Goal: Task Accomplishment & Management: Complete application form

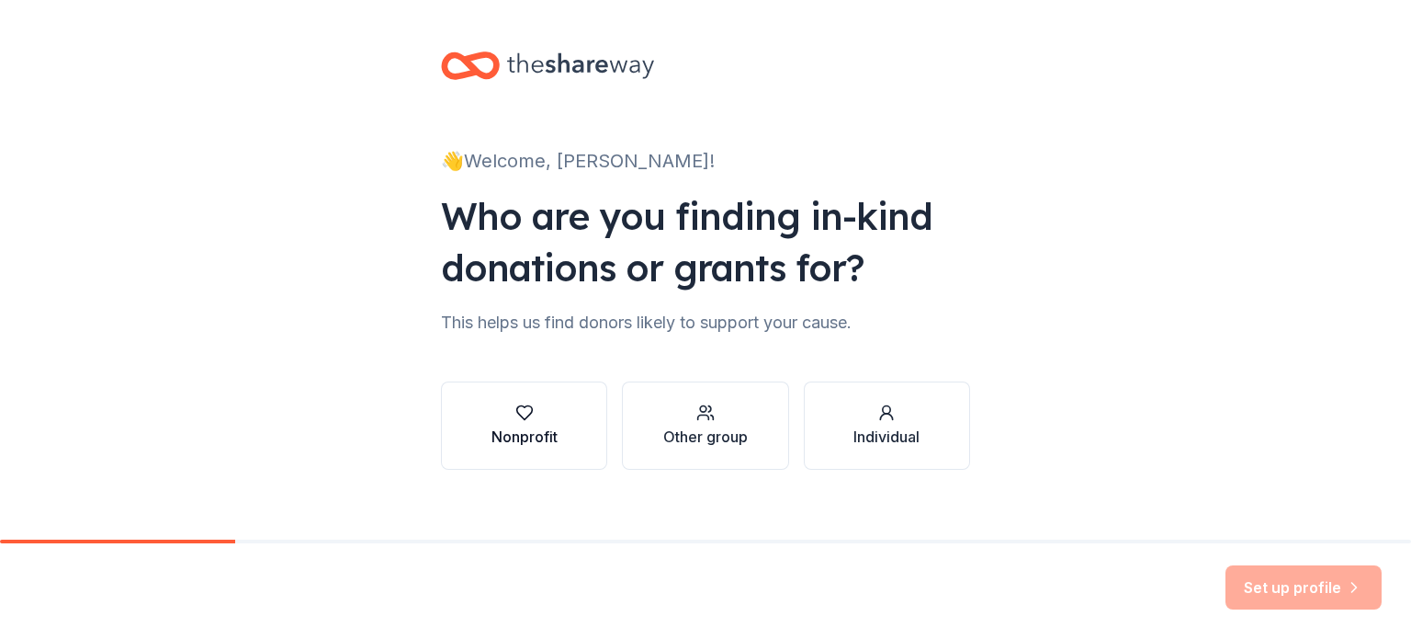
click at [553, 436] on button "Nonprofit" at bounding box center [524, 425] width 166 height 88
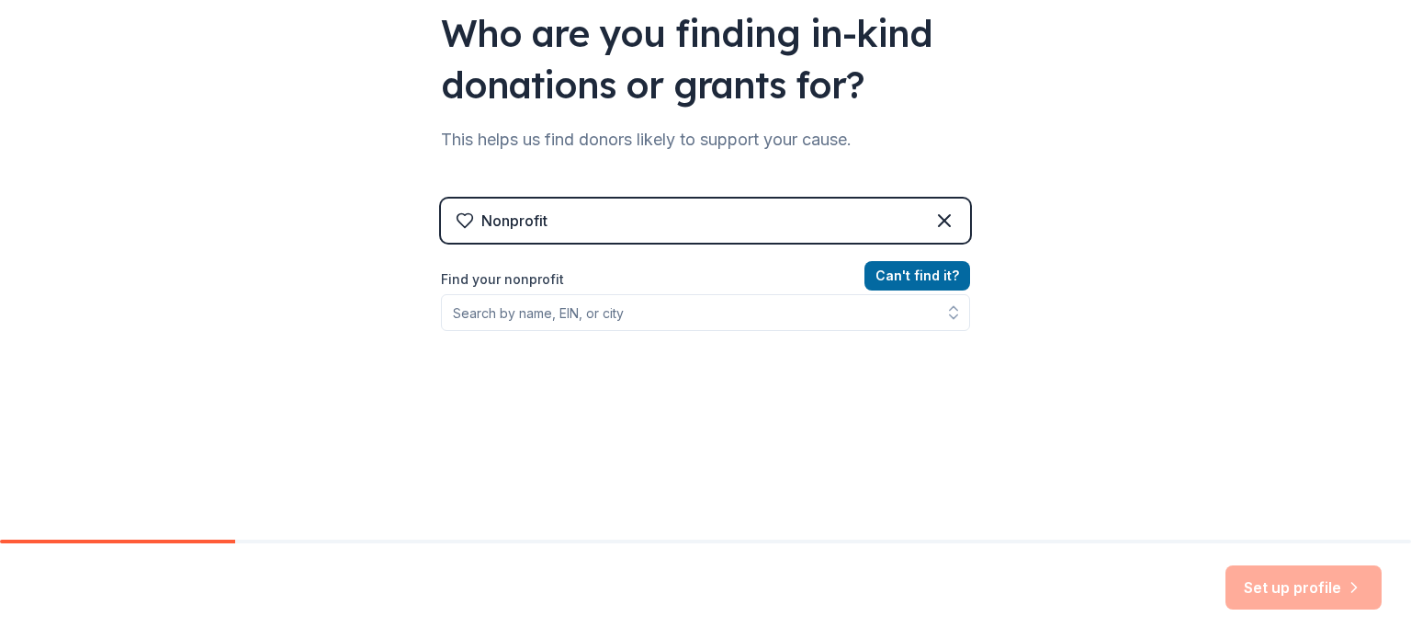
scroll to position [191, 0]
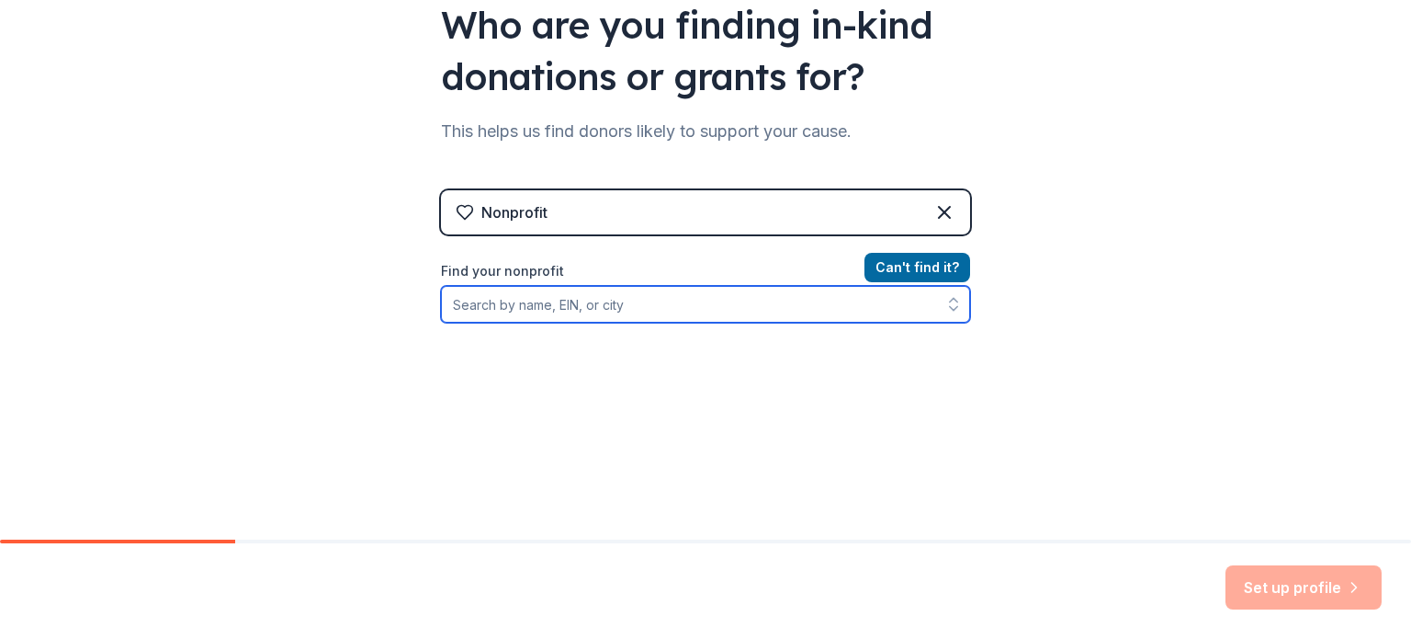
click at [560, 293] on input "Find your nonprofit" at bounding box center [705, 304] width 529 height 37
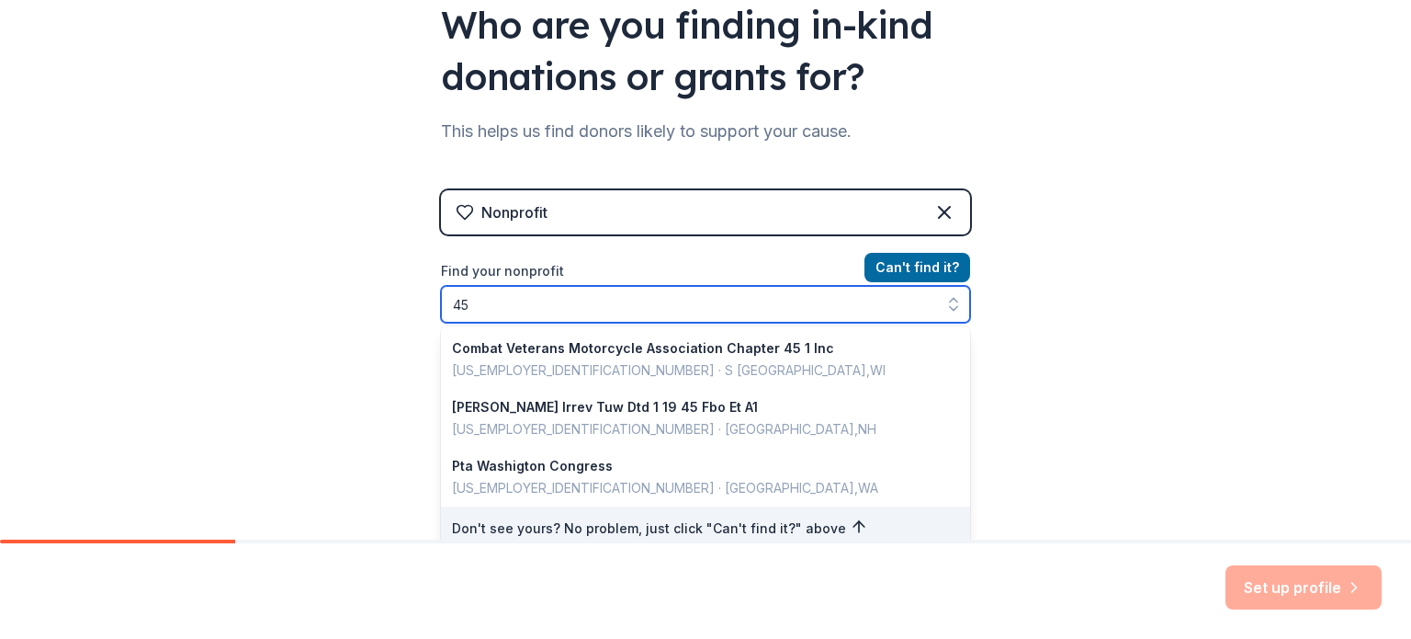
type input "4"
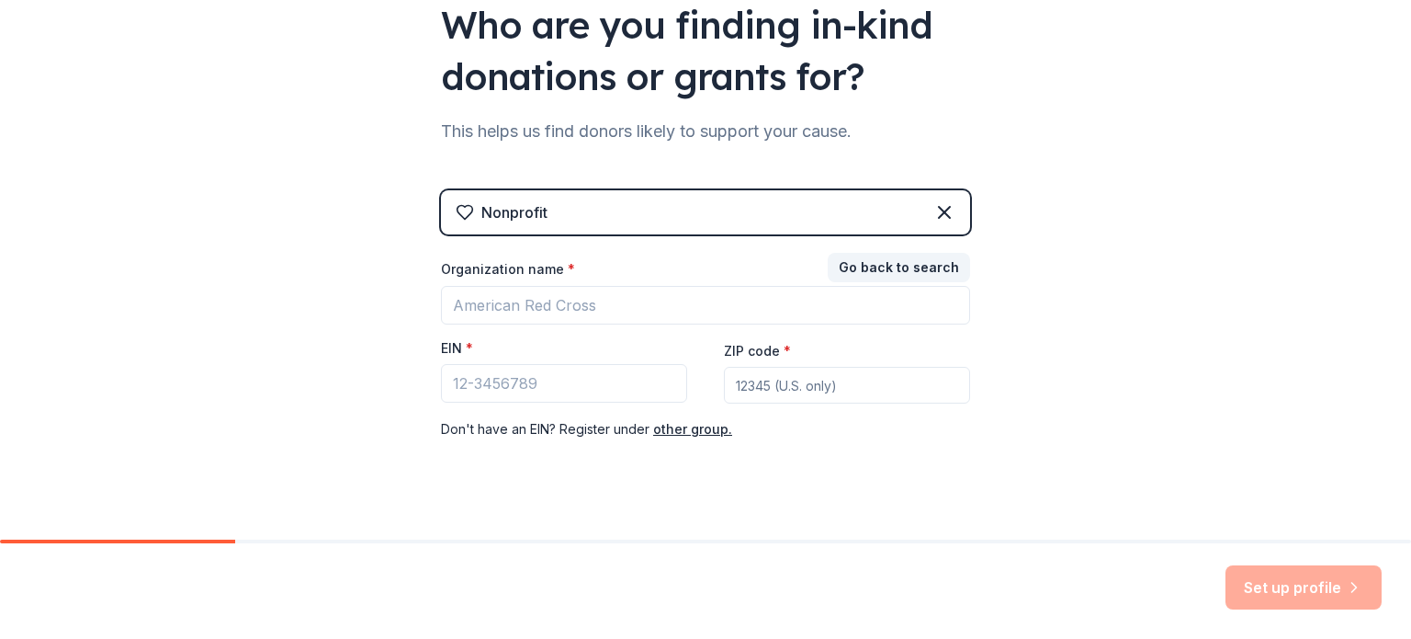
scroll to position [217, 0]
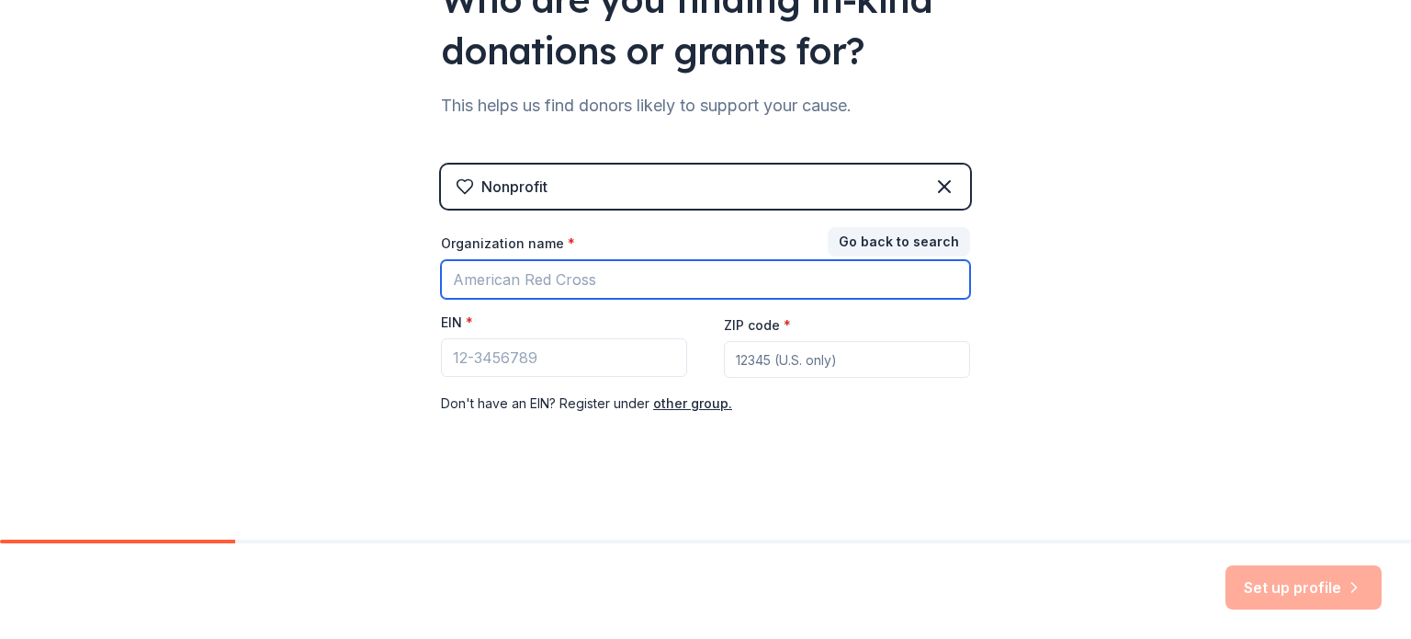
click at [551, 289] on input "Organization name *" at bounding box center [705, 279] width 529 height 39
type input "Wheelchairs 4 Kids"
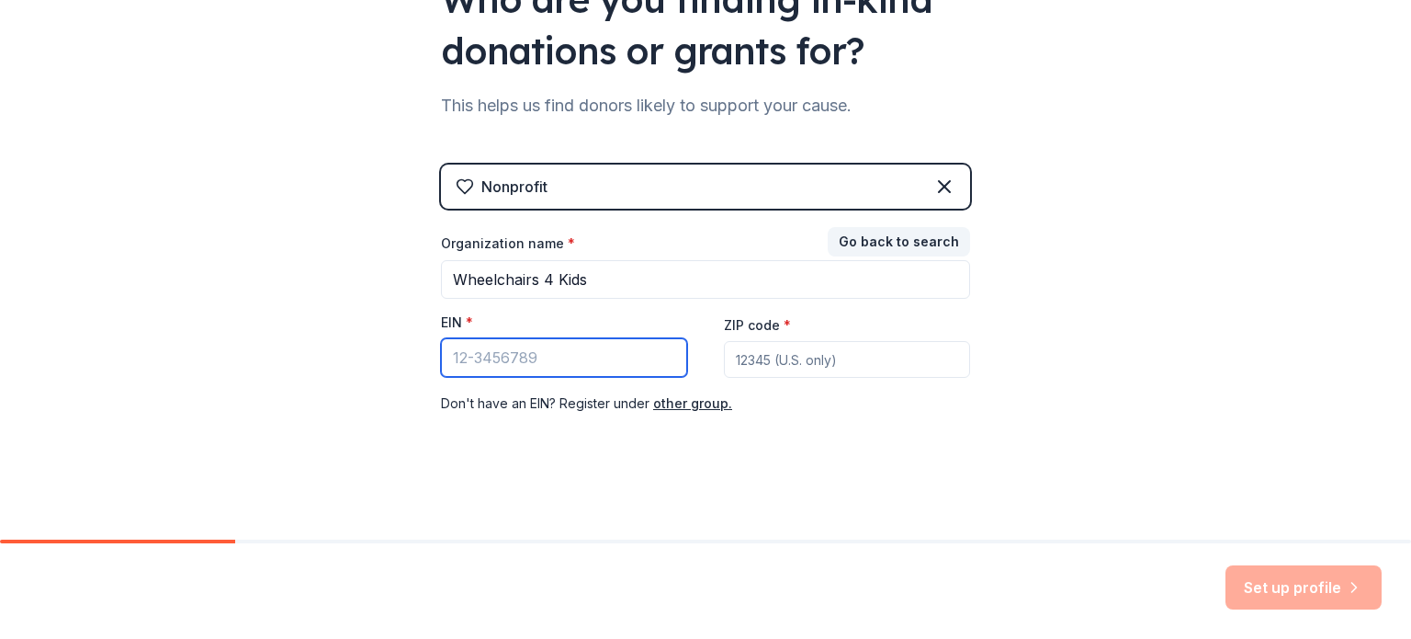
click at [519, 357] on input "EIN *" at bounding box center [564, 357] width 246 height 39
type input "[US_EMPLOYER_IDENTIFICATION_NUMBER]"
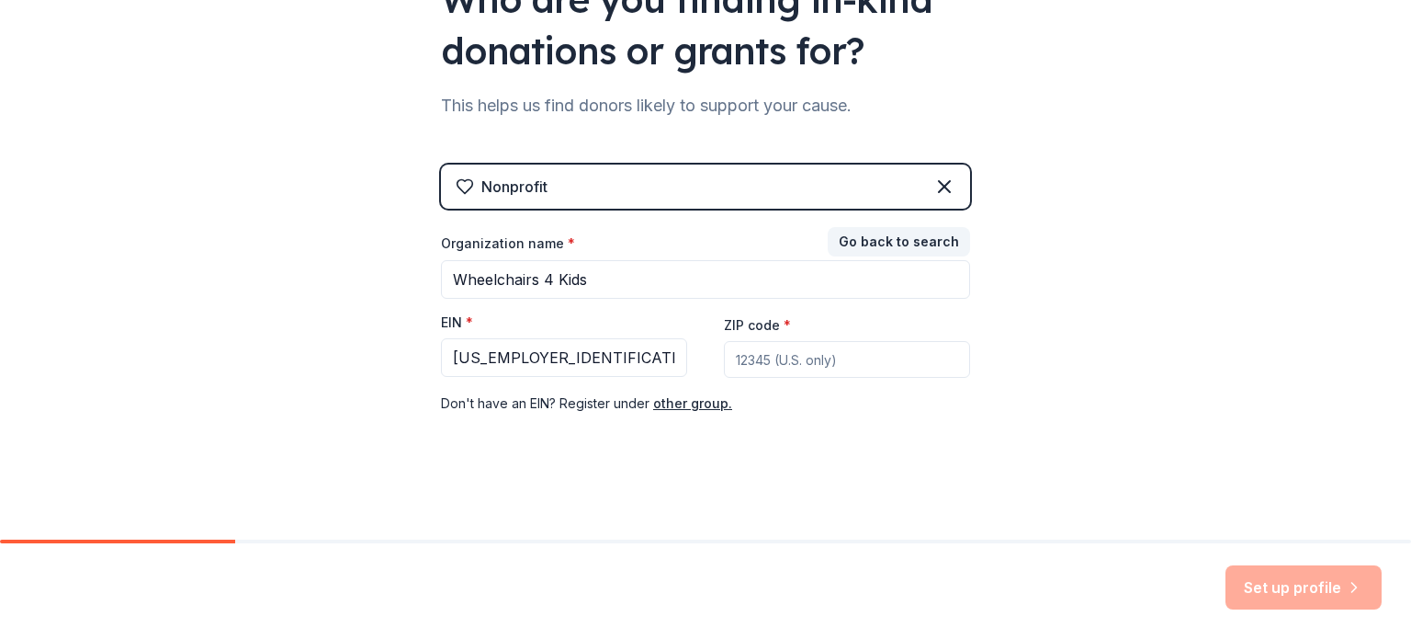
click at [977, 422] on div "👋 Welcome, Rachel! Who are you finding in-kind donations or grants for? This he…" at bounding box center [706, 161] width 588 height 756
click at [787, 350] on input "ZIP code *" at bounding box center [847, 359] width 246 height 37
type input "34689"
click at [1242, 583] on button "Set up profile" at bounding box center [1304, 587] width 156 height 44
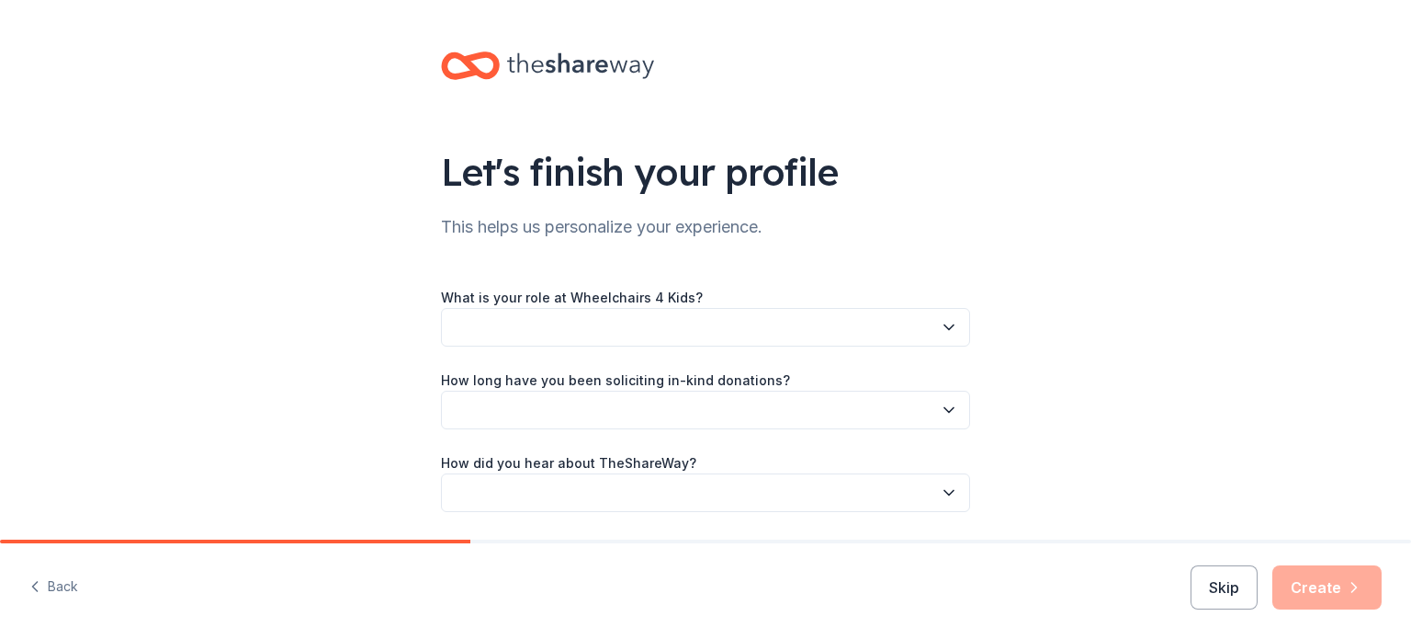
click at [811, 331] on button "button" at bounding box center [705, 327] width 529 height 39
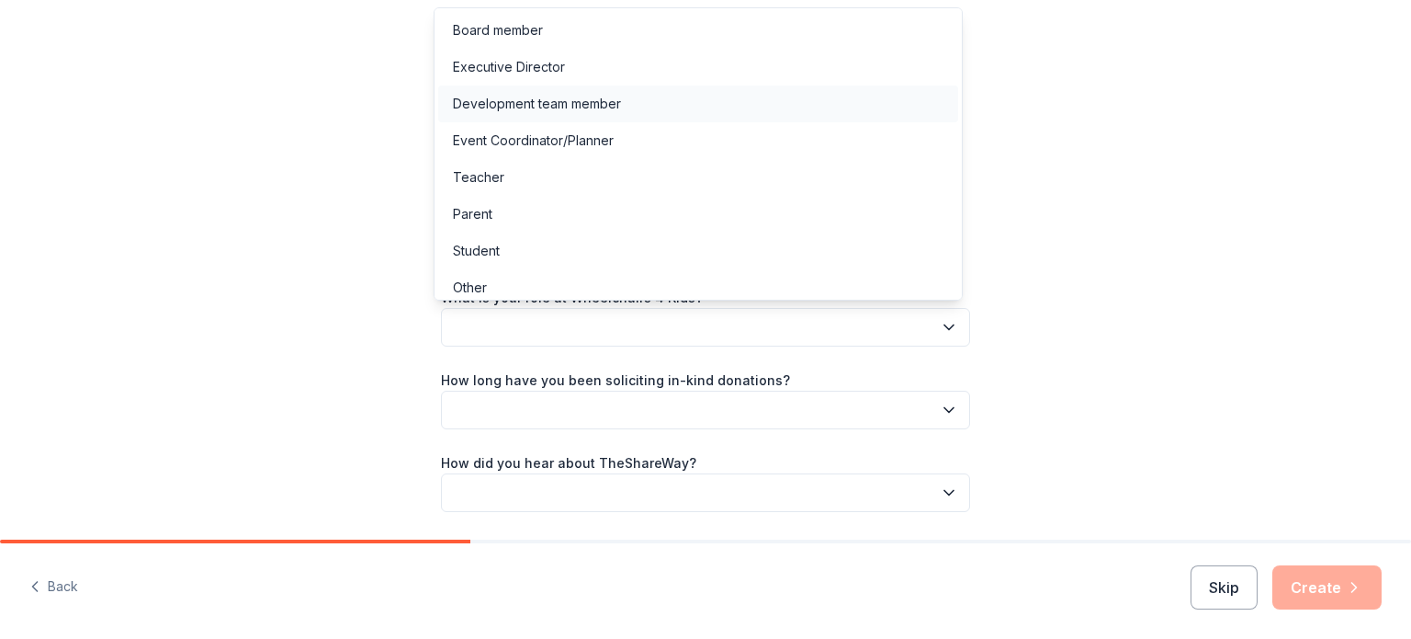
click at [603, 103] on div "Development team member" at bounding box center [537, 104] width 168 height 22
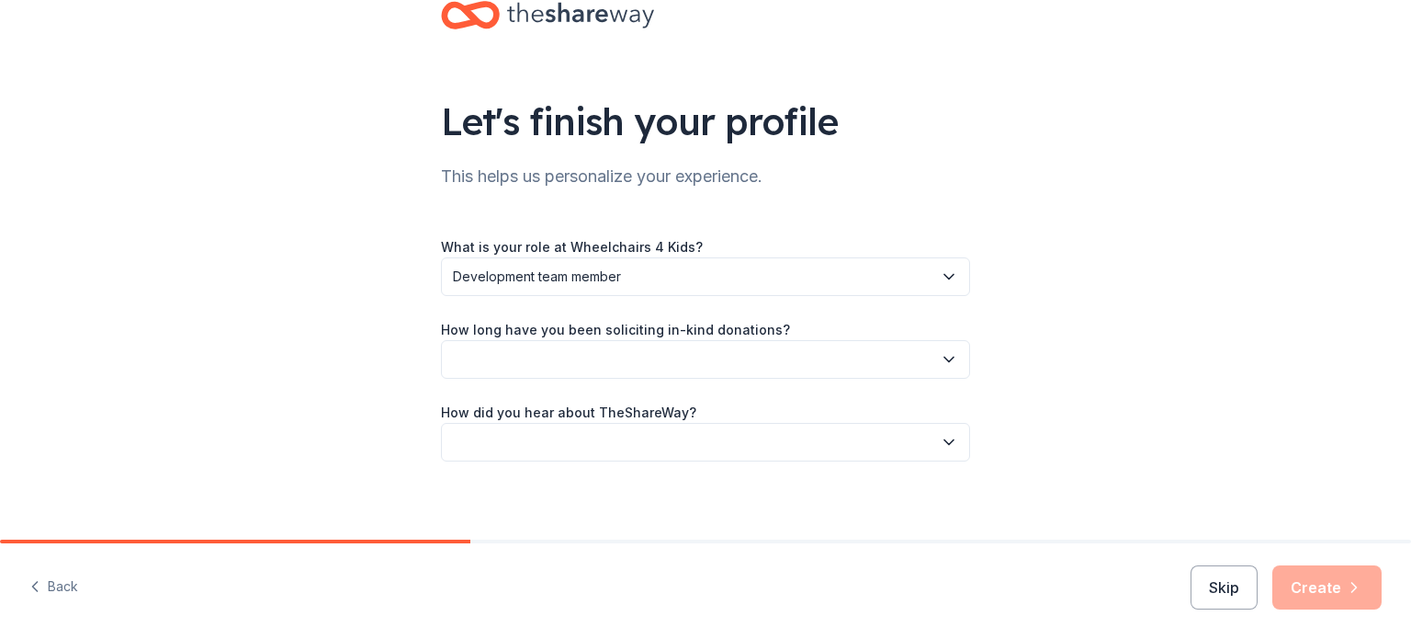
scroll to position [60, 0]
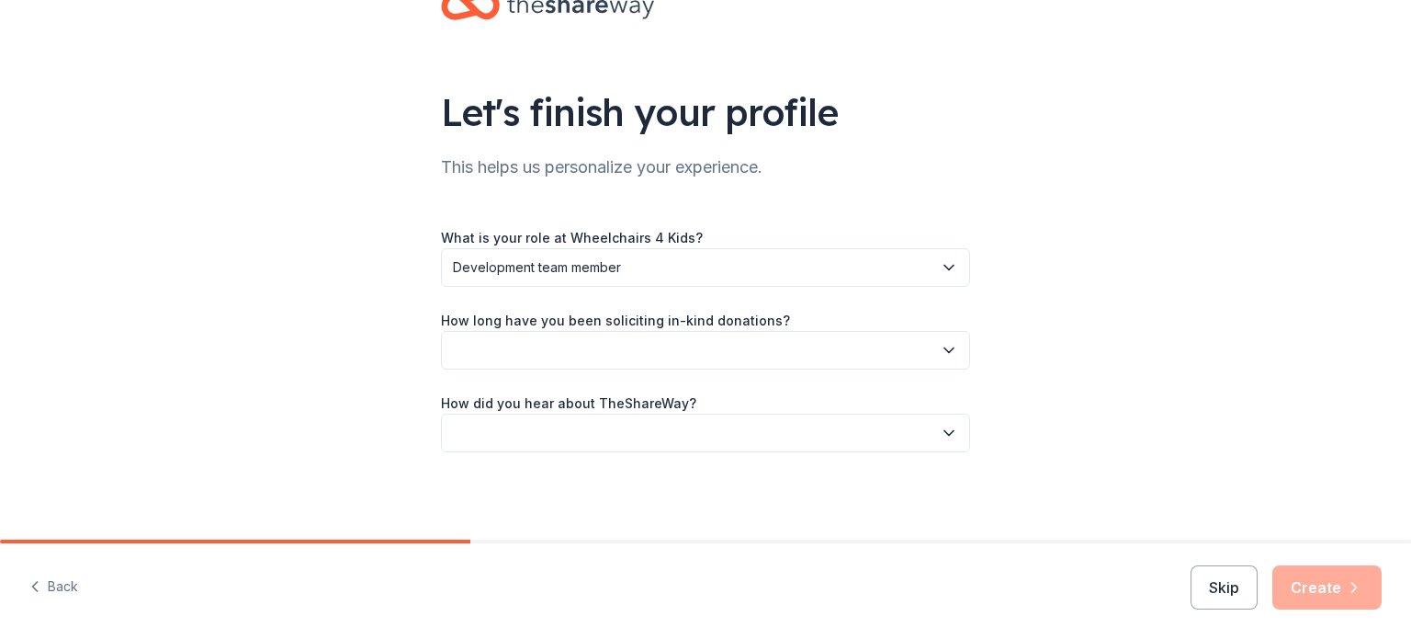
click at [537, 353] on button "button" at bounding box center [705, 350] width 529 height 39
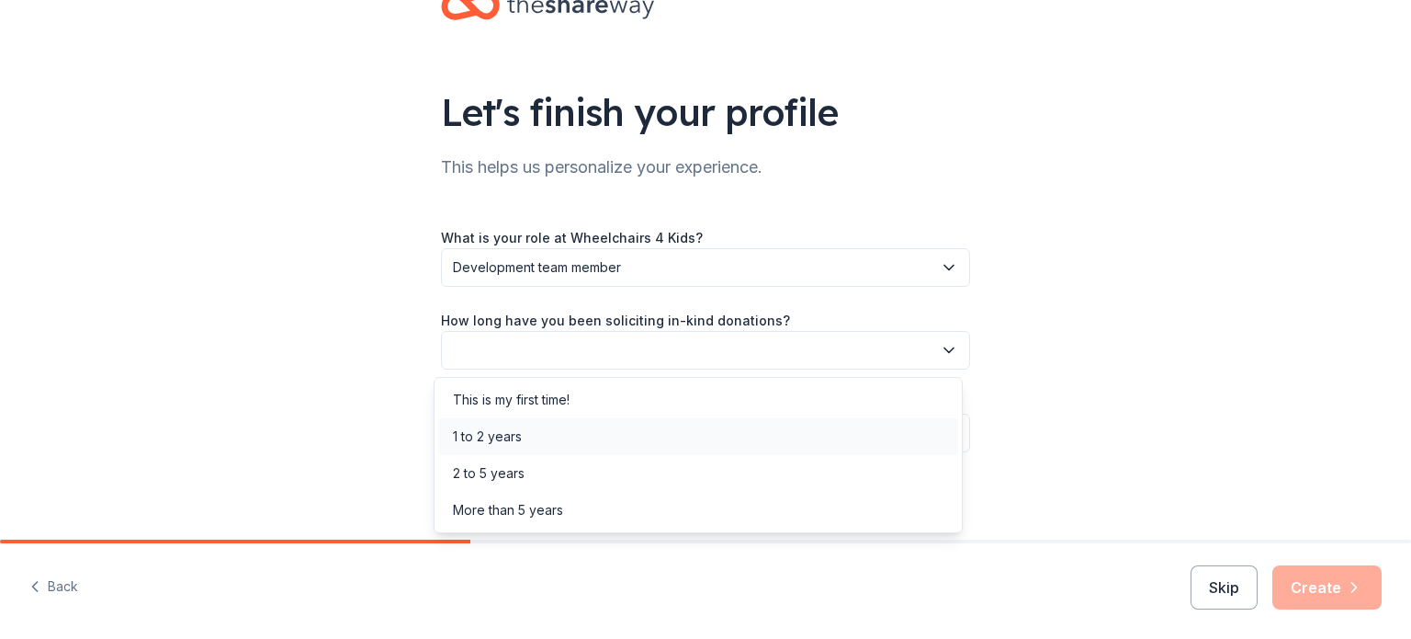
click at [510, 430] on div "1 to 2 years" at bounding box center [487, 436] width 69 height 22
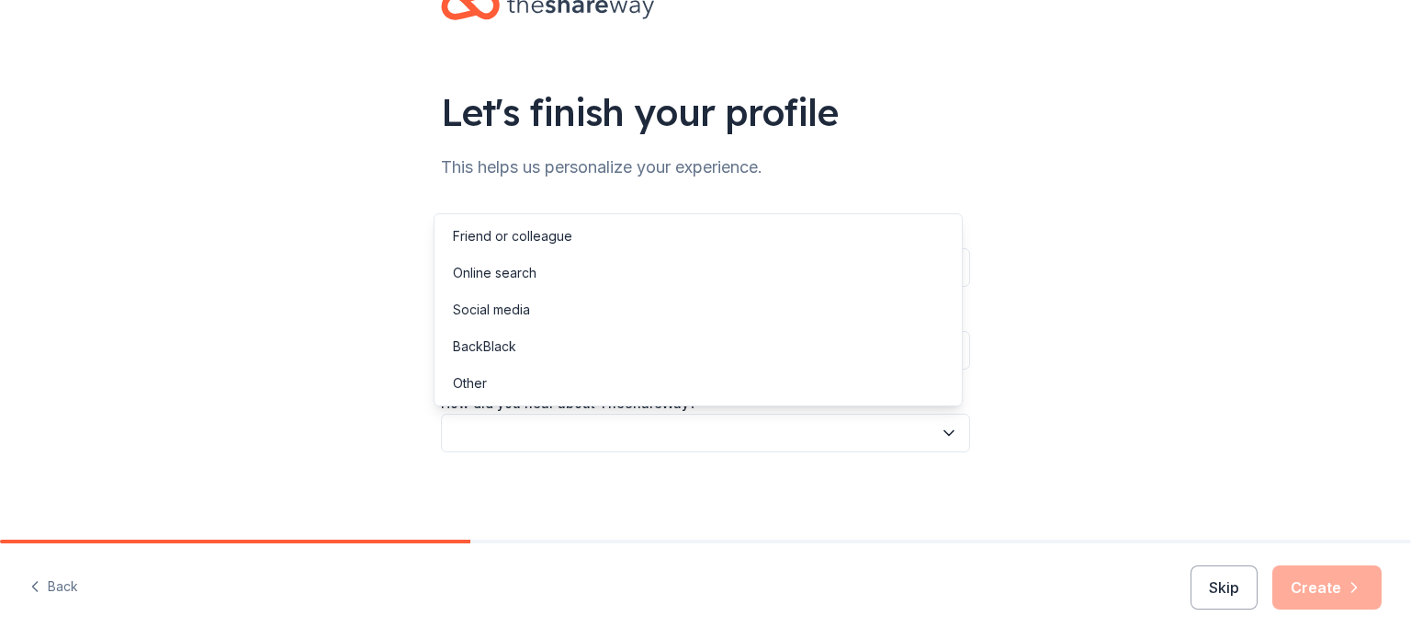
click at [509, 430] on button "button" at bounding box center [705, 432] width 529 height 39
click at [529, 266] on div "Online search" at bounding box center [495, 273] width 84 height 22
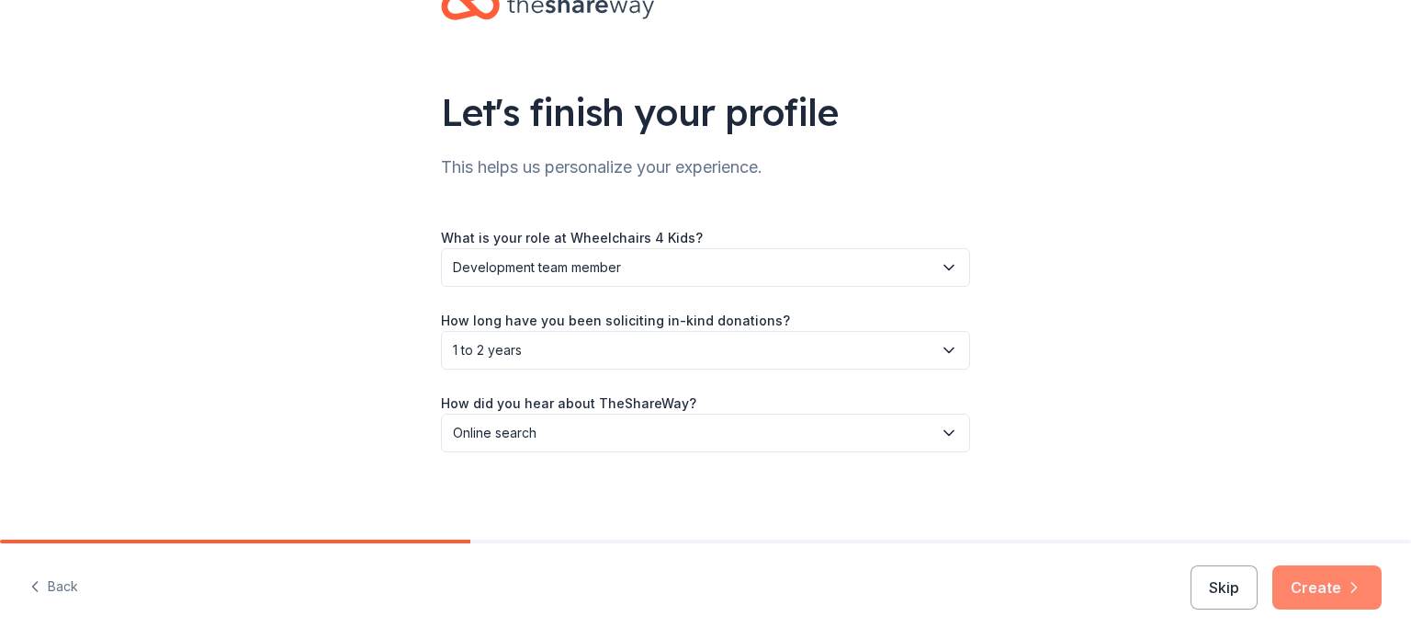
click at [1311, 580] on button "Create" at bounding box center [1327, 587] width 109 height 44
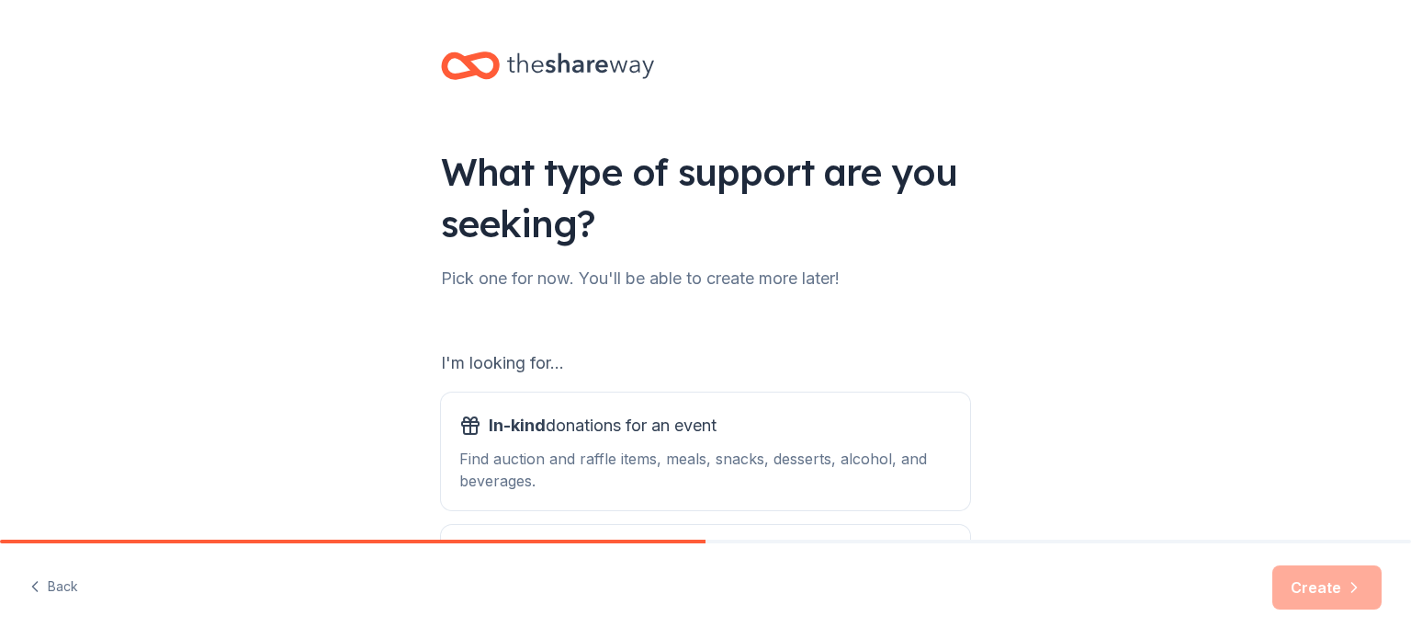
scroll to position [202, 0]
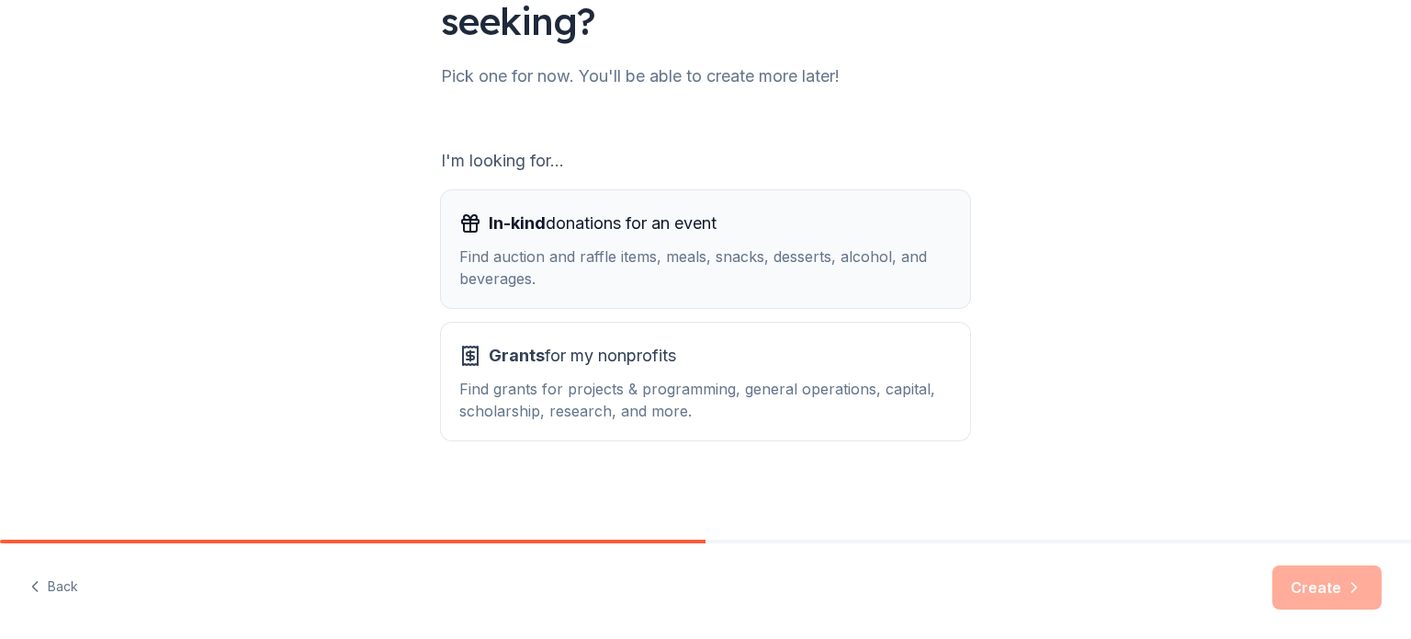
click at [716, 260] on div "Find auction and raffle items, meals, snacks, desserts, alcohol, and beverages." at bounding box center [705, 267] width 493 height 44
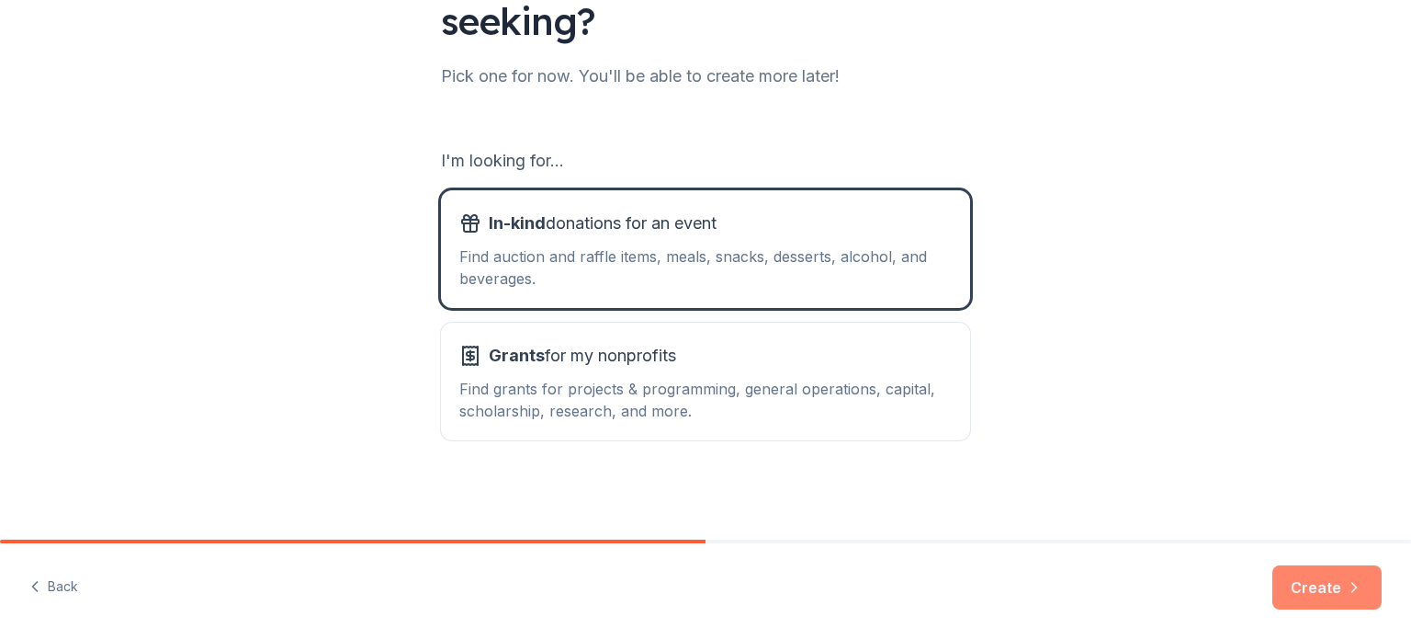
click at [1305, 590] on button "Create" at bounding box center [1327, 587] width 109 height 44
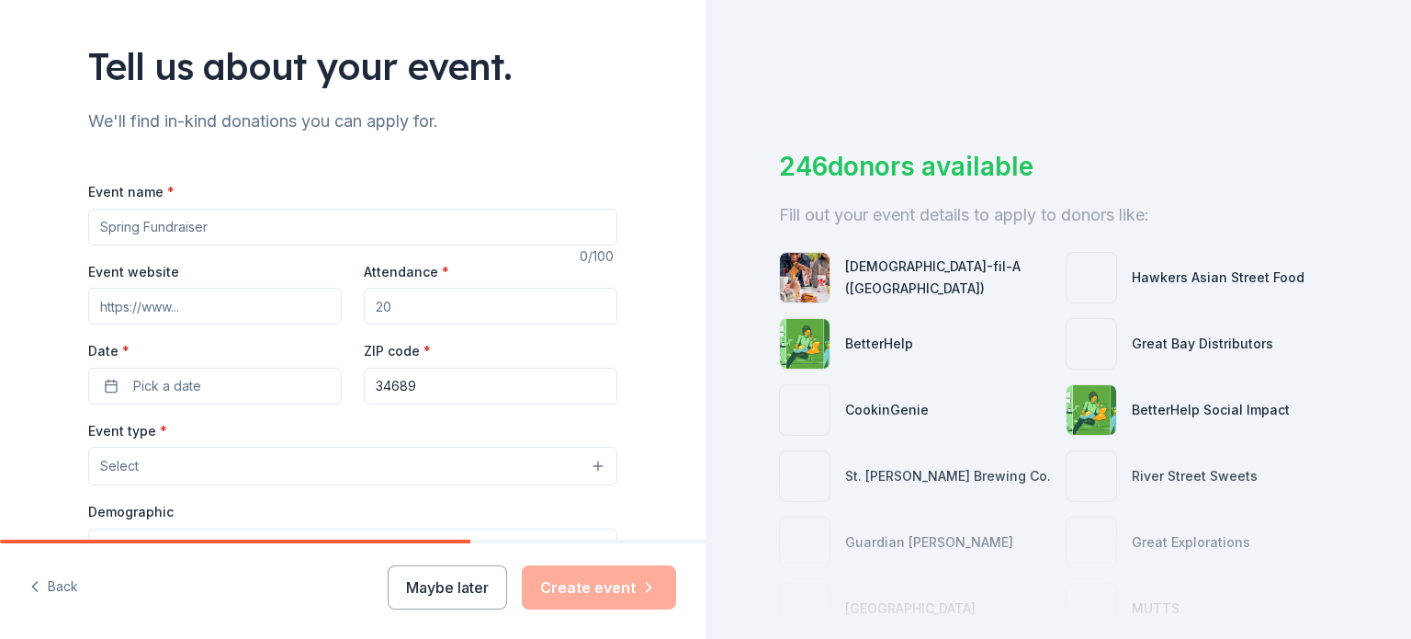
scroll to position [112, 0]
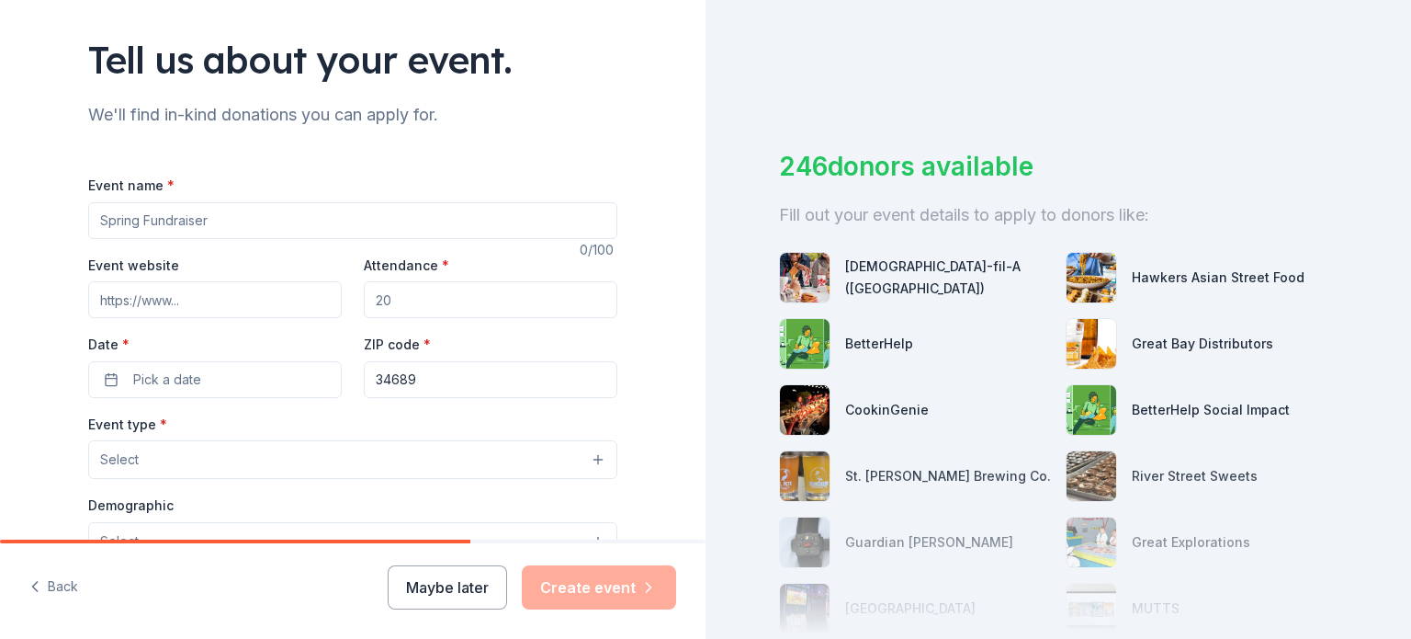
click at [158, 225] on input "Event name *" at bounding box center [352, 220] width 529 height 37
type input "Wheely Good Time"
click at [162, 291] on input "Event website" at bounding box center [215, 299] width 254 height 37
click at [172, 301] on input "Event website" at bounding box center [215, 299] width 254 height 37
paste input "https://e.givesmart.com/events/KoV/"
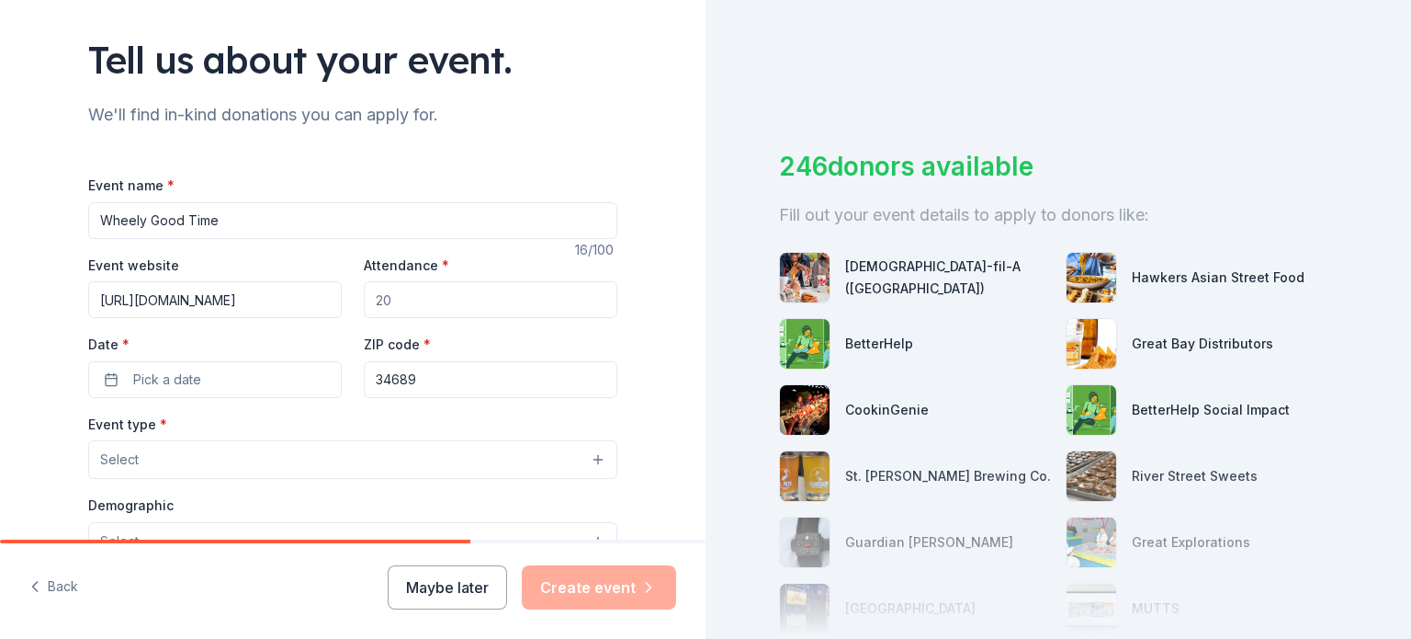
type input "https://e.givesmart.com/events/KoV/"
click at [392, 302] on input "Attendance *" at bounding box center [491, 299] width 254 height 37
type input "350"
click at [177, 376] on span "Pick a date" at bounding box center [167, 379] width 68 height 22
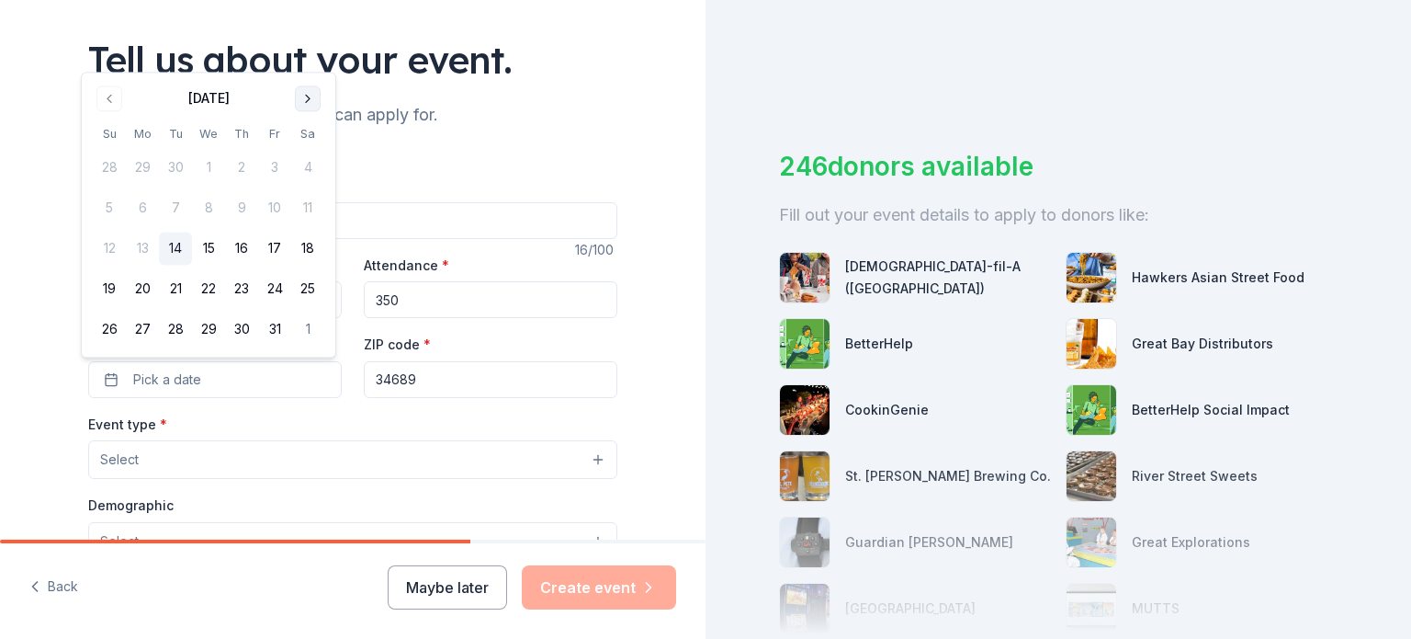
click at [312, 102] on button "Go to next month" at bounding box center [308, 98] width 26 height 26
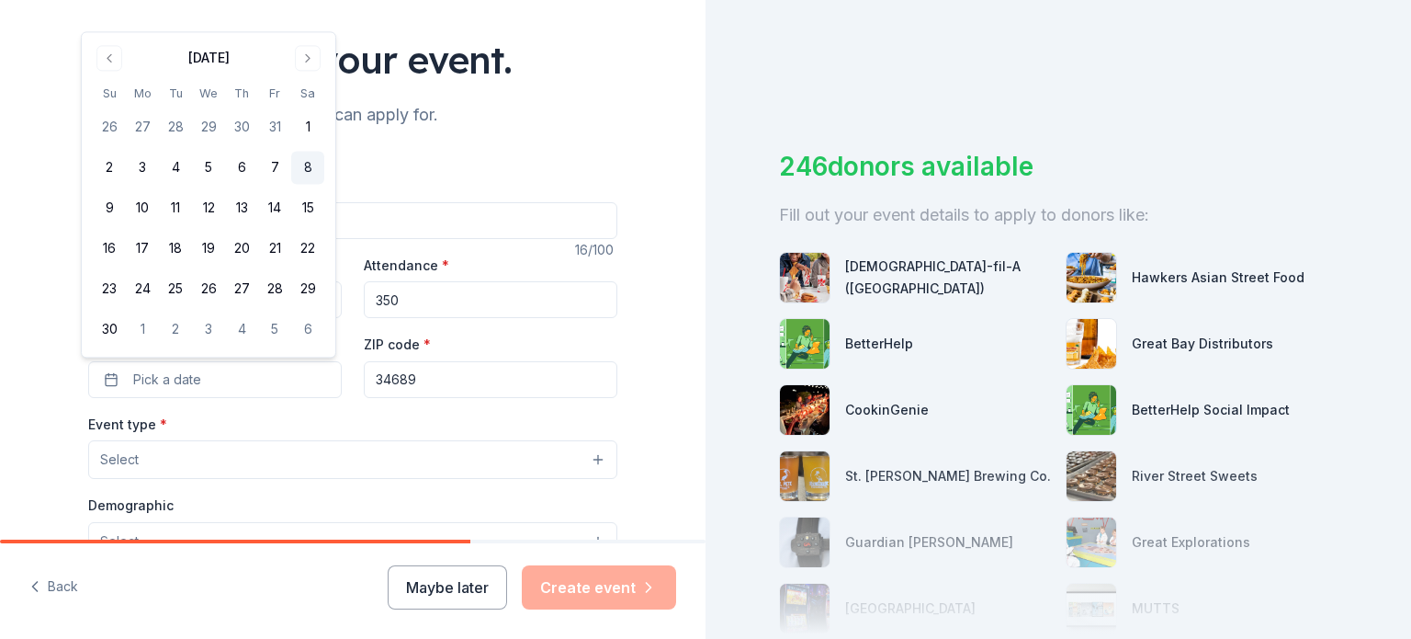
click at [307, 163] on button "8" at bounding box center [307, 168] width 33 height 33
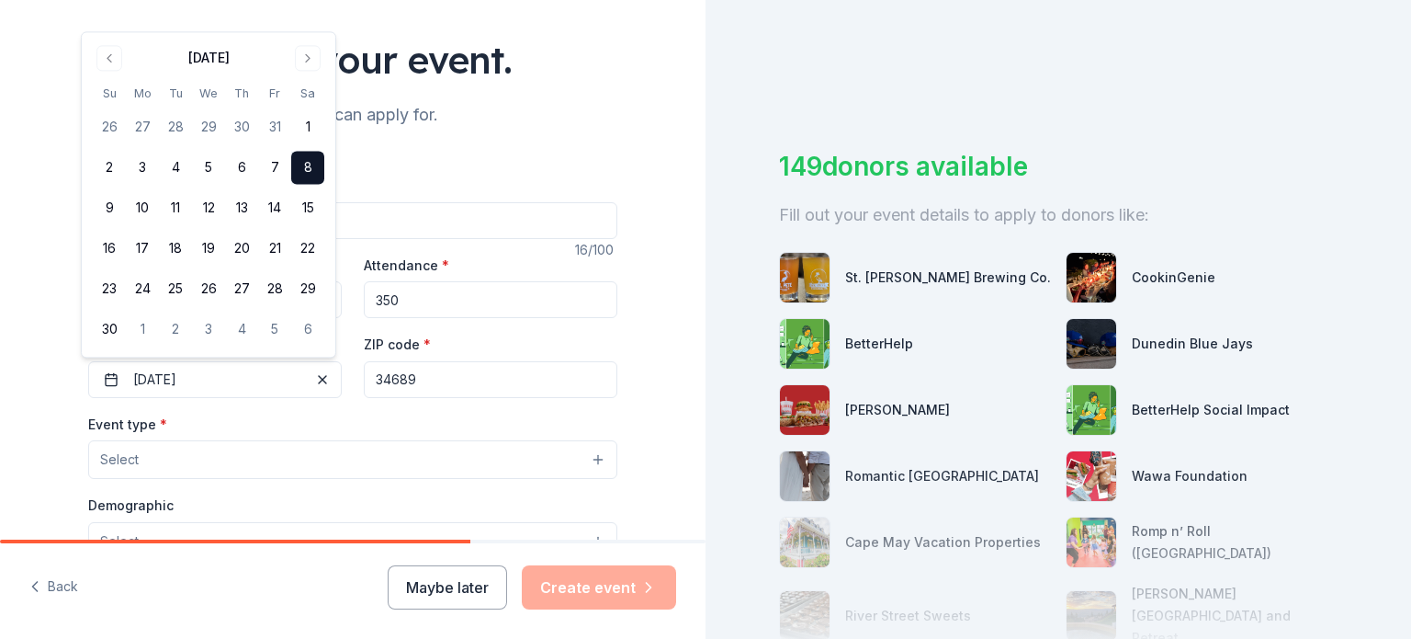
click at [413, 389] on input "34689" at bounding box center [491, 379] width 254 height 37
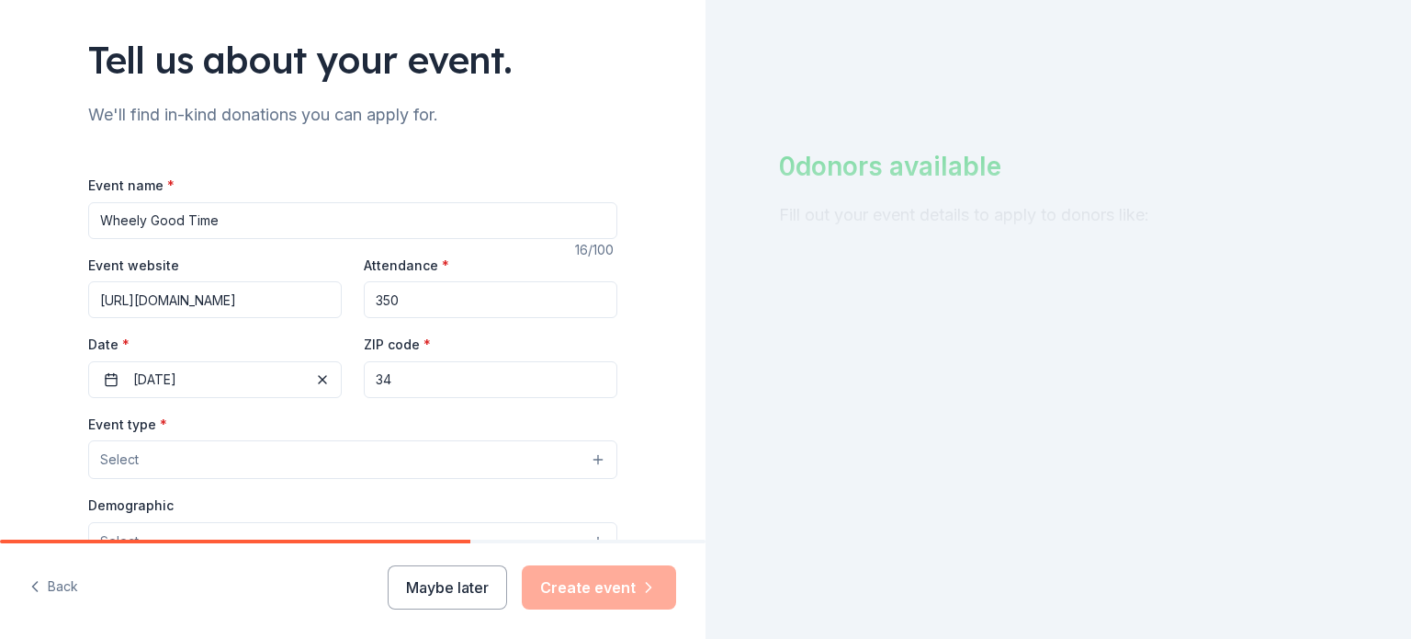
type input "3"
paste input "33759"
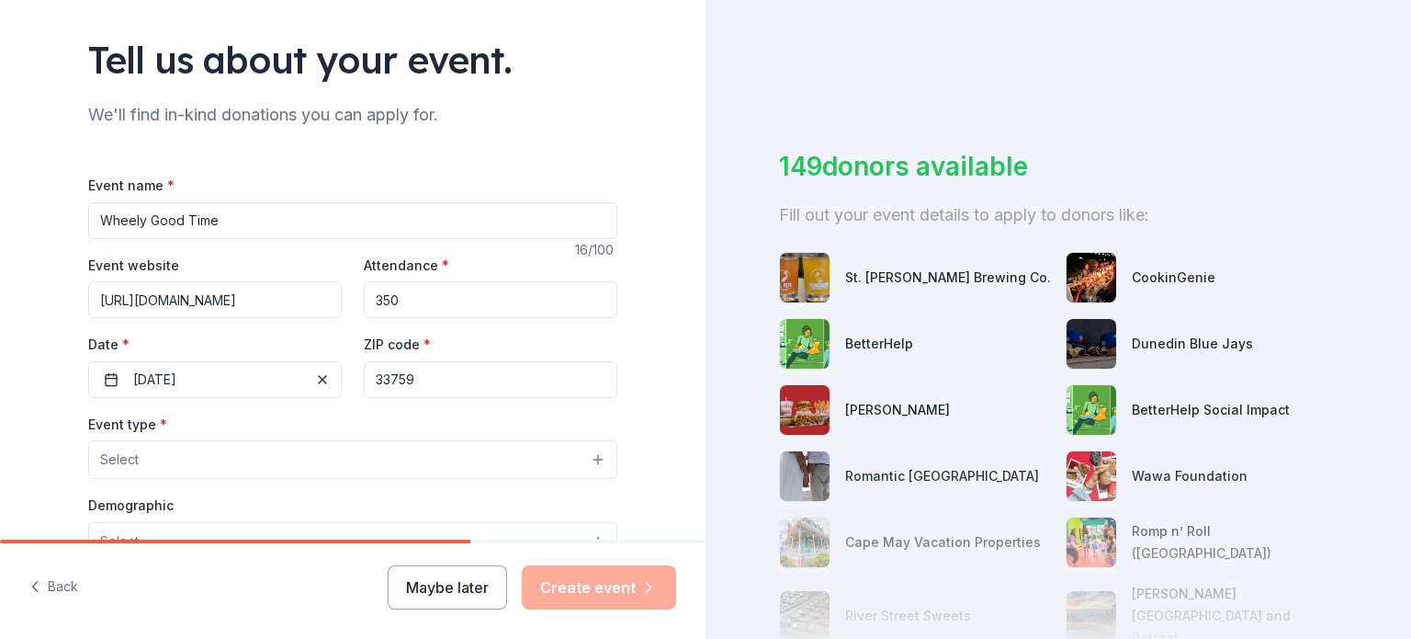
type input "33759"
click at [663, 272] on div "Tell us about your event. We'll find in-kind donations you can apply for. Event…" at bounding box center [353, 499] width 706 height 1223
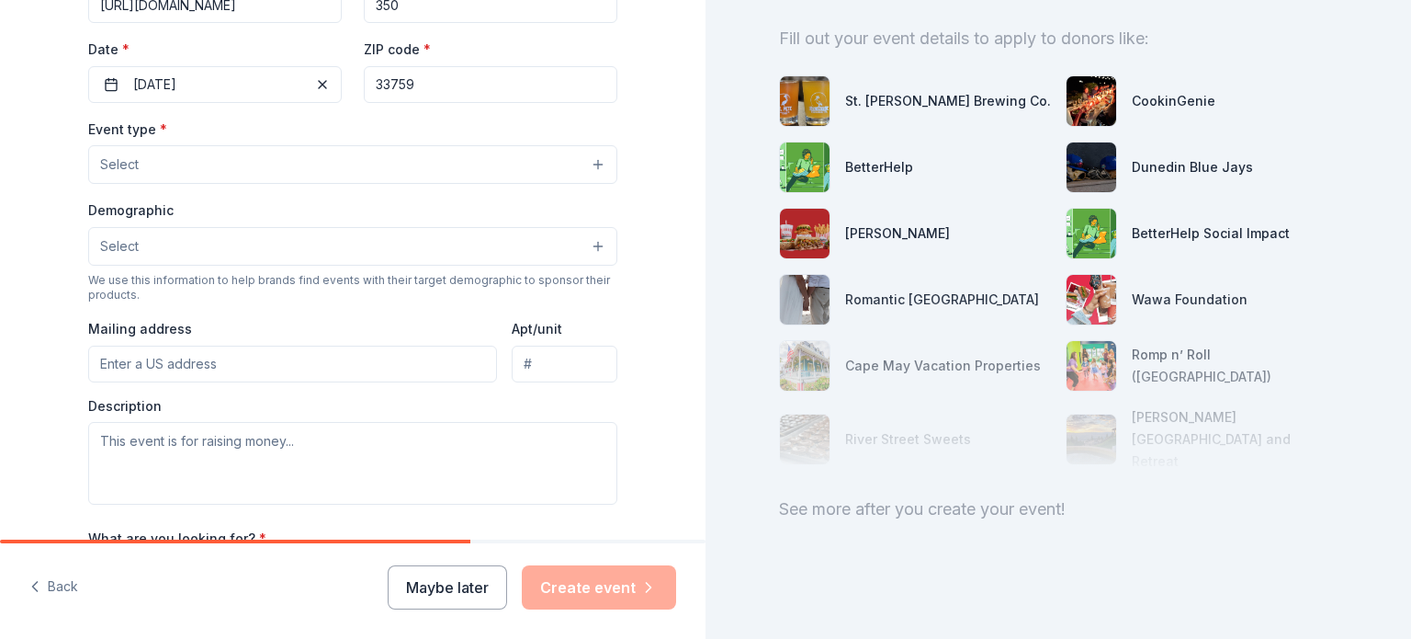
scroll to position [412, 0]
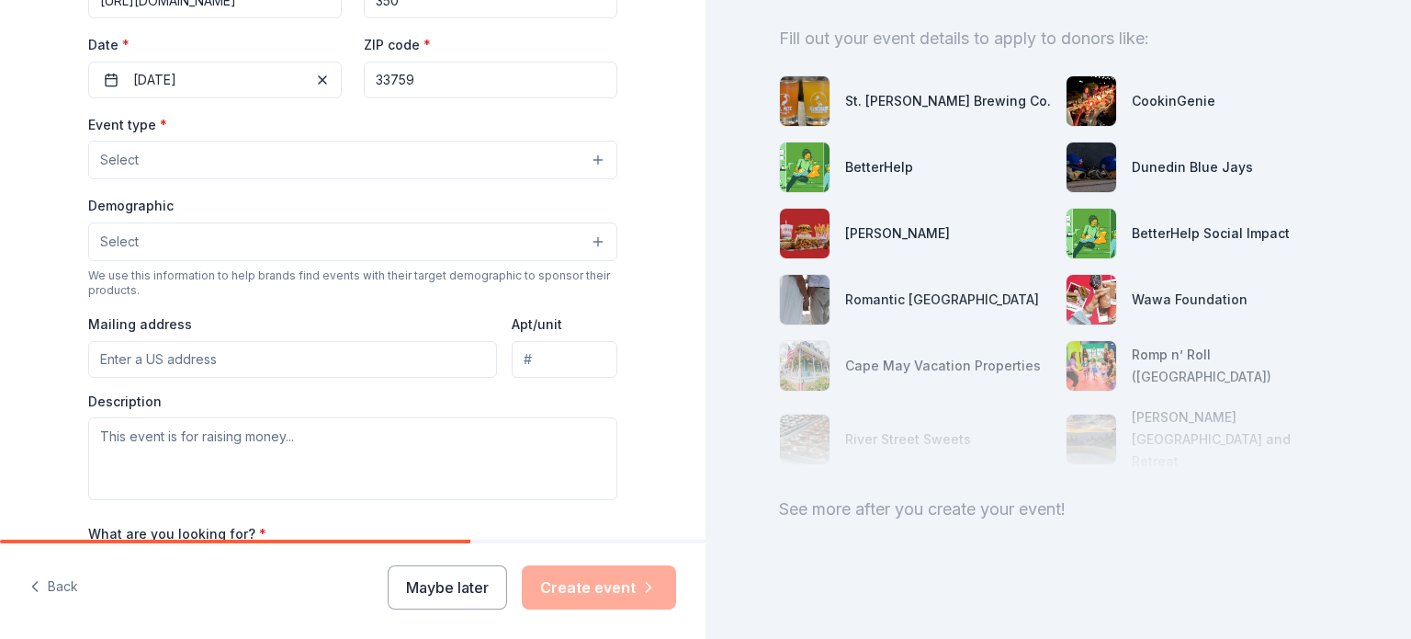
click at [309, 155] on button "Select" at bounding box center [352, 160] width 529 height 39
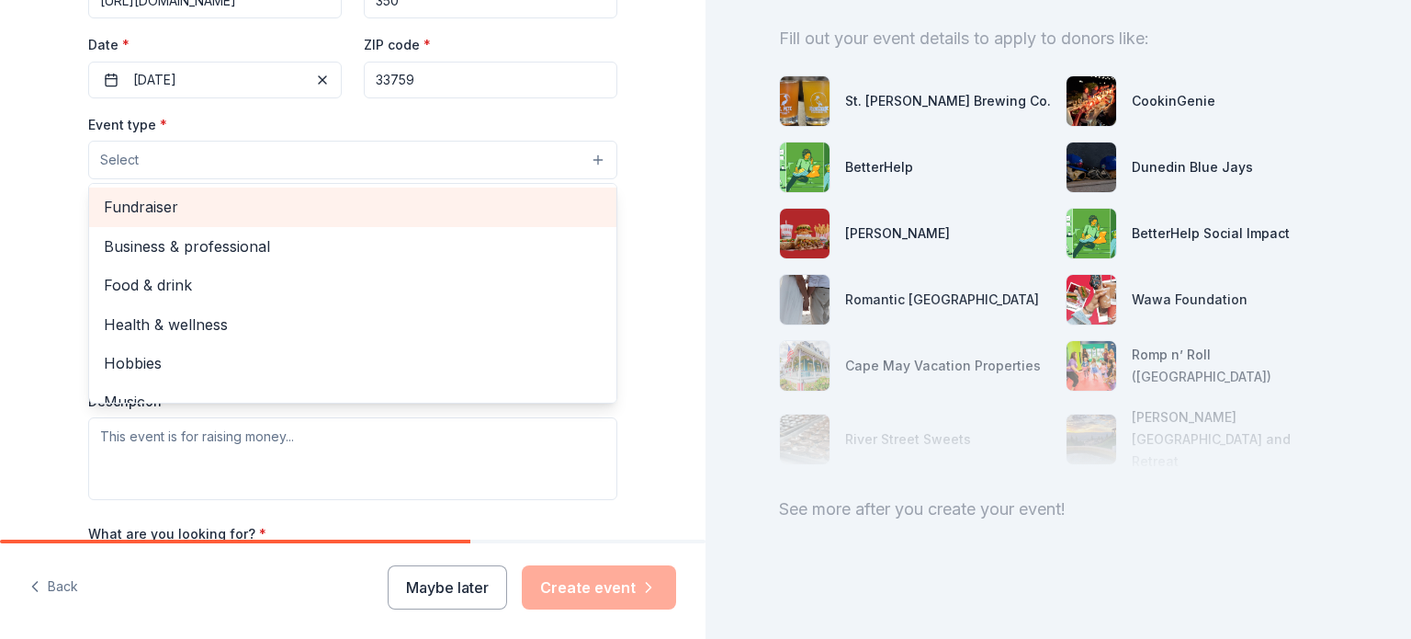
click at [257, 211] on span "Fundraiser" at bounding box center [353, 207] width 498 height 24
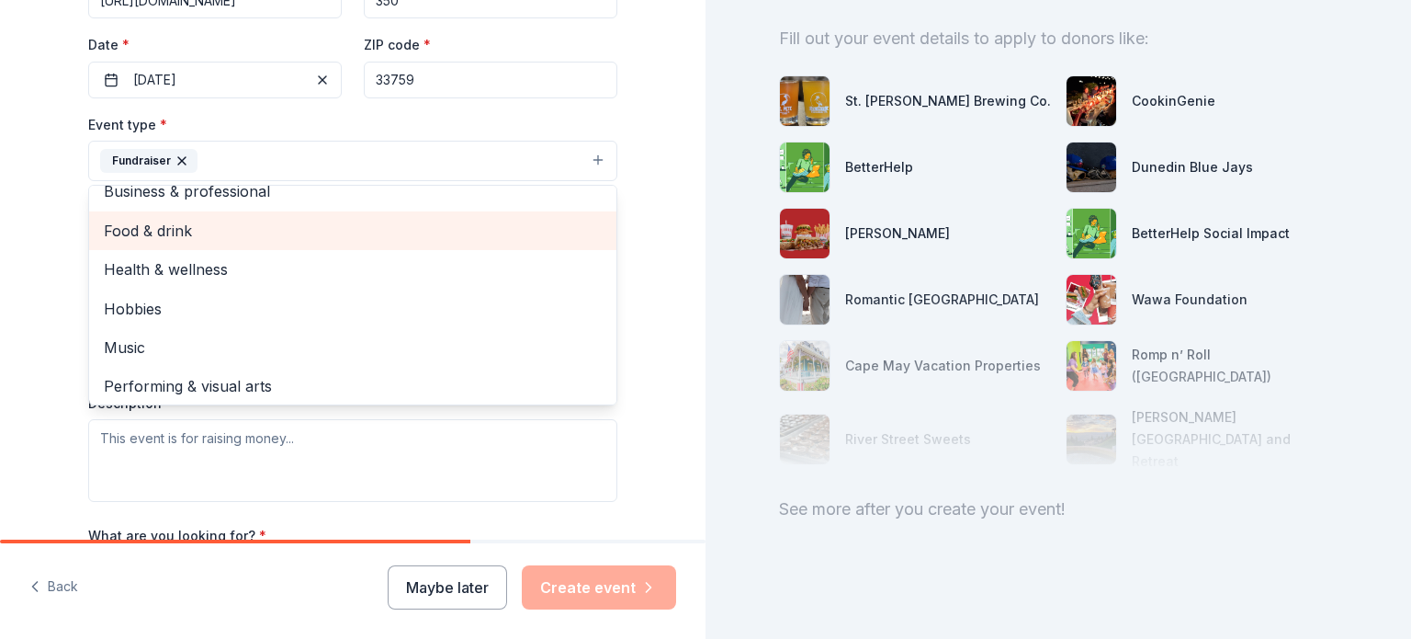
scroll to position [22, 0]
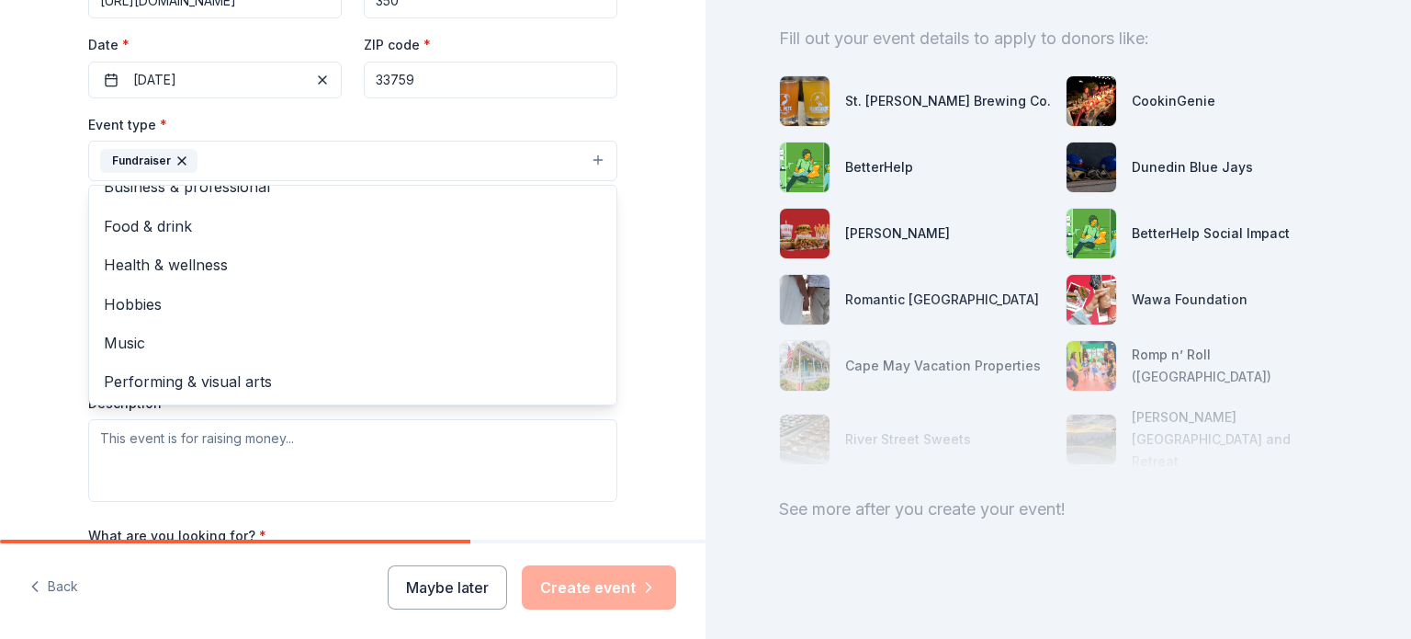
click at [59, 244] on div "Tell us about your event. We'll find in-kind donations you can apply for. Event…" at bounding box center [353, 200] width 588 height 1225
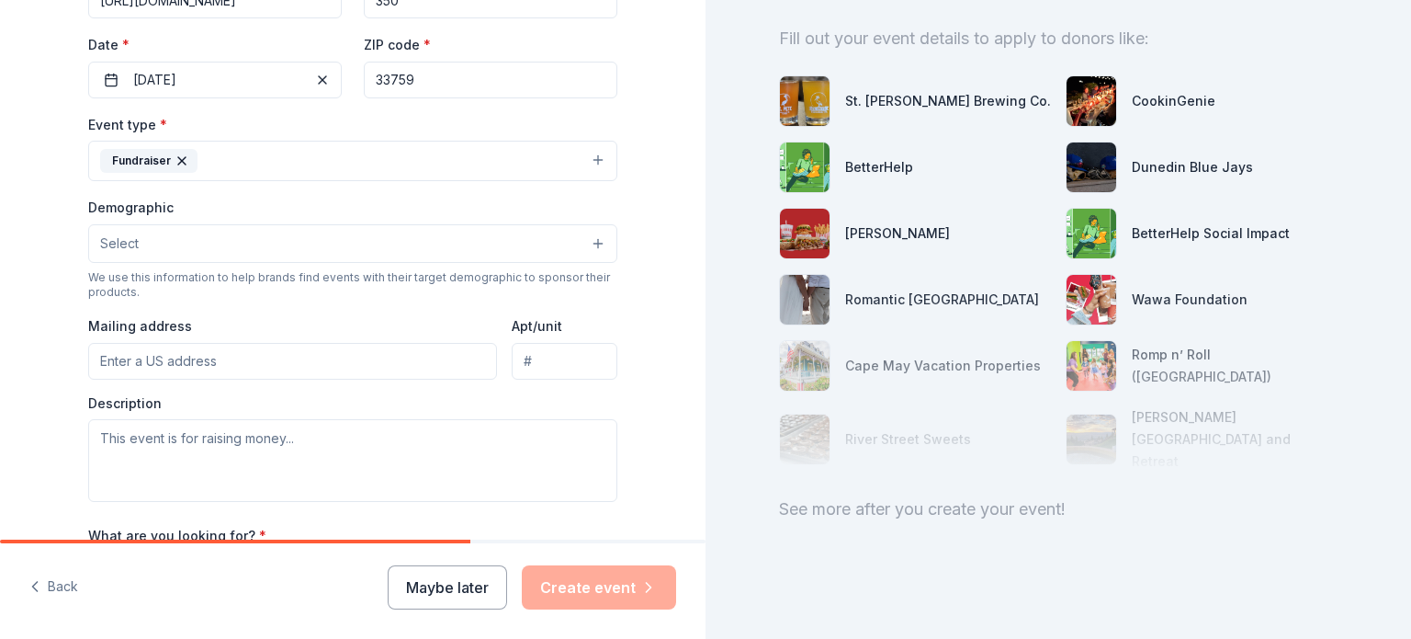
click at [210, 242] on button "Select" at bounding box center [352, 243] width 529 height 39
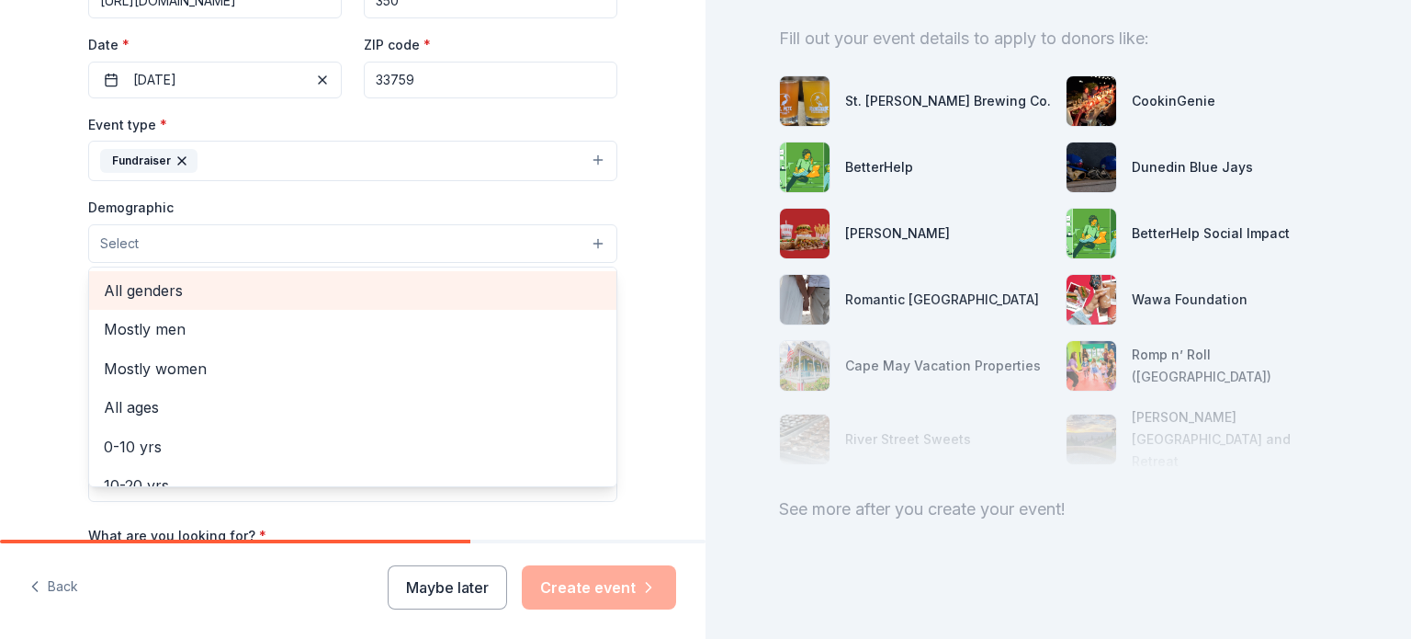
click at [197, 287] on span "All genders" at bounding box center [353, 290] width 498 height 24
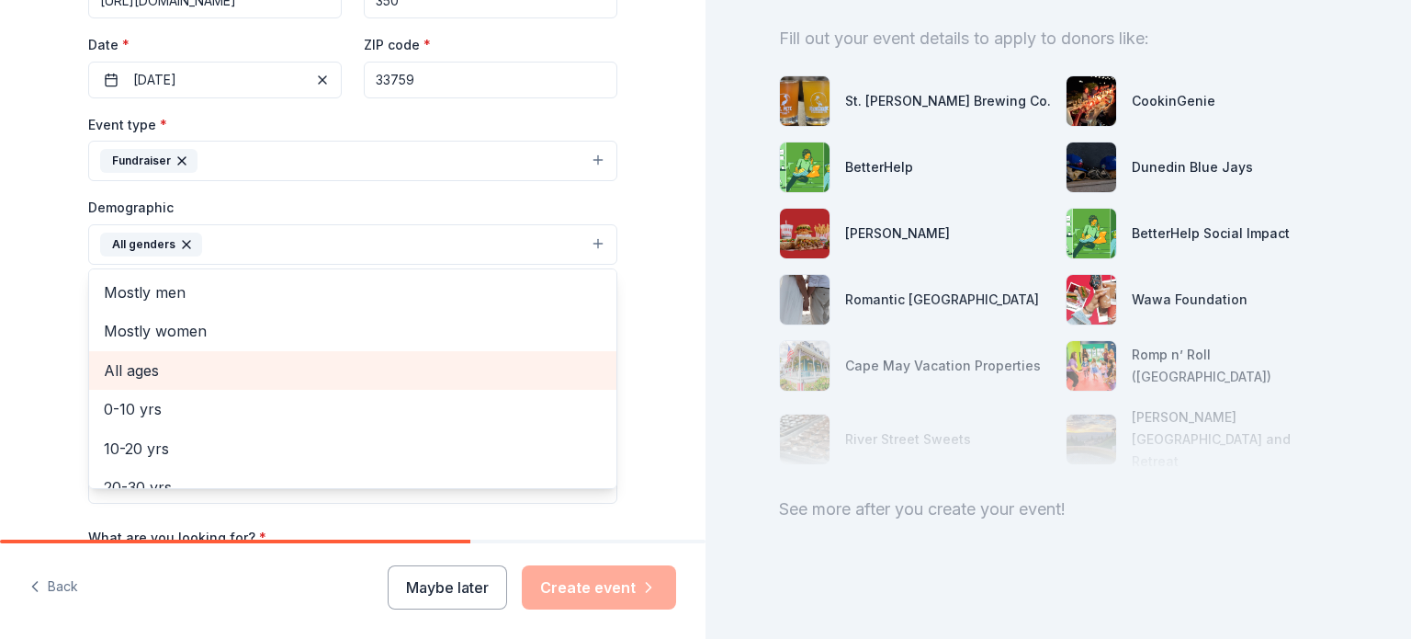
click at [151, 359] on span "All ages" at bounding box center [353, 370] width 498 height 24
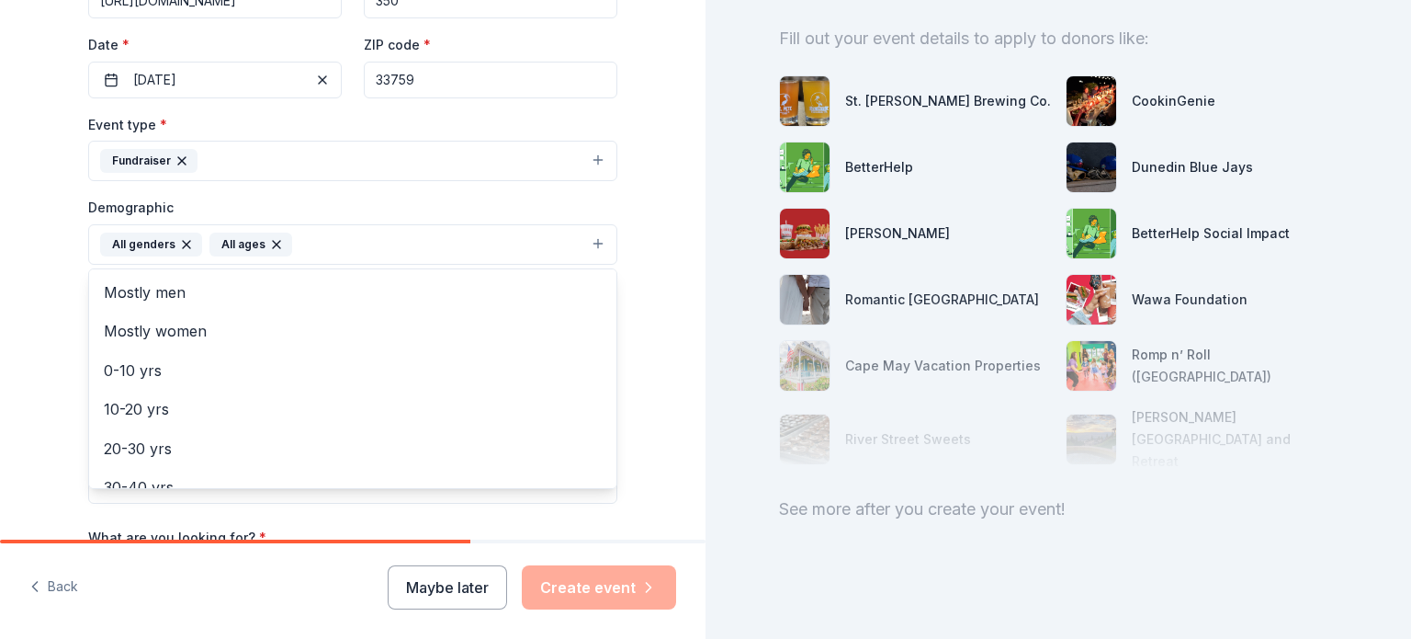
click at [70, 300] on div "Tell us about your event. We'll find in-kind donations you can apply for. Event…" at bounding box center [353, 201] width 588 height 1227
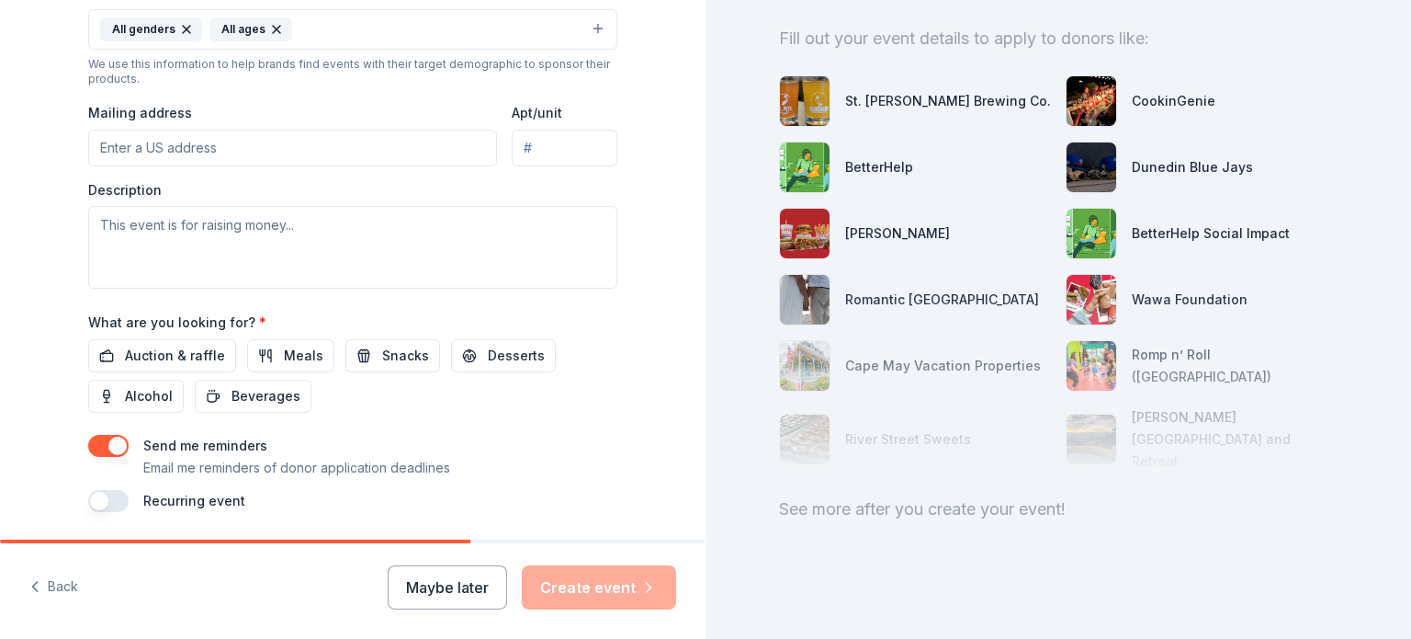
scroll to position [628, 0]
click at [211, 141] on input "Mailing address" at bounding box center [292, 147] width 409 height 37
type input "1200 S Pinellas Ave"
type input "Suite 3"
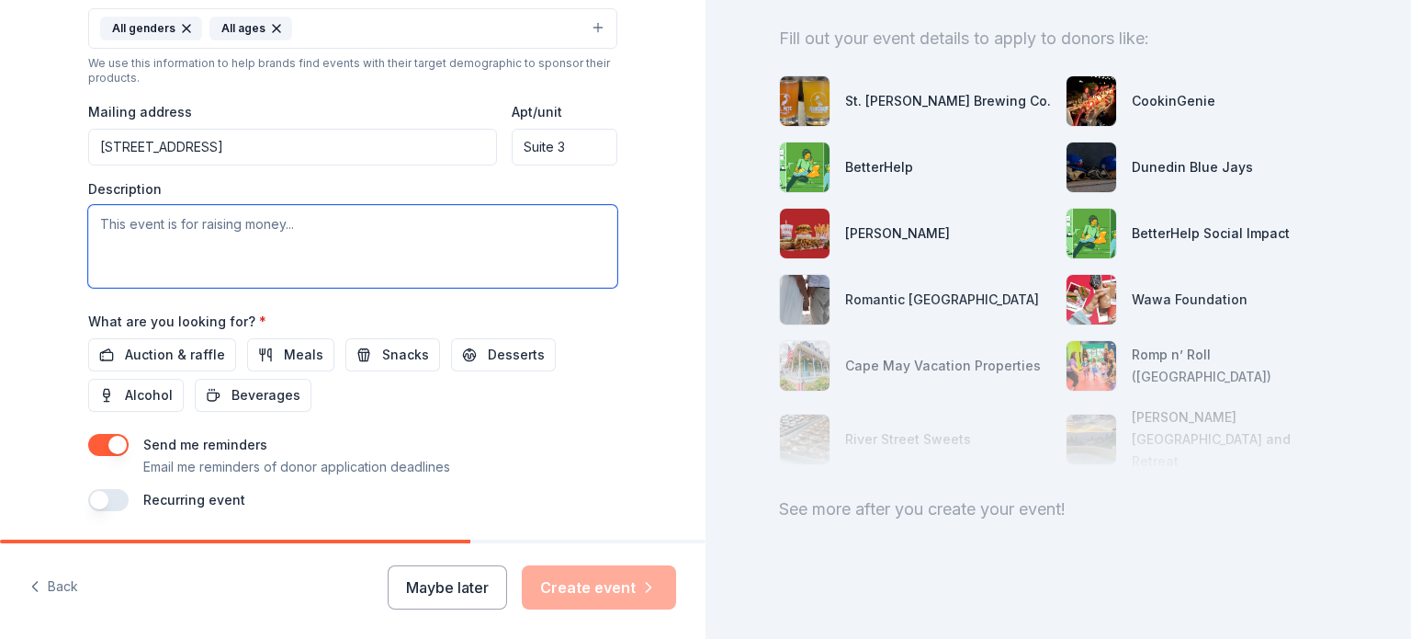
click at [218, 227] on textarea at bounding box center [352, 246] width 529 height 83
click at [250, 239] on textarea at bounding box center [352, 246] width 529 height 83
paste textarea "The 15th Annual Wheely Good Time fundraising gala, hosted by Wheelchairs 4 Kids…"
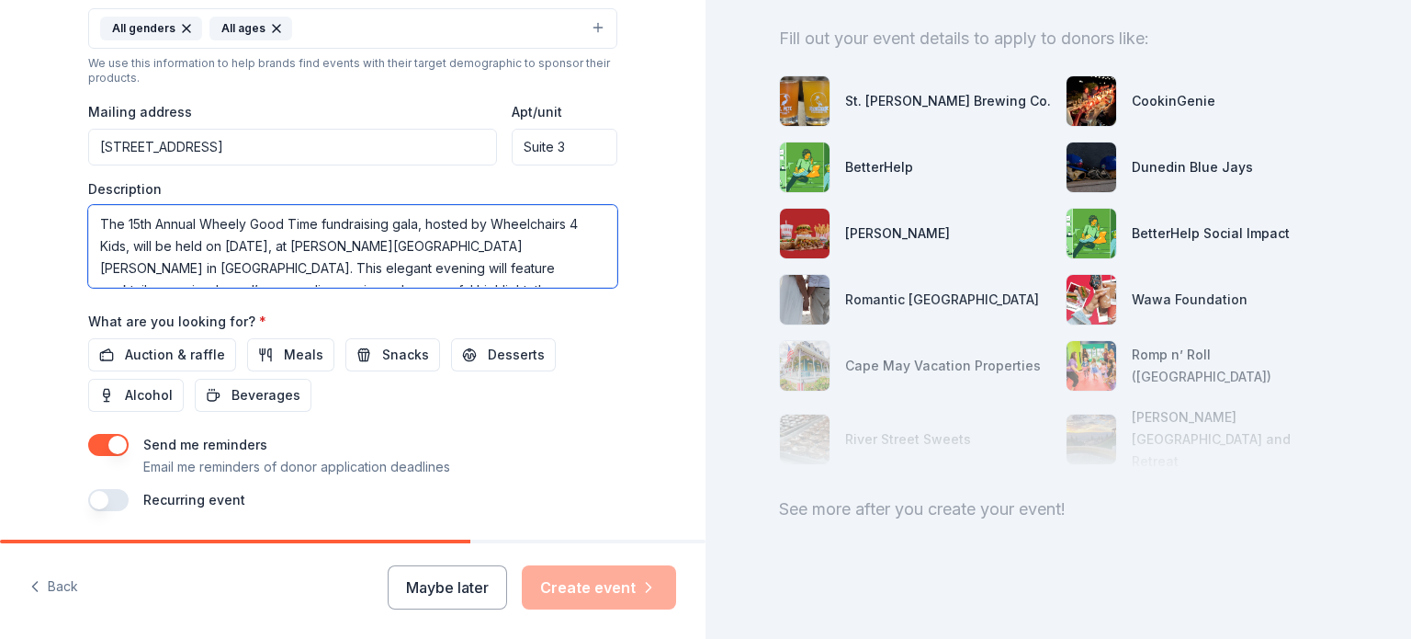
scroll to position [232, 0]
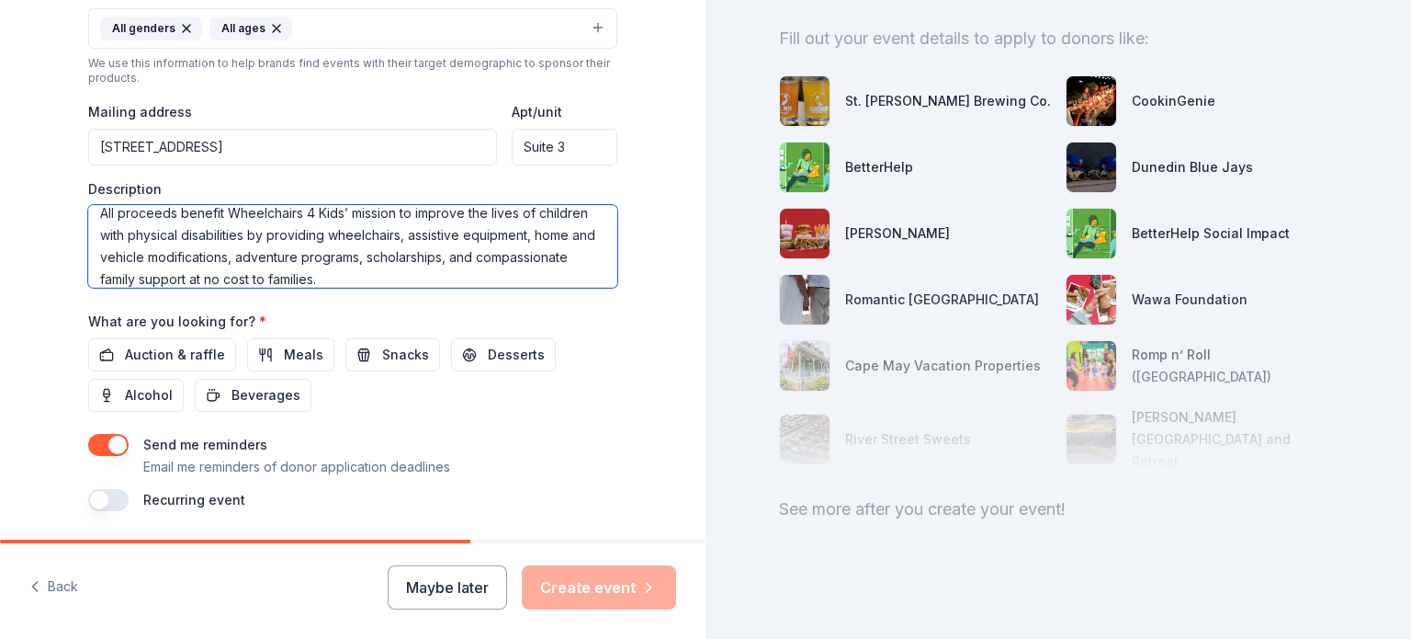
type textarea "The 15th Annual Wheely Good Time fundraising gala, hosted by Wheelchairs 4 Kids…"
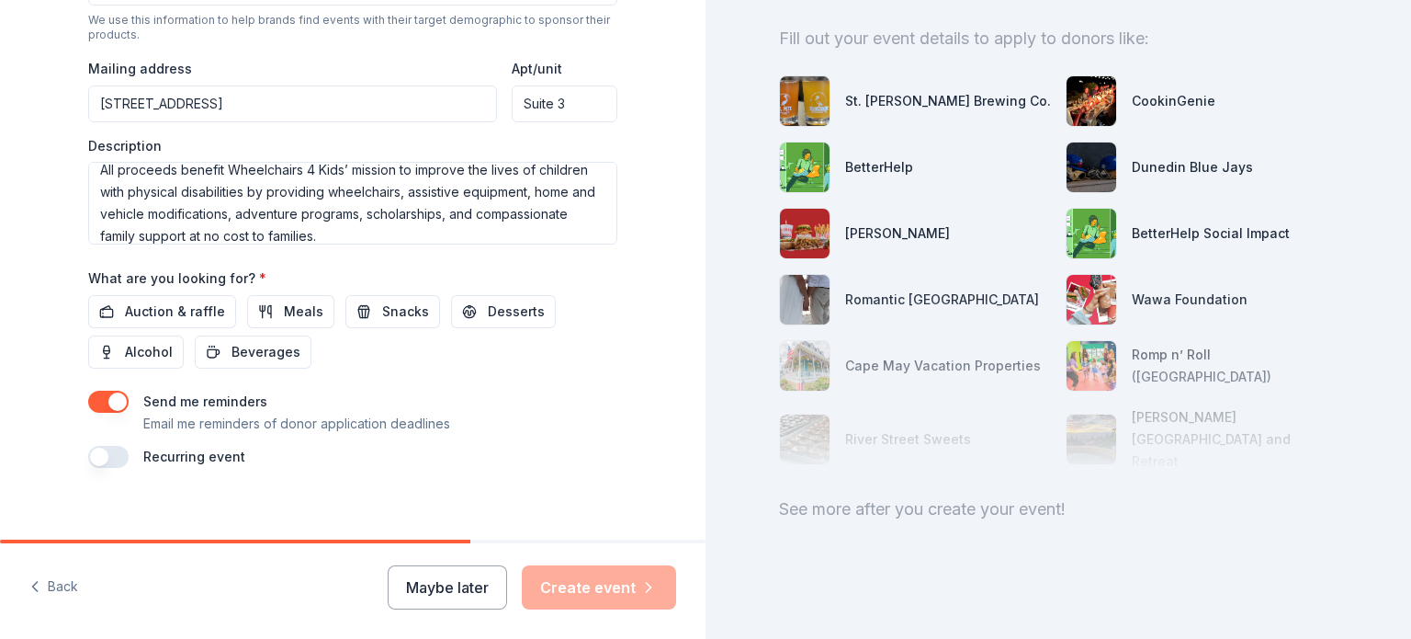
scroll to position [686, 0]
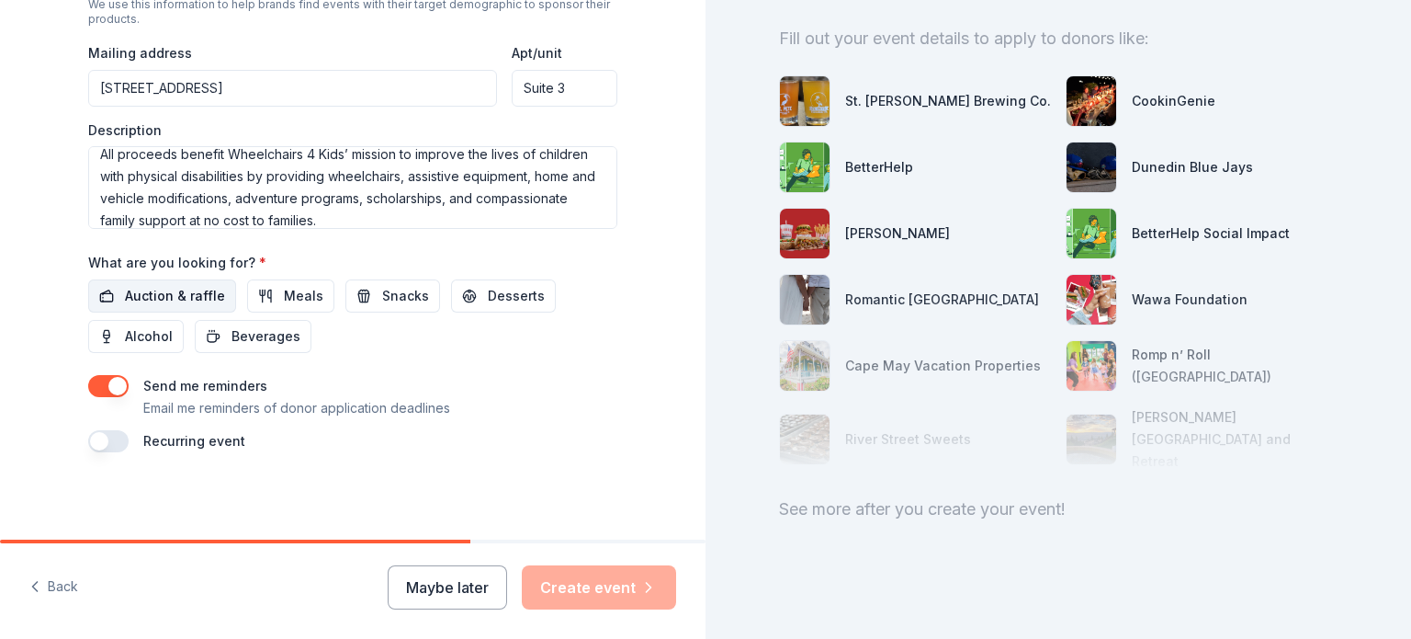
click at [180, 295] on span "Auction & raffle" at bounding box center [175, 296] width 100 height 22
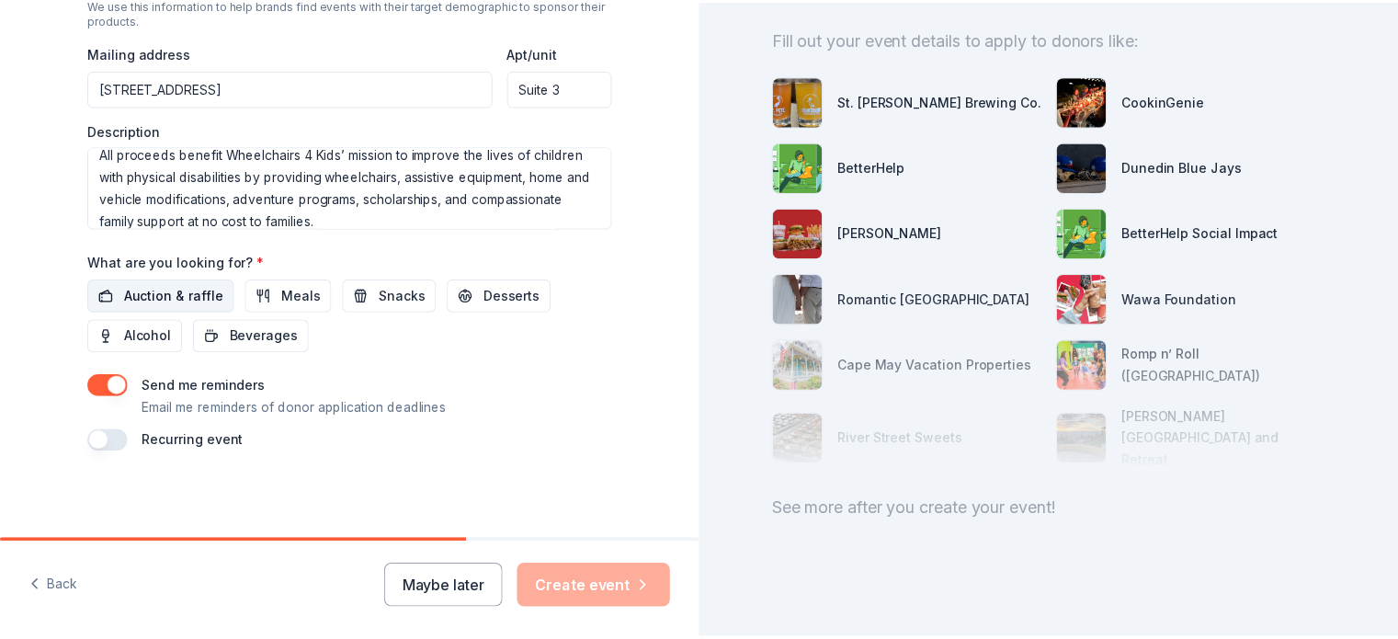
scroll to position [0, 0]
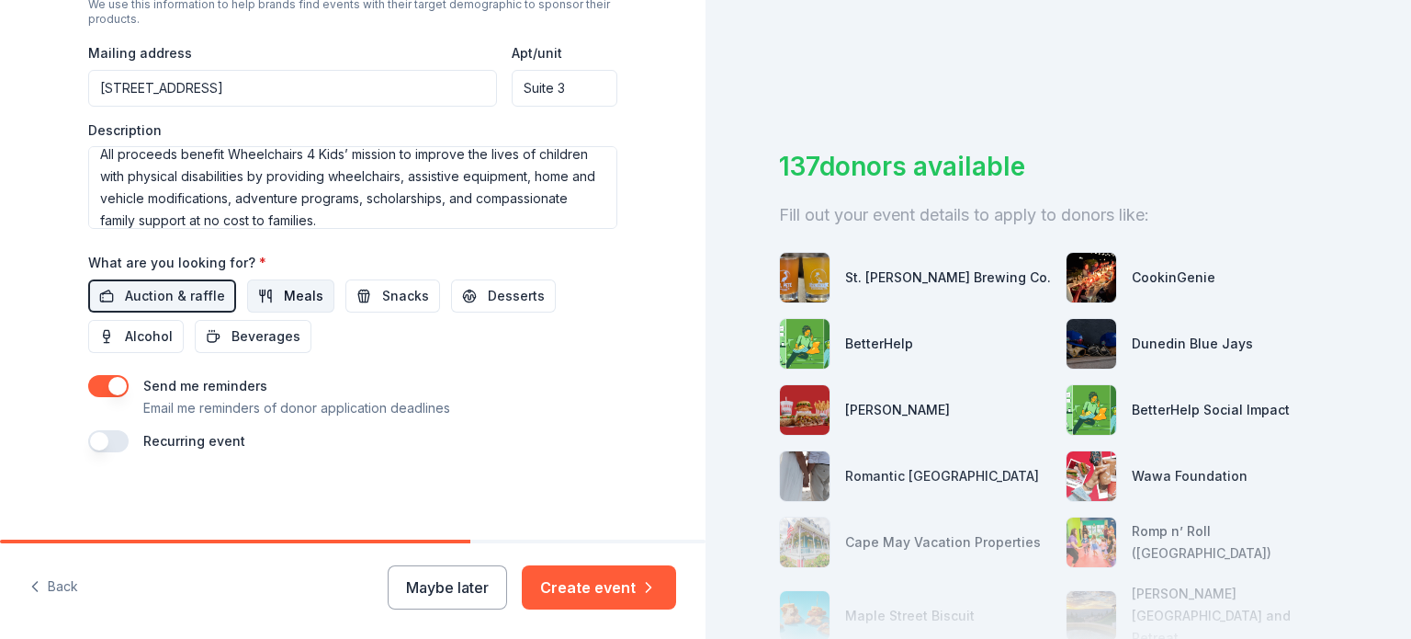
click at [284, 297] on span "Meals" at bounding box center [304, 296] width 40 height 22
click at [382, 297] on span "Snacks" at bounding box center [405, 296] width 47 height 22
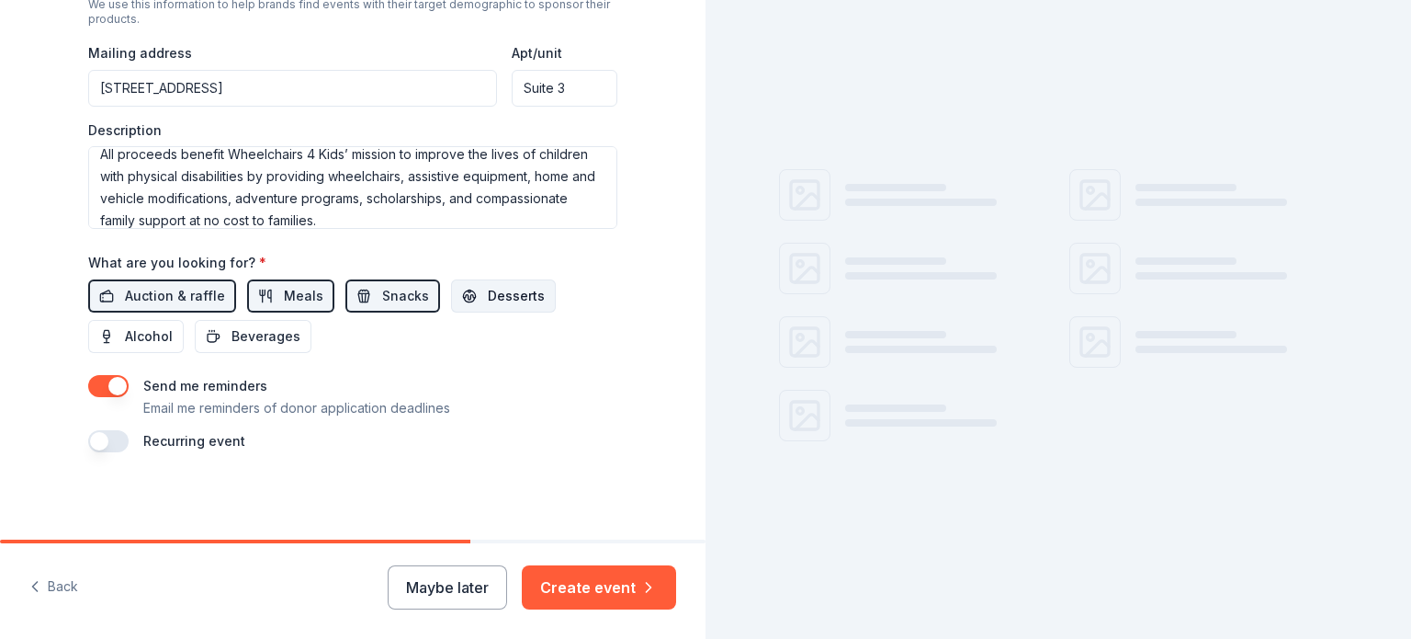
click at [488, 293] on span "Desserts" at bounding box center [516, 296] width 57 height 22
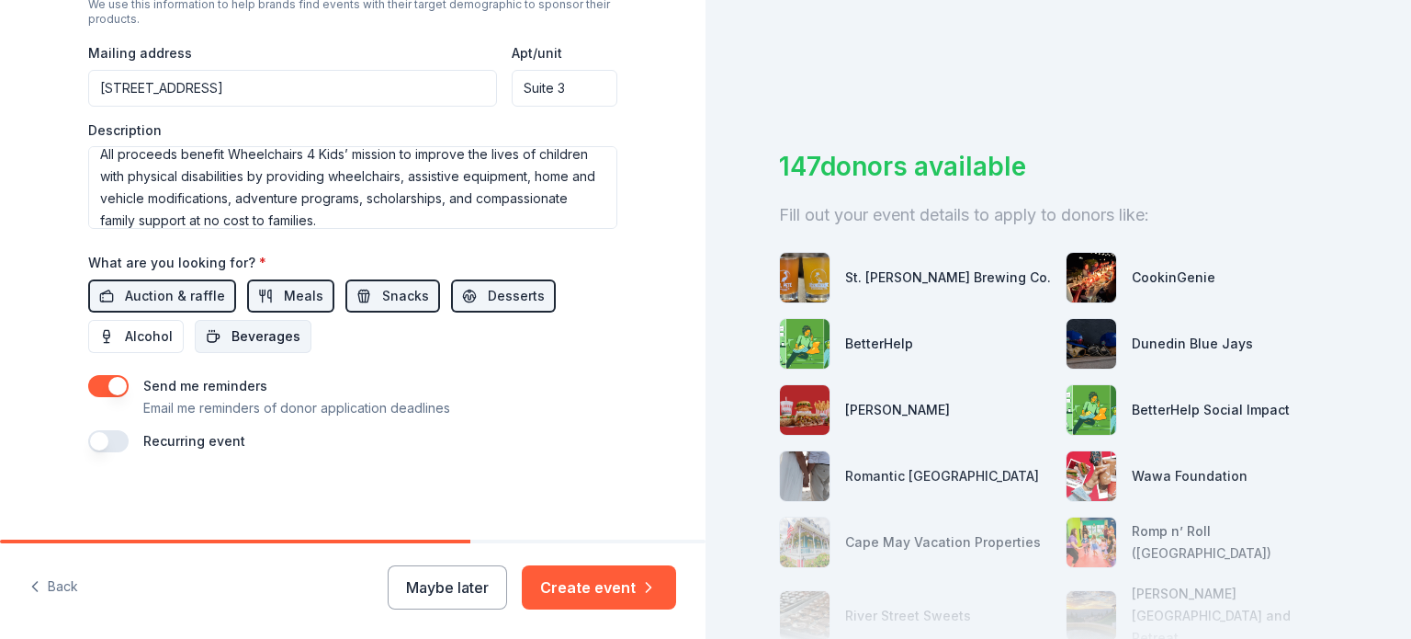
click at [220, 334] on button "Beverages" at bounding box center [253, 336] width 117 height 33
click at [559, 593] on button "Create event" at bounding box center [599, 587] width 154 height 44
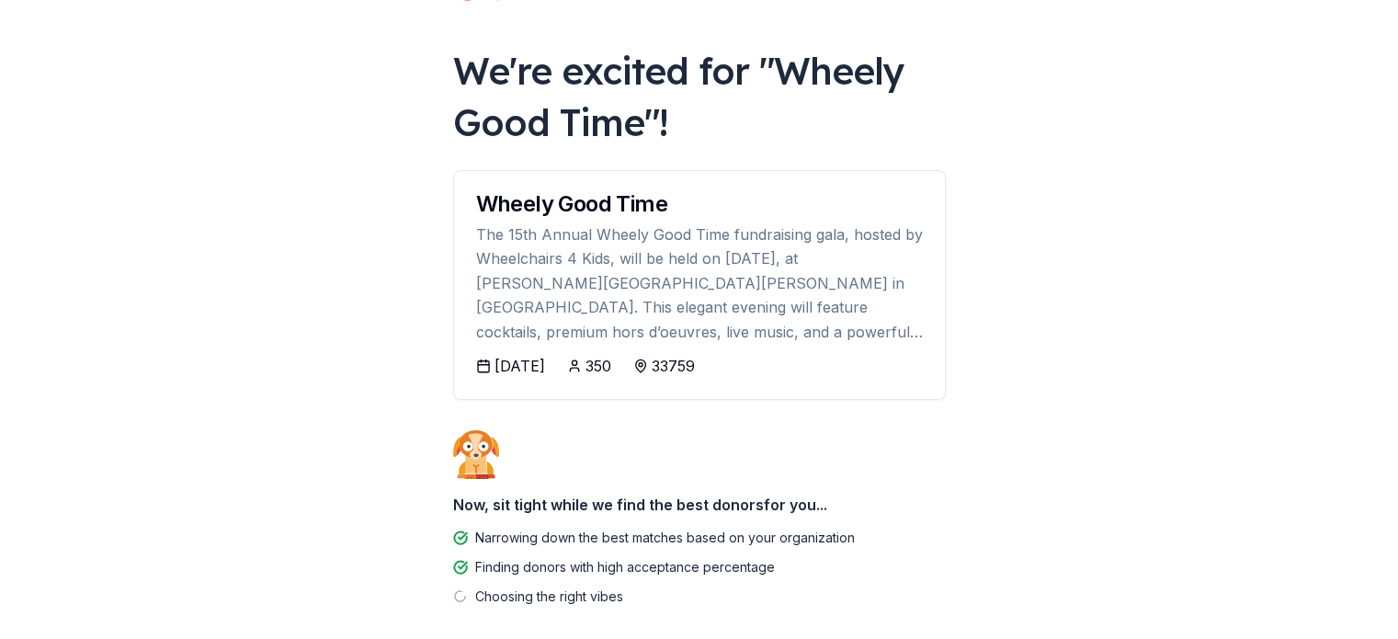
scroll to position [162, 0]
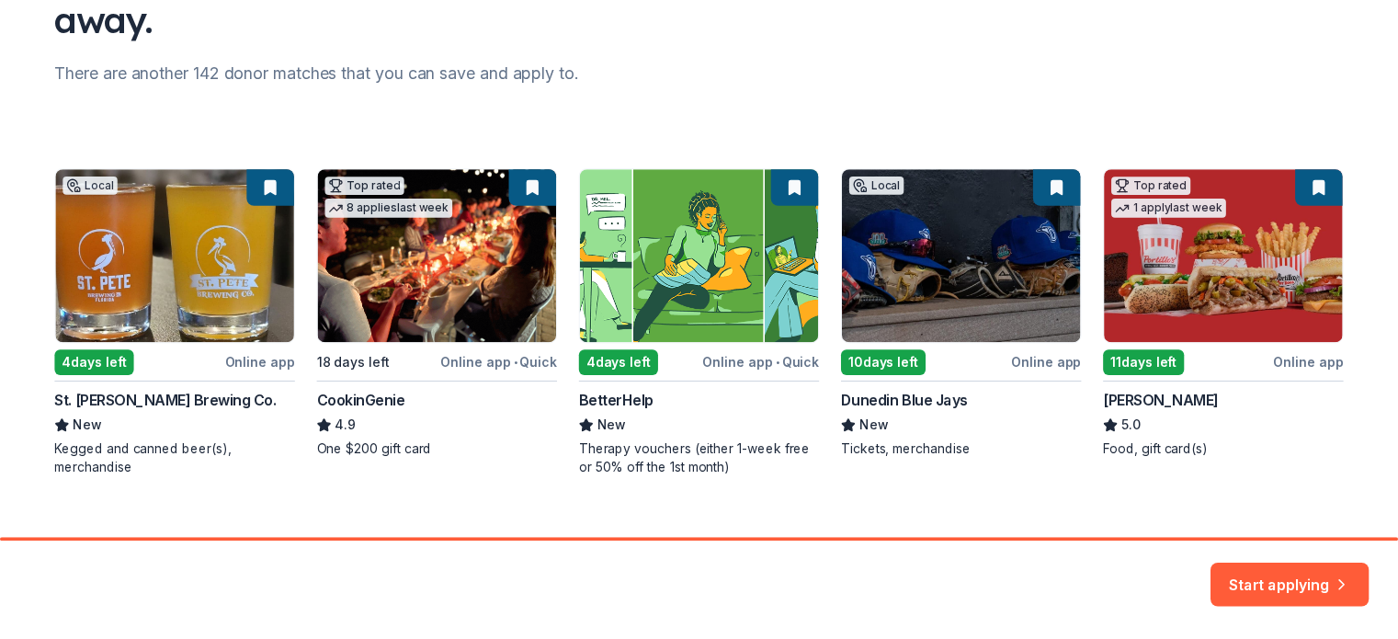
scroll to position [232, 0]
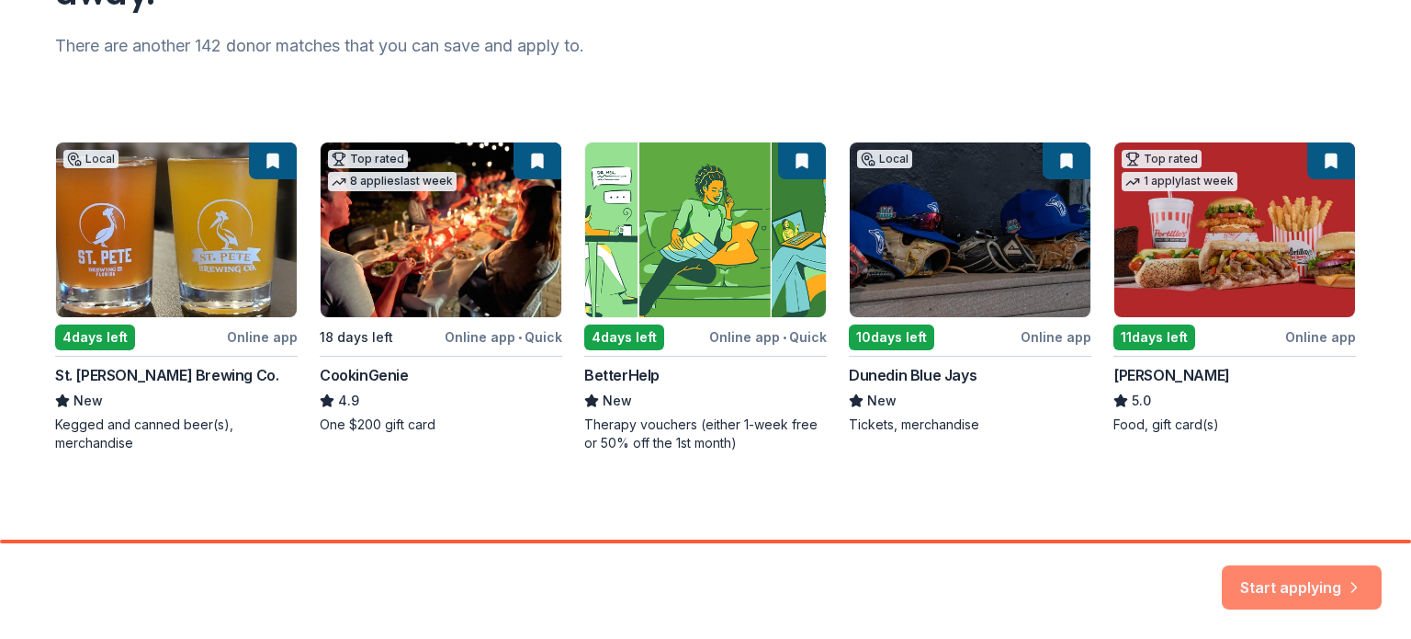
click at [1253, 578] on button "Start applying" at bounding box center [1302, 576] width 160 height 44
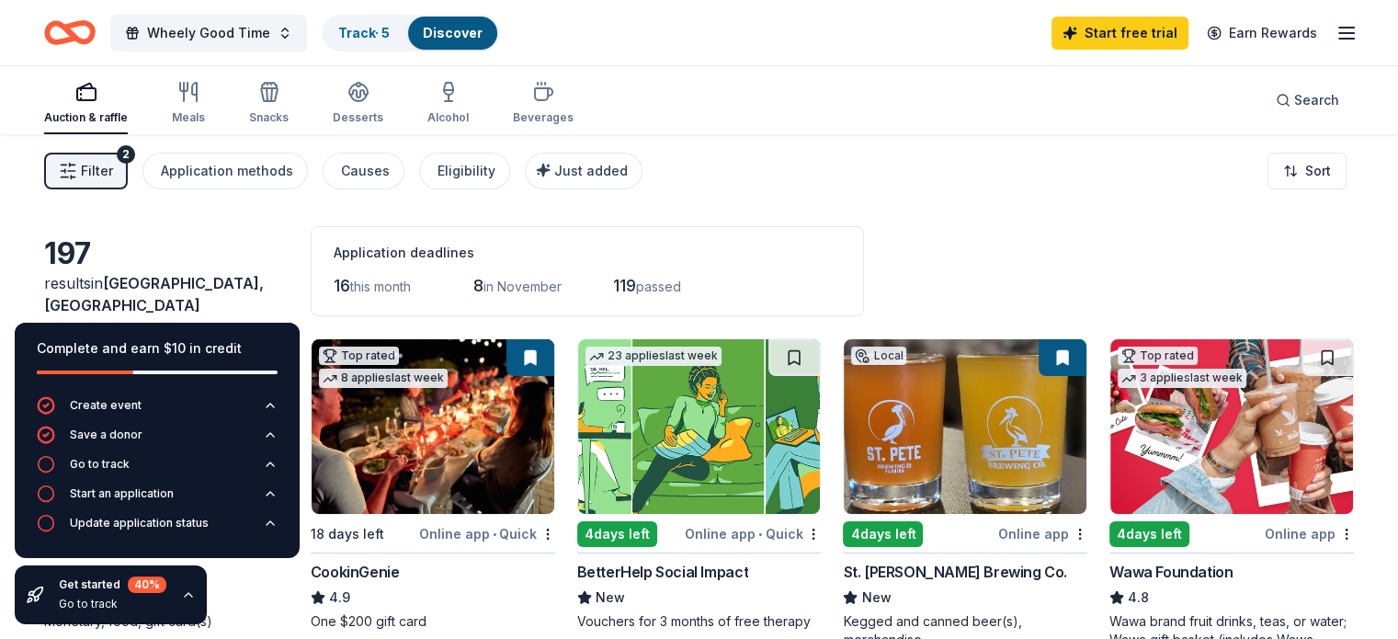
click at [119, 157] on button "Filter 2" at bounding box center [86, 171] width 84 height 37
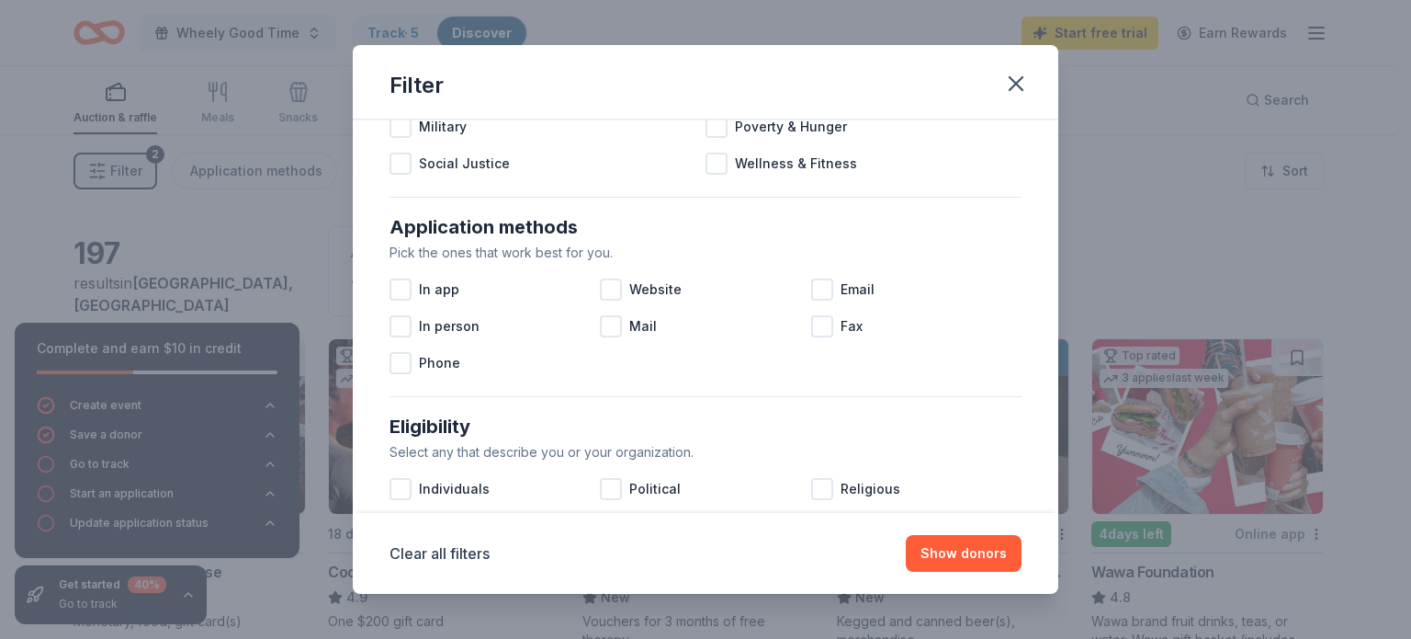
scroll to position [248, 0]
click at [601, 286] on div at bounding box center [611, 288] width 22 height 22
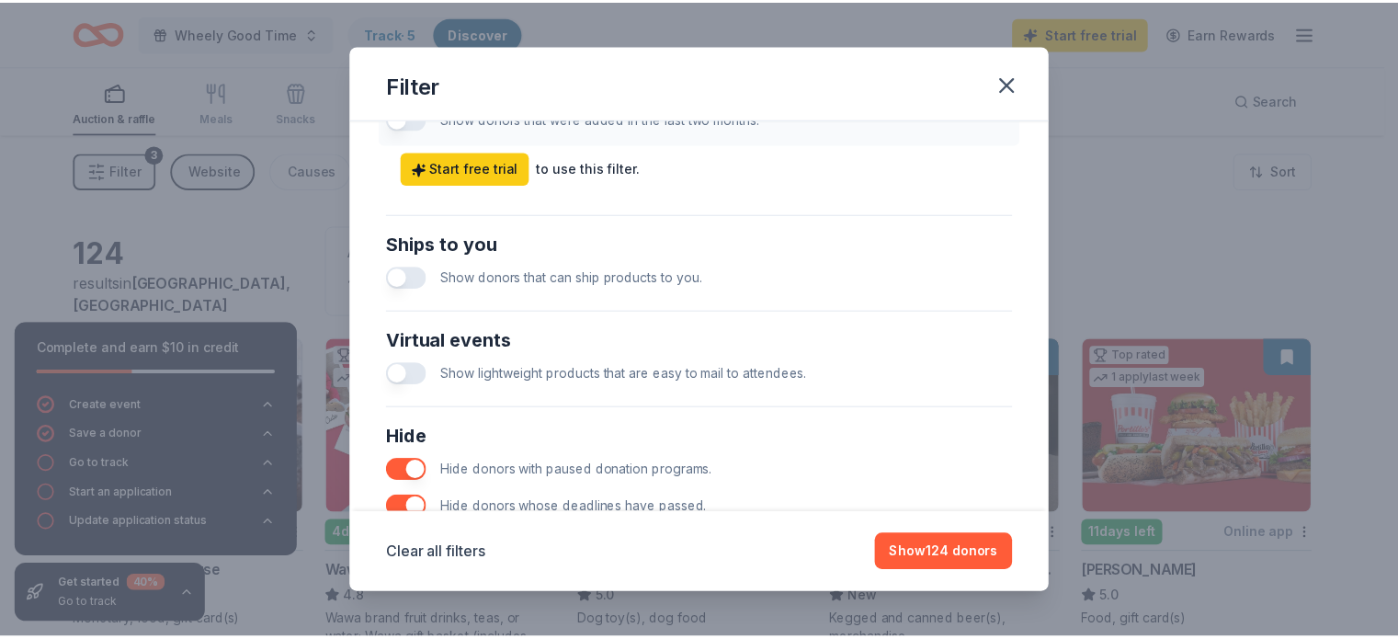
scroll to position [941, 0]
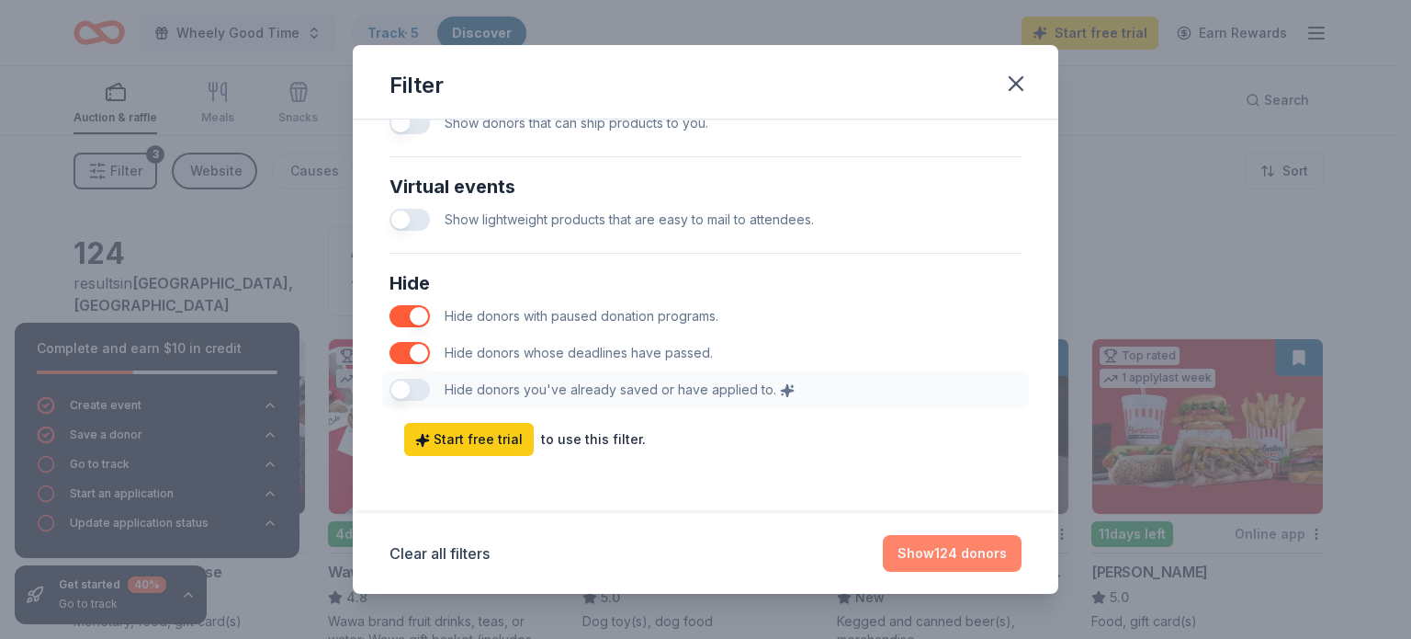
click at [962, 547] on button "Show 124 donors" at bounding box center [952, 553] width 139 height 37
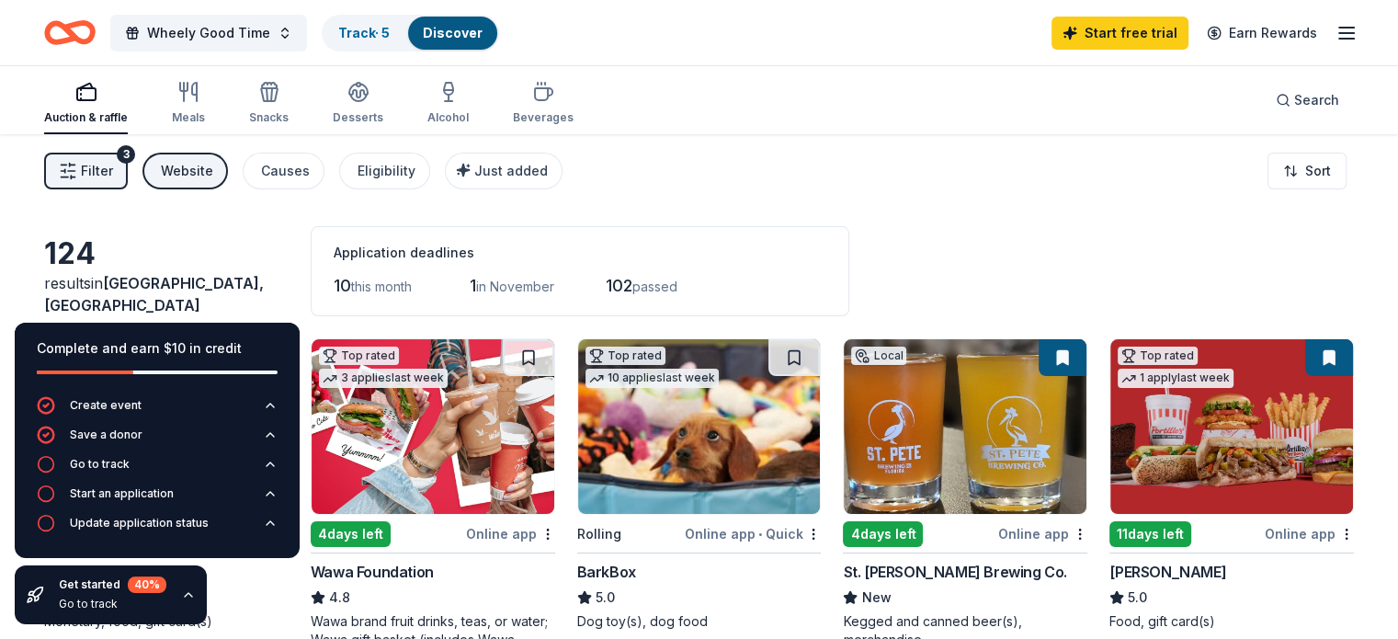
click at [210, 332] on div "Complete and earn $10 in credit" at bounding box center [157, 360] width 285 height 74
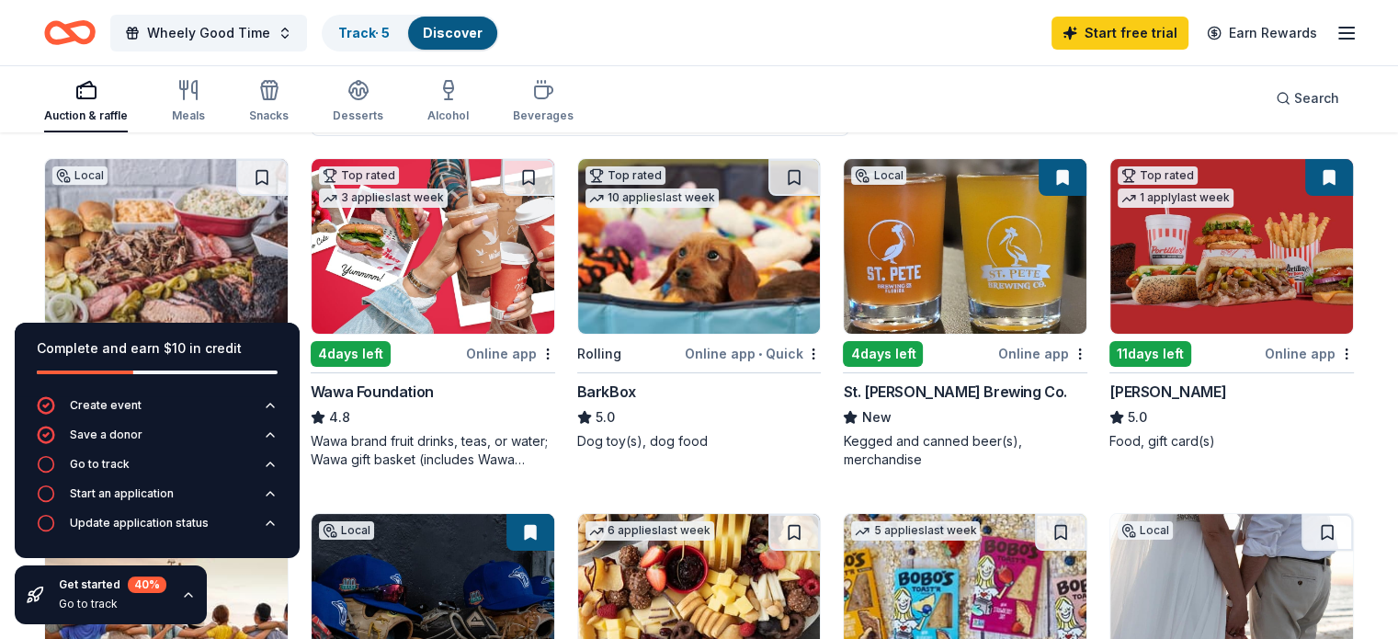
scroll to position [182, 0]
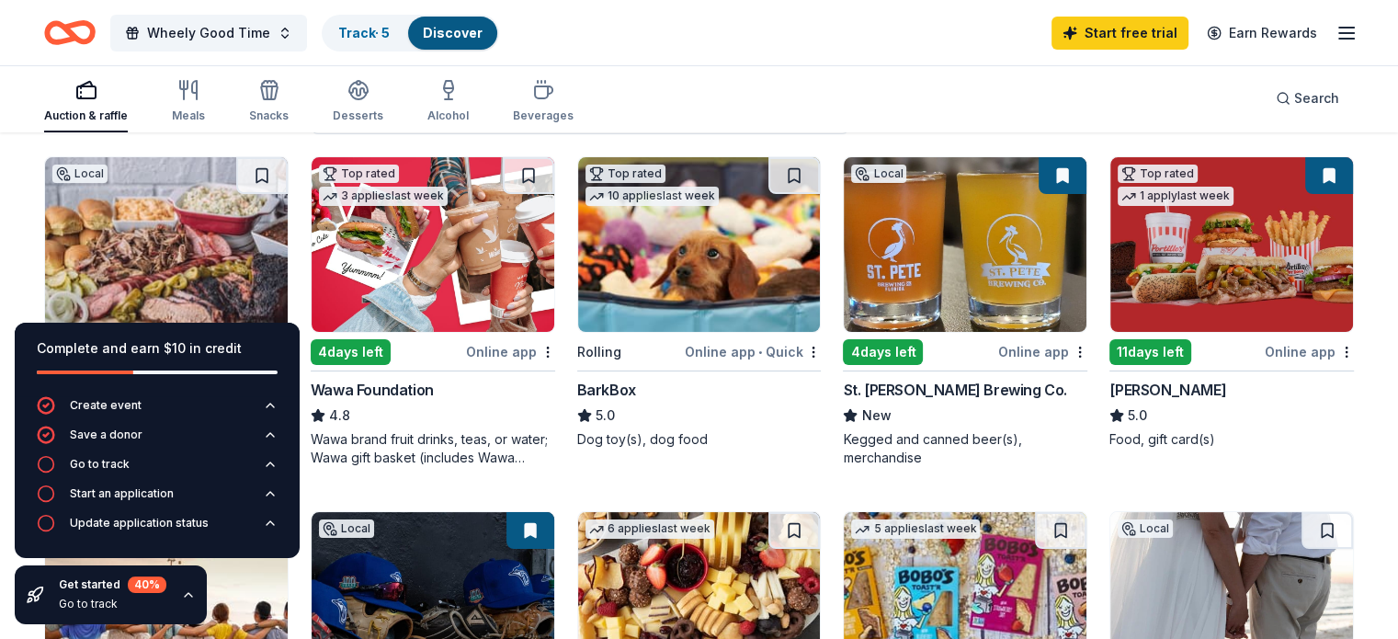
click at [745, 265] on img at bounding box center [699, 244] width 243 height 175
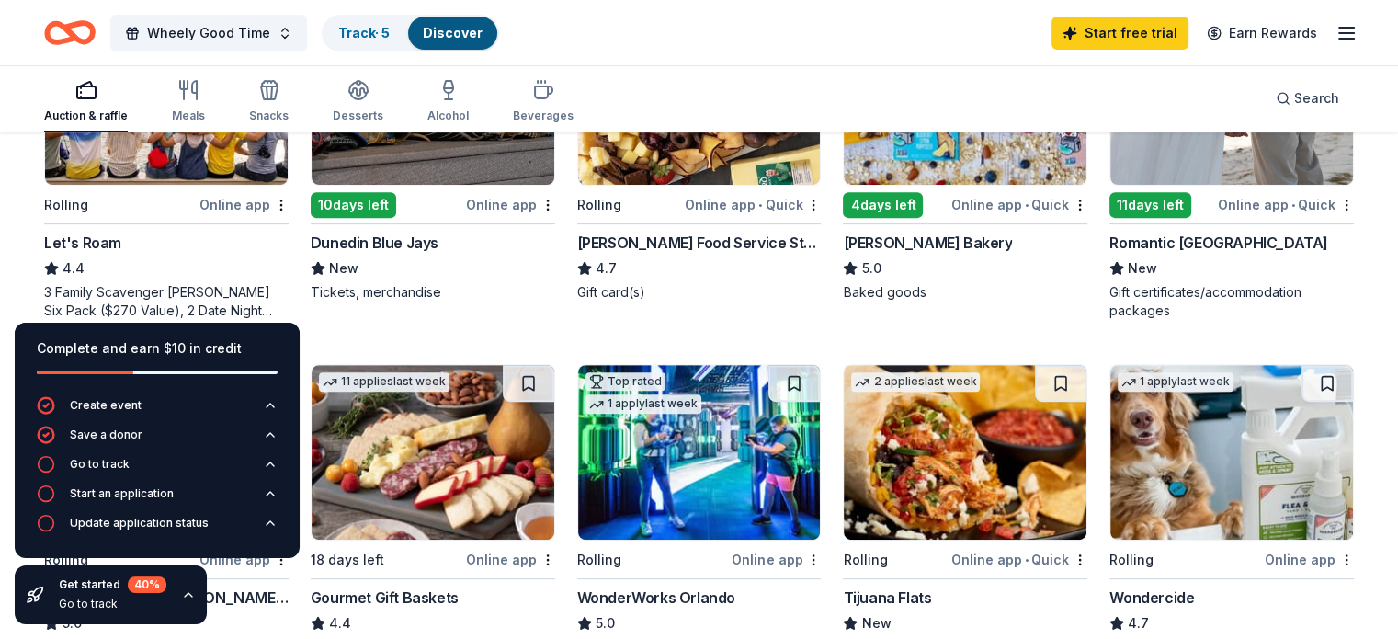
scroll to position [801, 0]
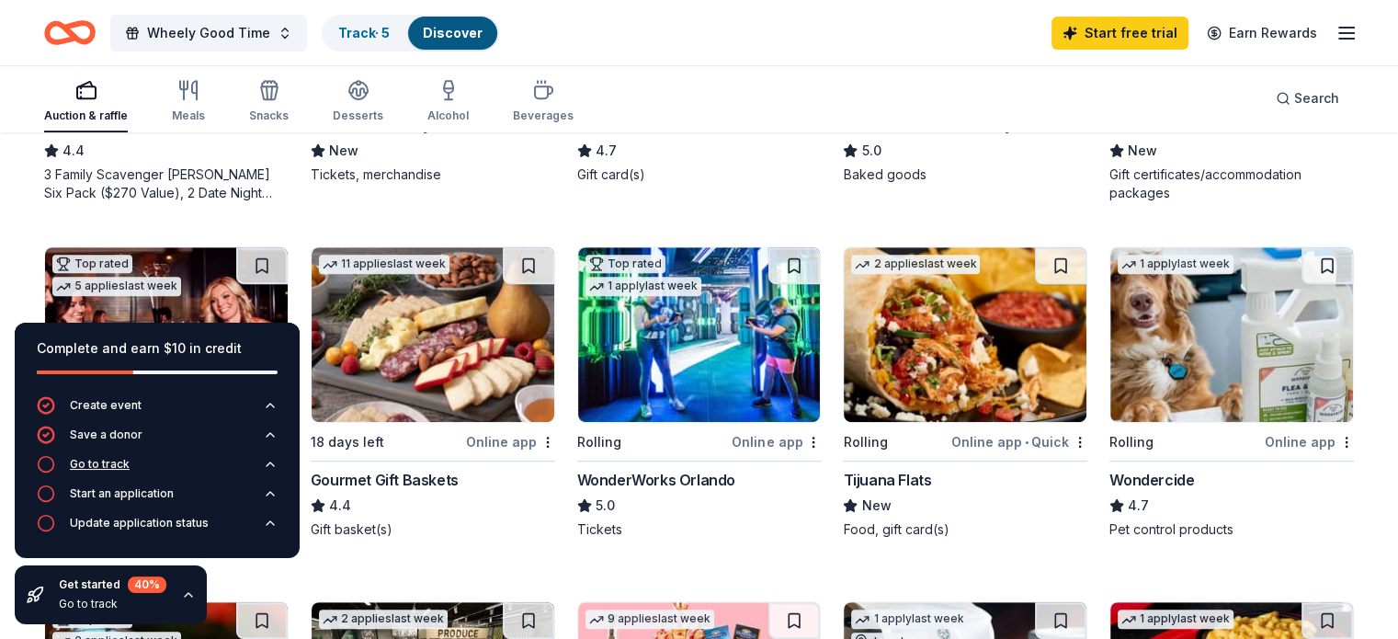
click at [271, 465] on icon "button" at bounding box center [270, 464] width 15 height 15
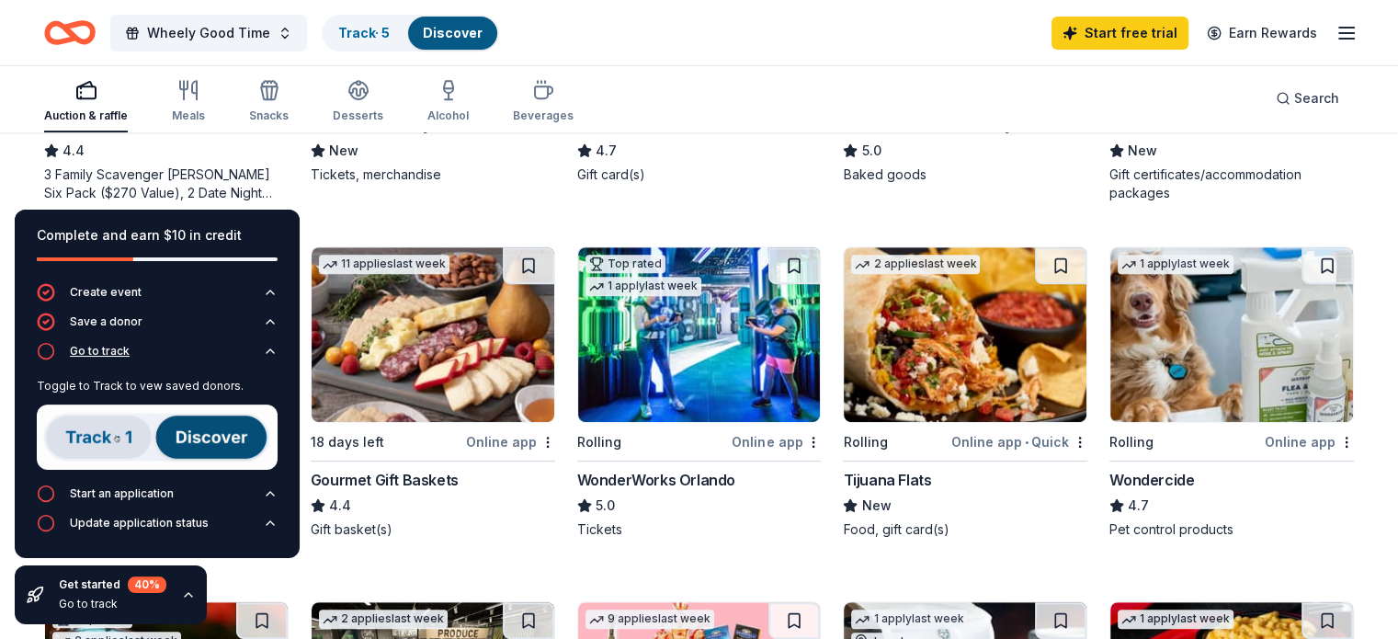
click at [268, 345] on icon "button" at bounding box center [270, 351] width 15 height 15
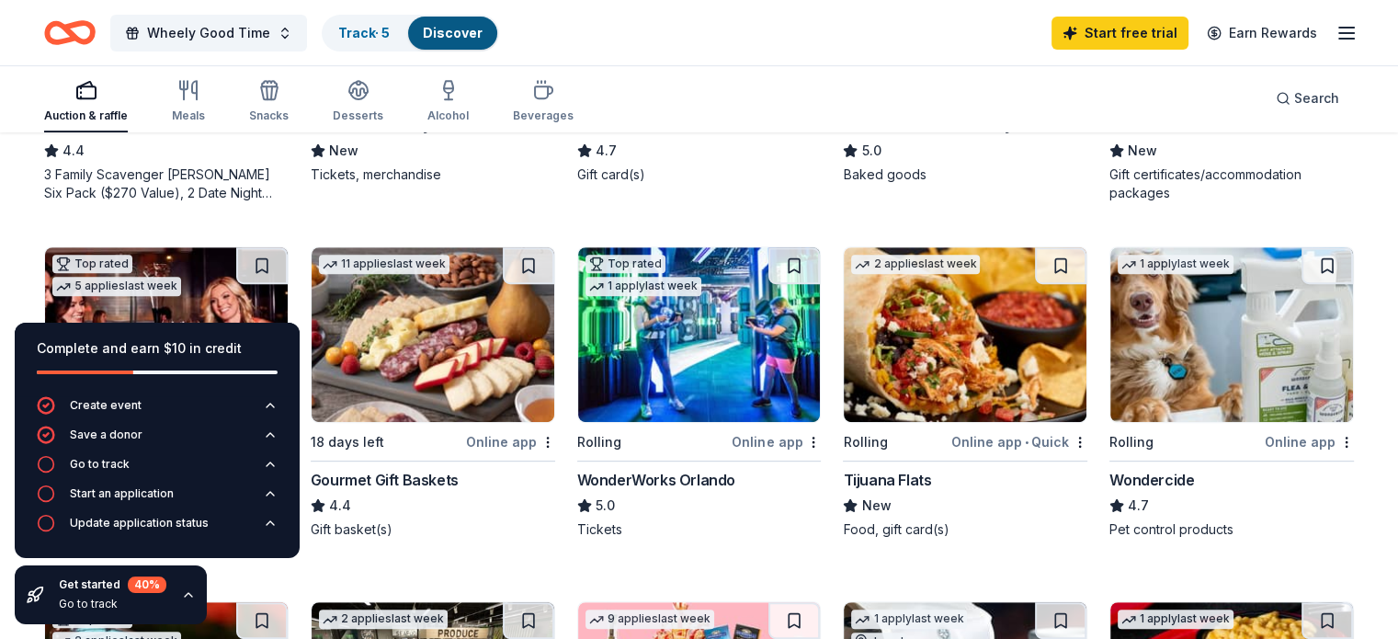
click at [74, 254] on div "Top rated 5 applies last week" at bounding box center [166, 334] width 244 height 176
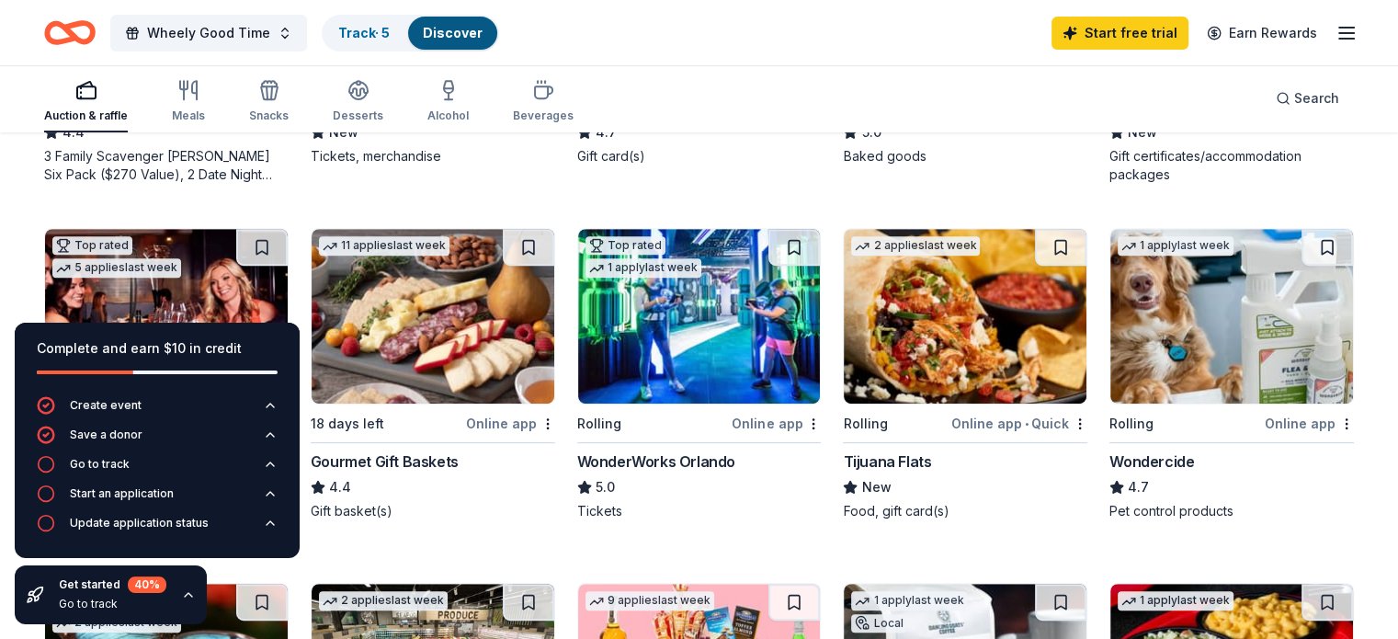
scroll to position [820, 0]
click at [944, 352] on img at bounding box center [965, 316] width 243 height 175
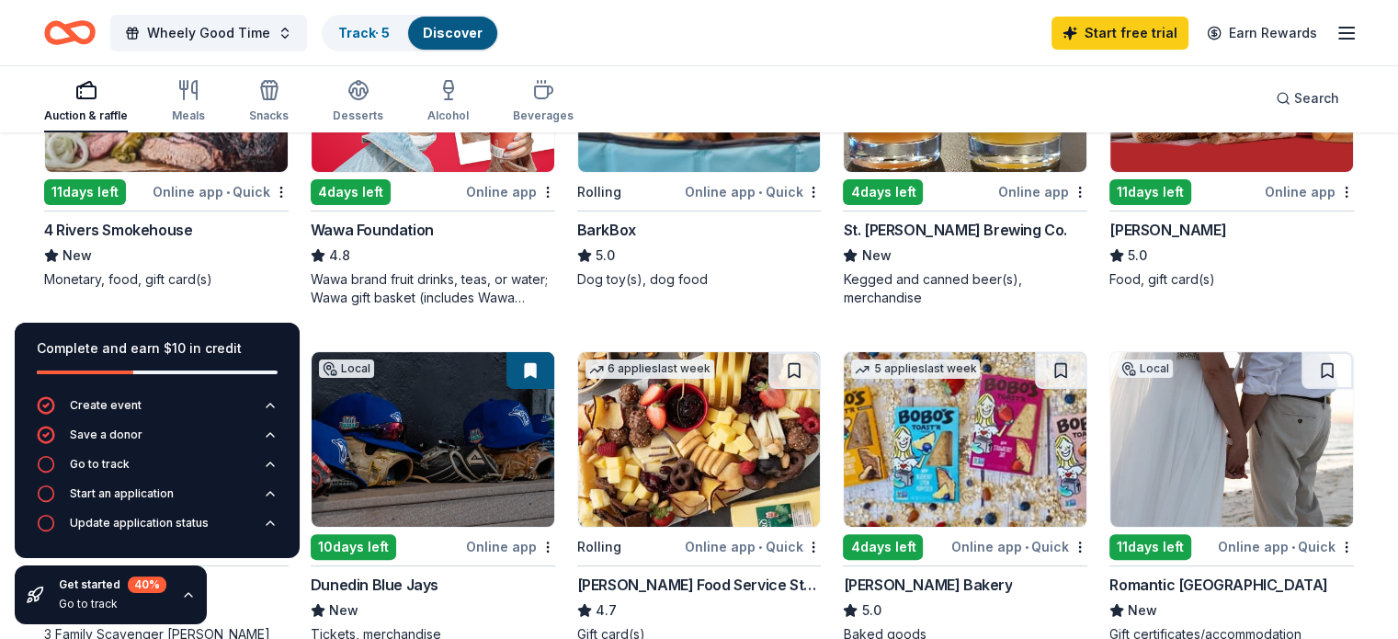
scroll to position [349, 0]
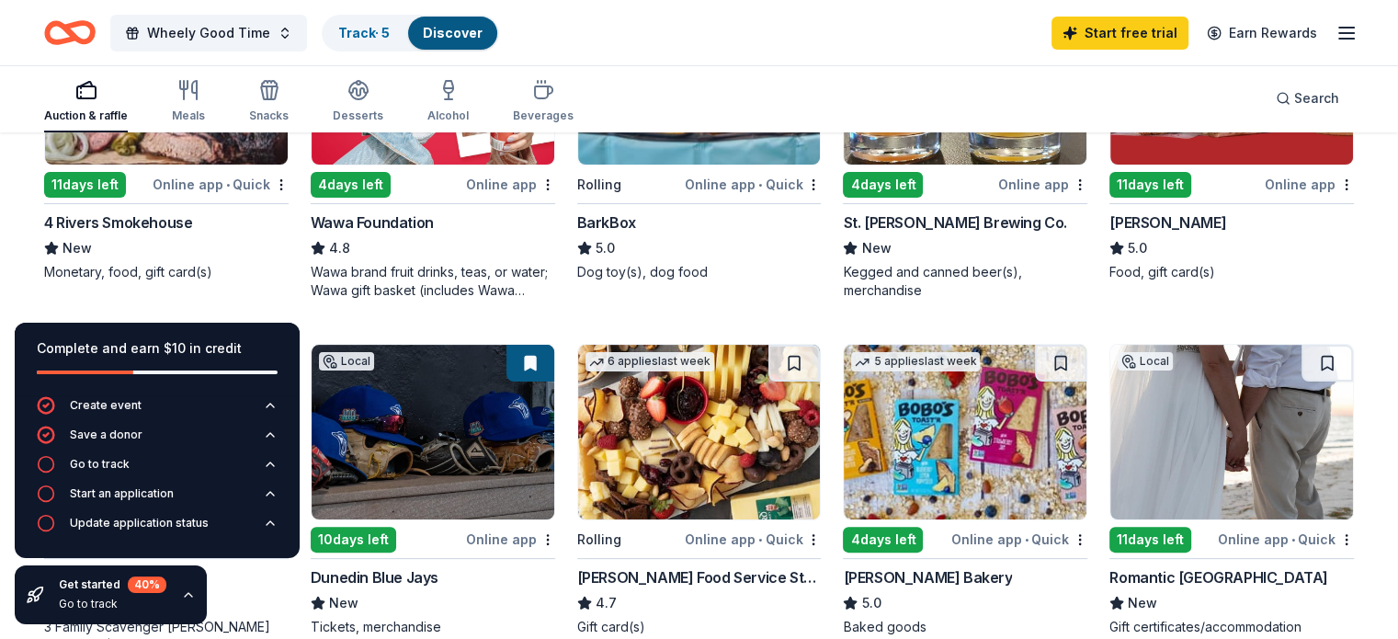
click at [191, 156] on img at bounding box center [166, 77] width 243 height 175
click at [942, 436] on img at bounding box center [965, 432] width 243 height 175
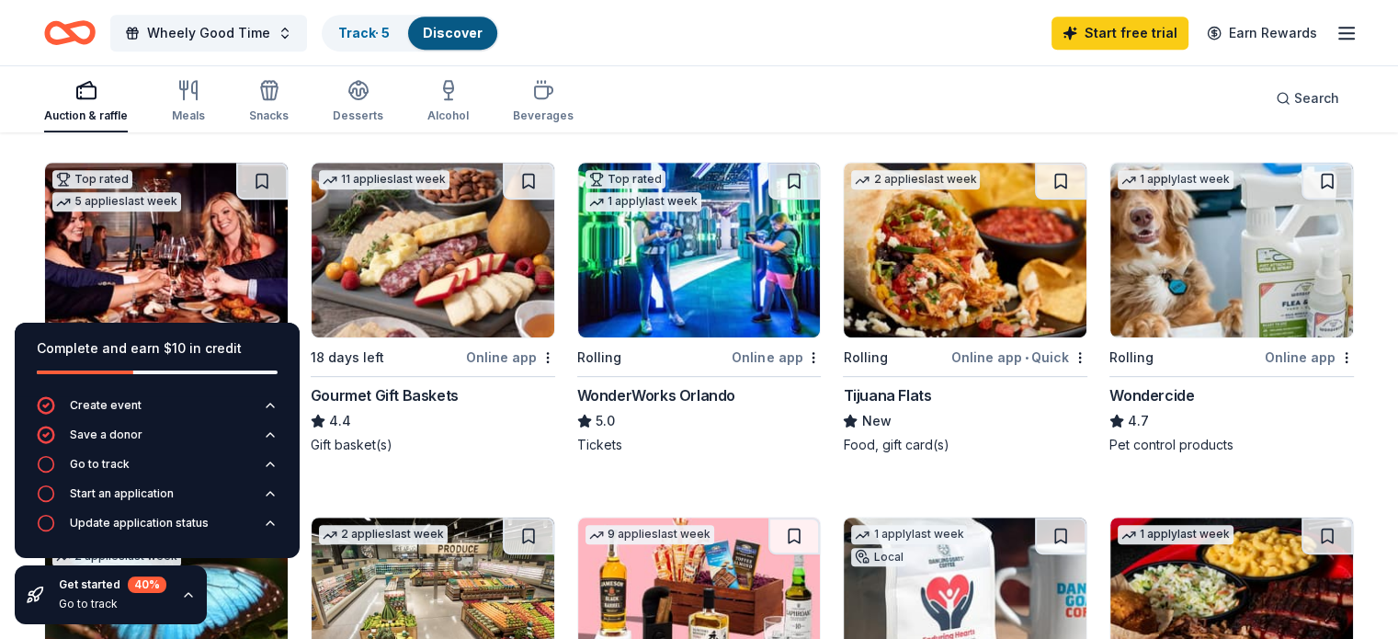
scroll to position [888, 0]
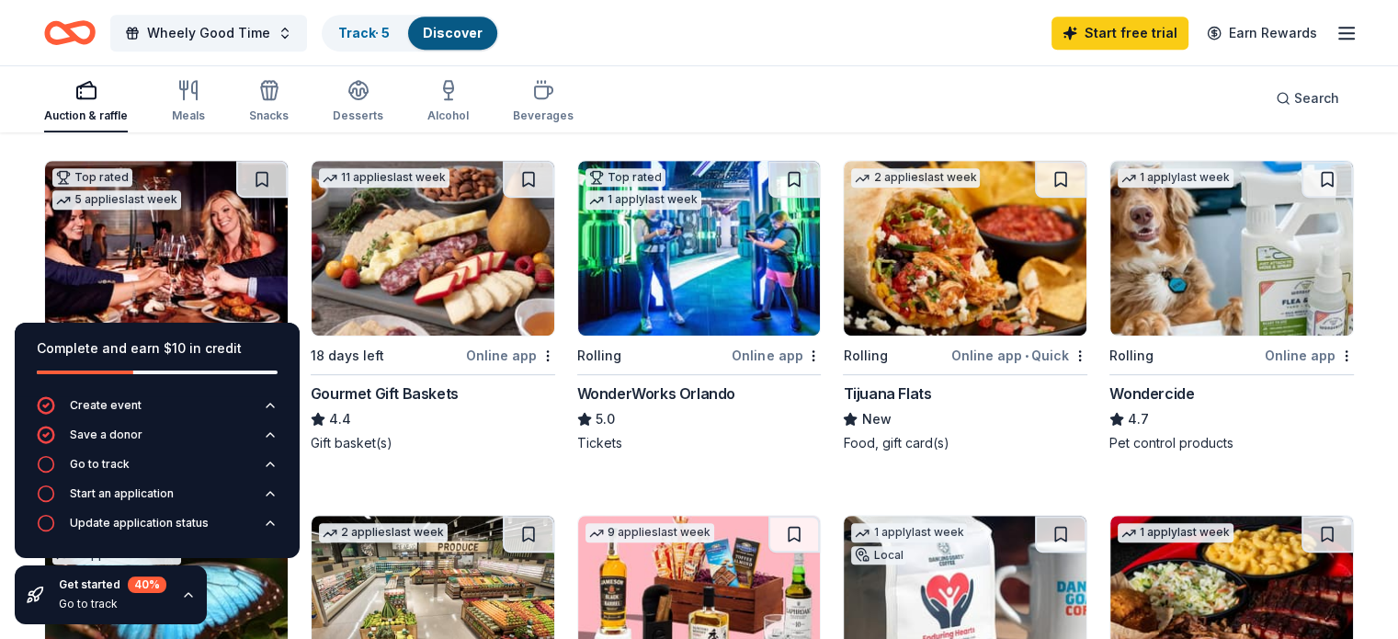
click at [232, 233] on img at bounding box center [166, 248] width 243 height 175
click at [652, 312] on img at bounding box center [699, 248] width 243 height 175
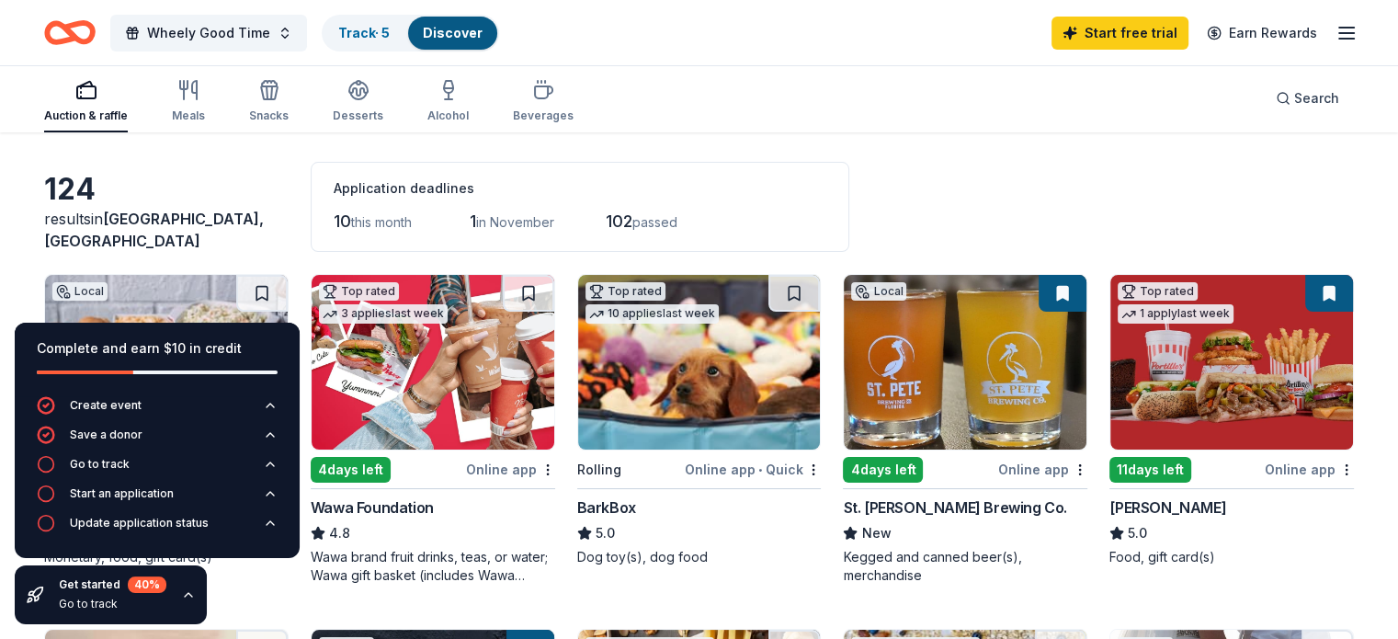
scroll to position [0, 0]
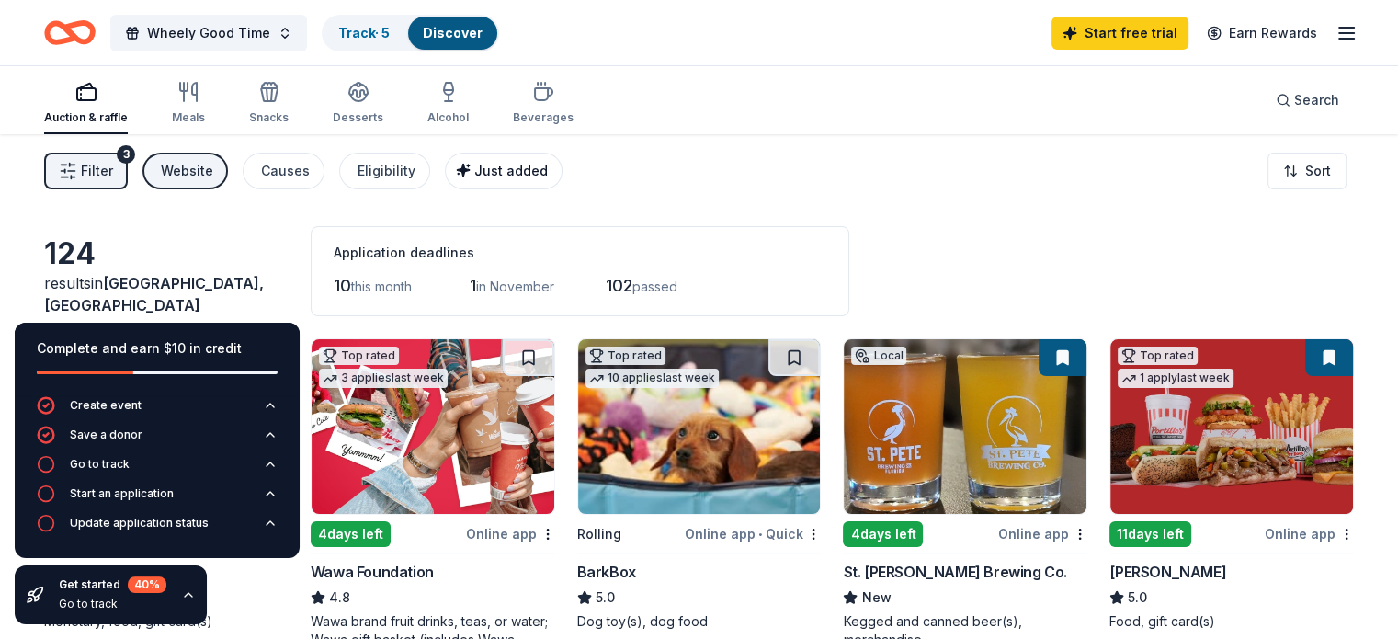
click at [548, 161] on div "Just added" at bounding box center [505, 171] width 85 height 22
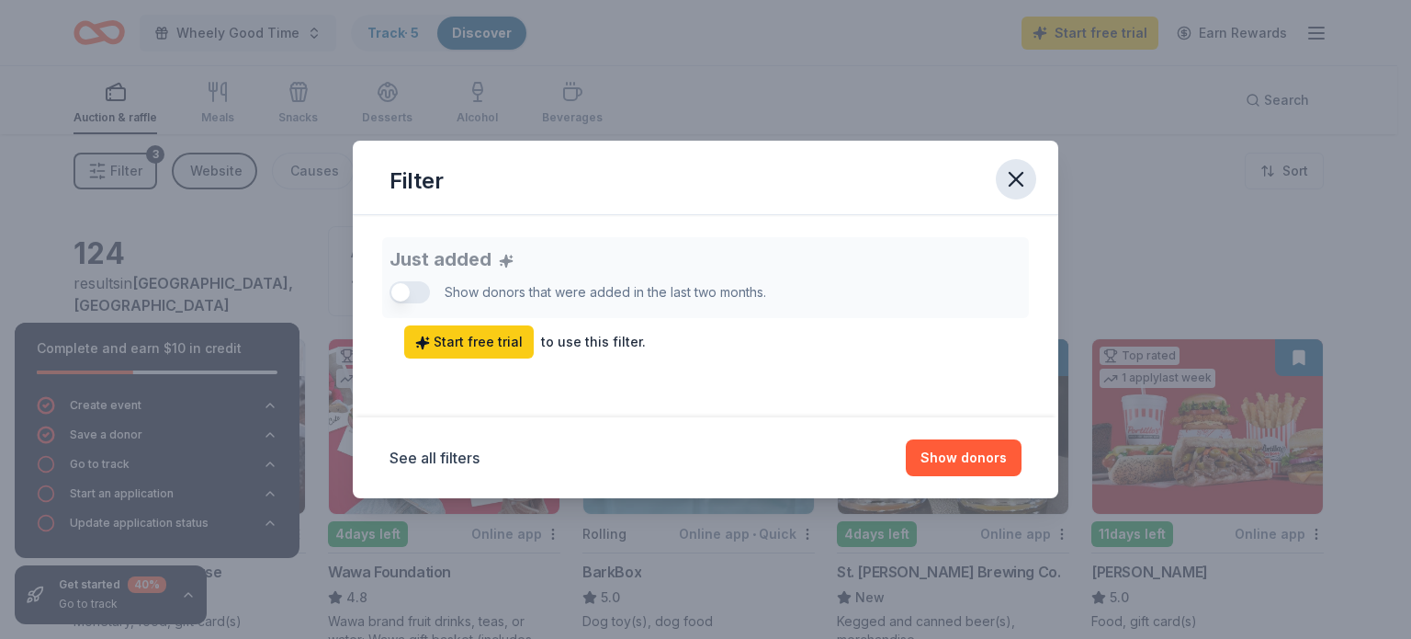
click at [1014, 194] on button "button" at bounding box center [1016, 179] width 40 height 40
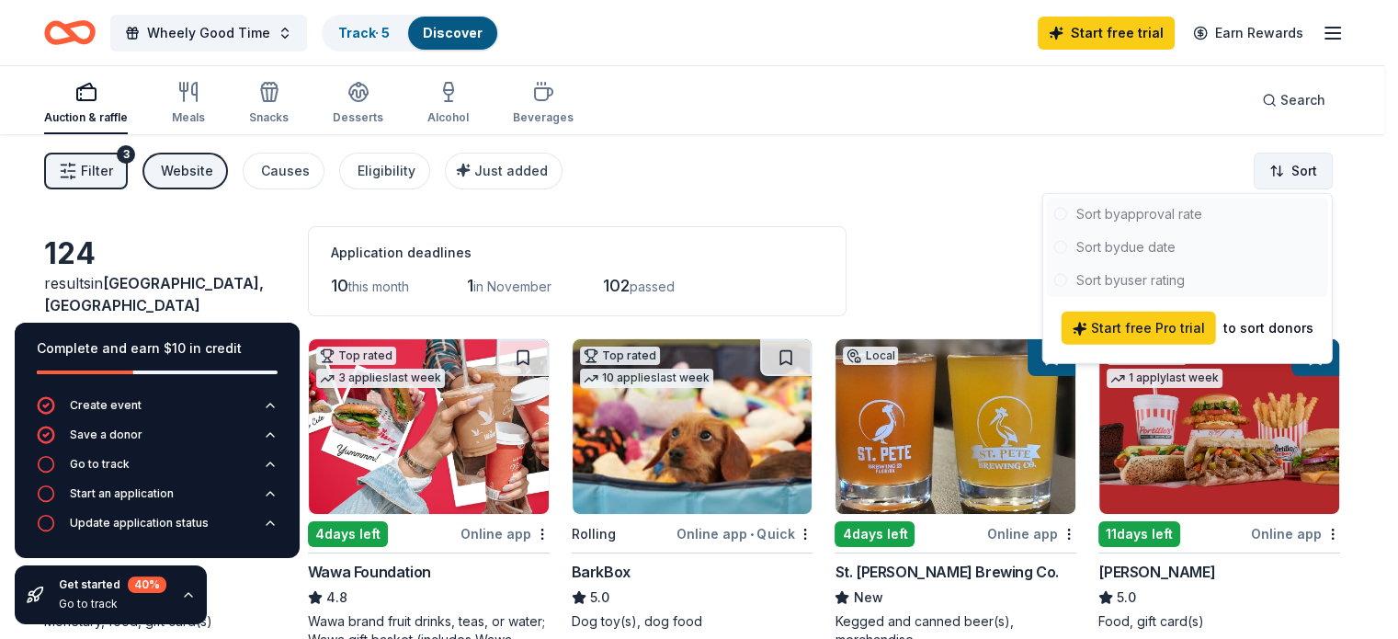
click at [1275, 179] on html "Wheely Good Time Track · 5 Discover Start free trial Earn Rewards Auction & raf…" at bounding box center [699, 319] width 1398 height 639
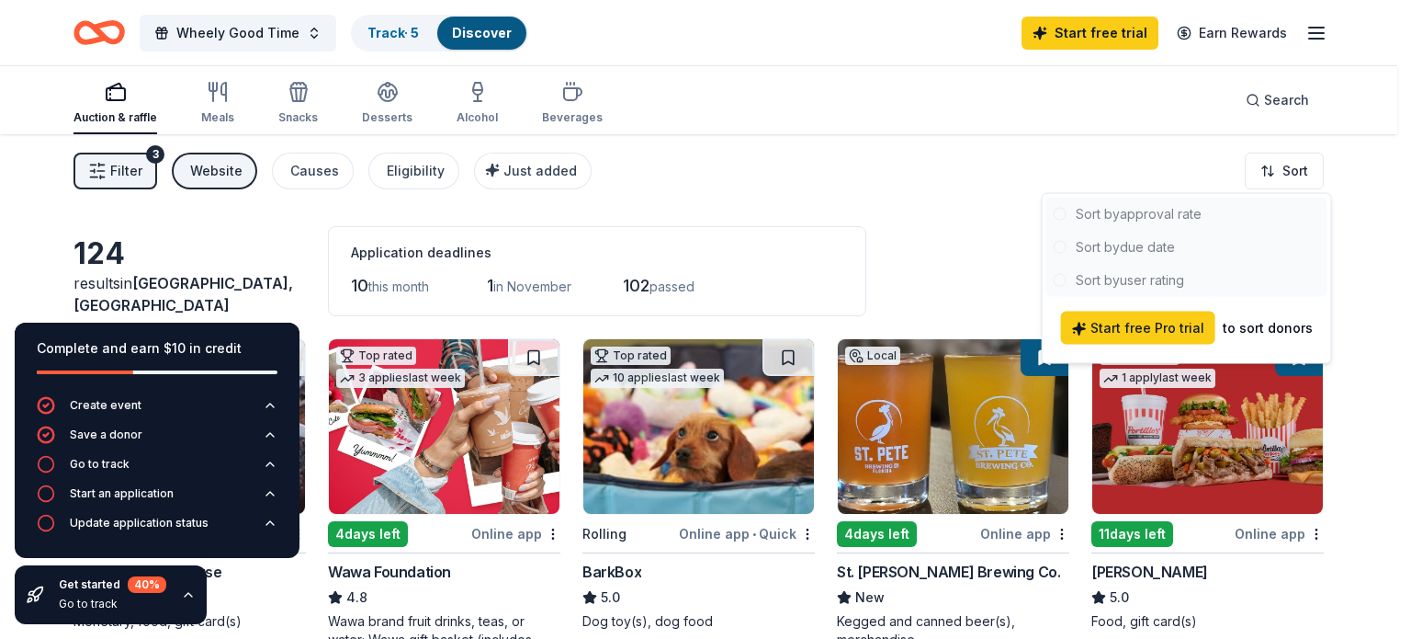
click at [1021, 171] on html "Wheely Good Time Track · 5 Discover Start free trial Earn Rewards Auction & raf…" at bounding box center [705, 319] width 1411 height 639
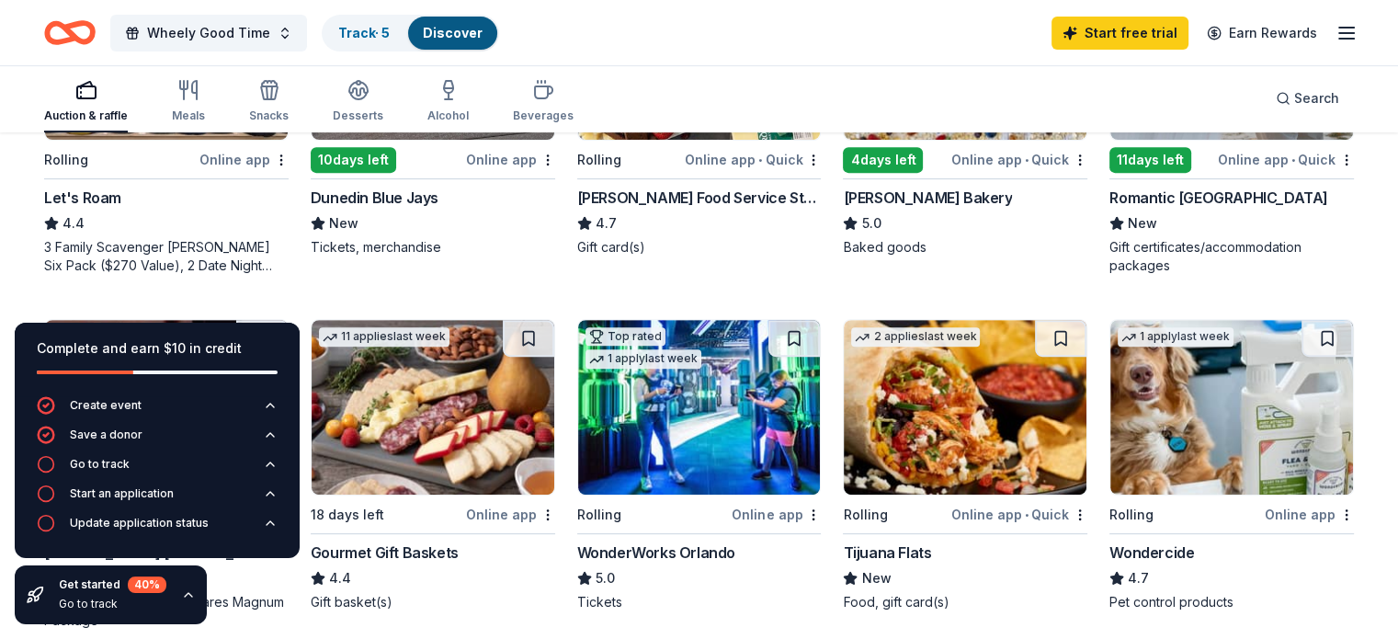
scroll to position [628, 0]
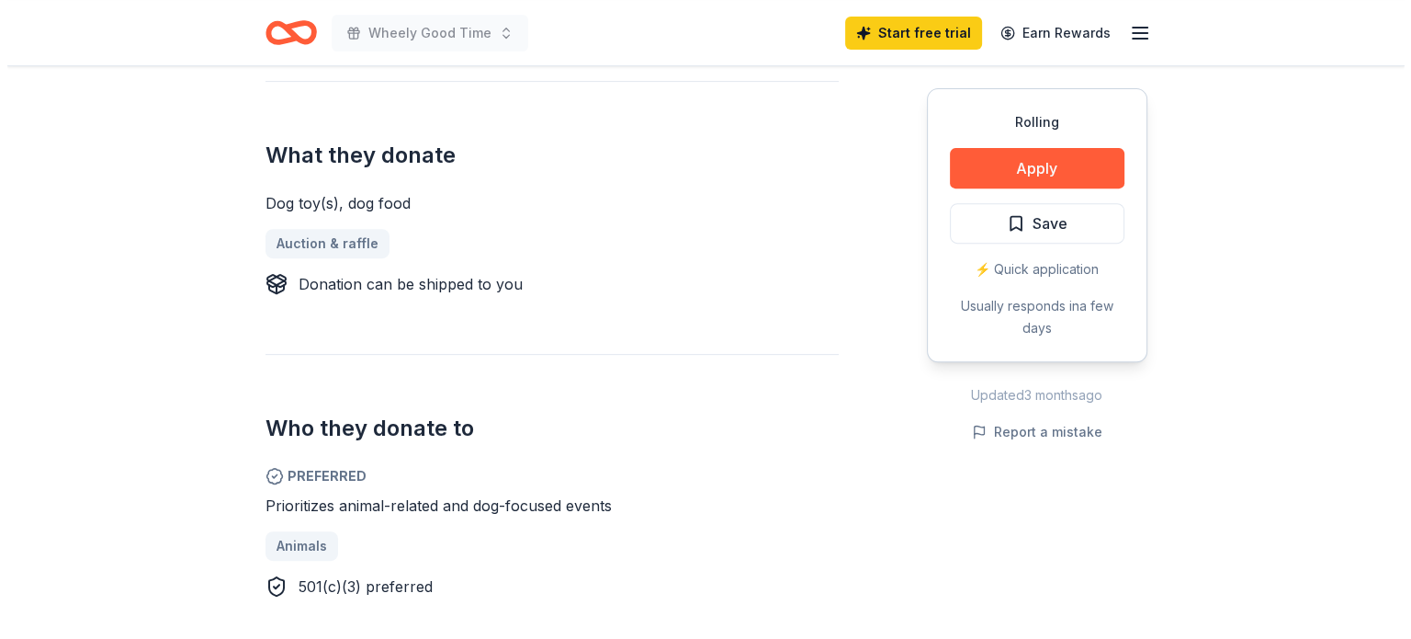
scroll to position [704, 0]
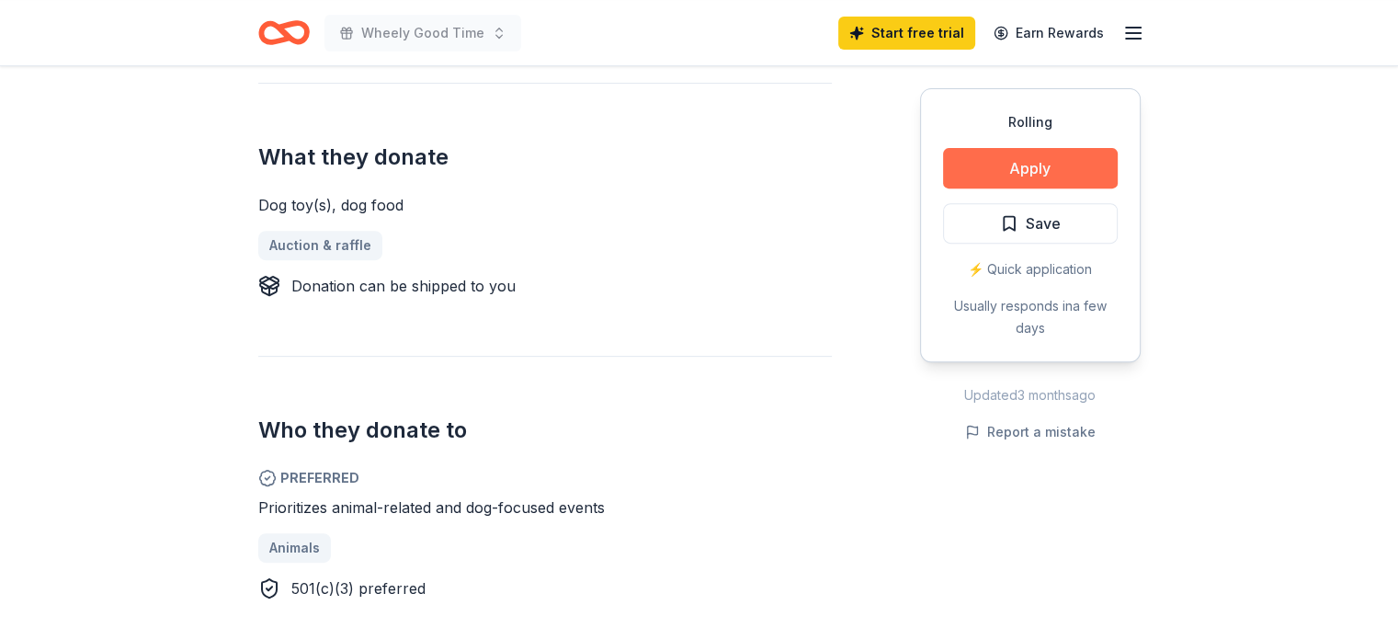
click at [1024, 165] on button "Apply" at bounding box center [1030, 168] width 175 height 40
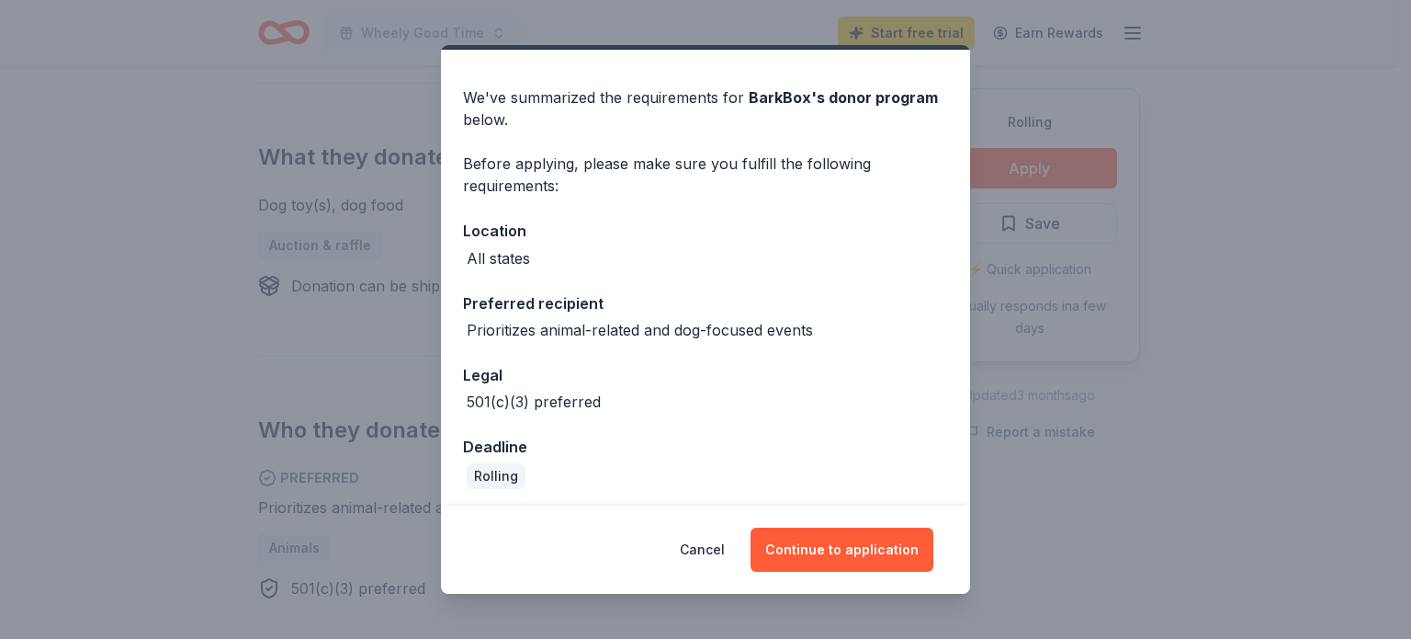
scroll to position [51, 0]
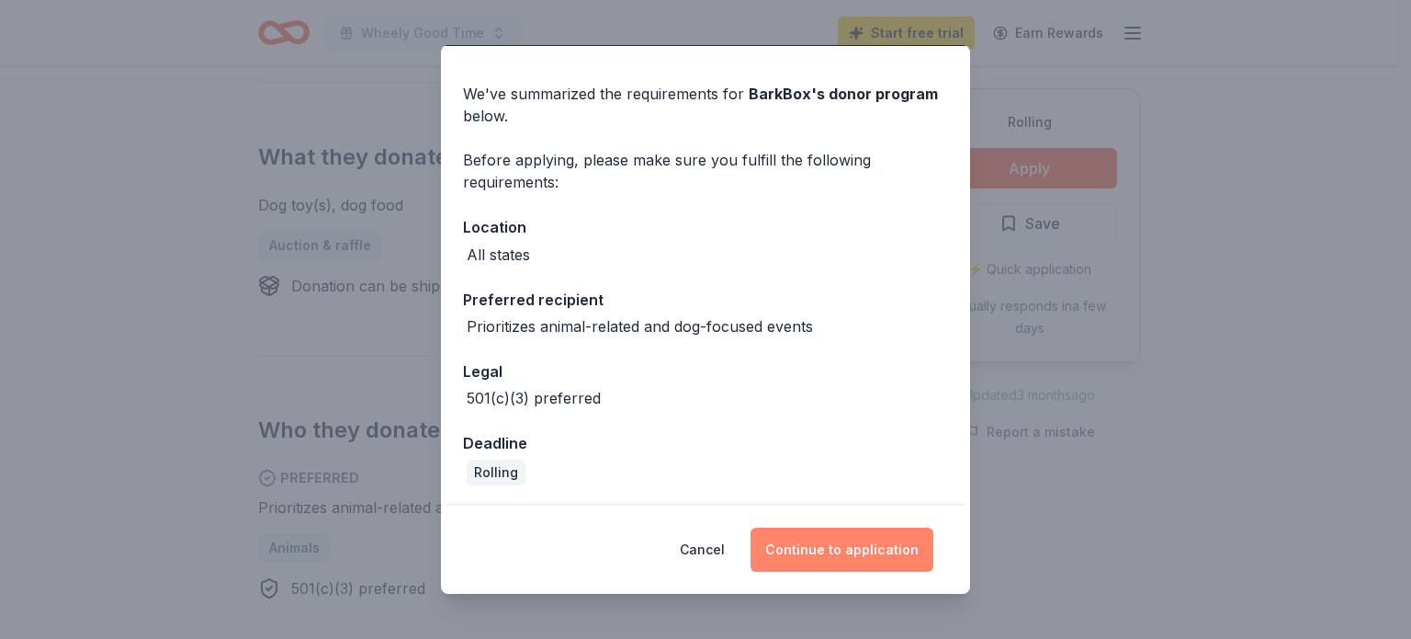
click at [804, 560] on button "Continue to application" at bounding box center [842, 549] width 183 height 44
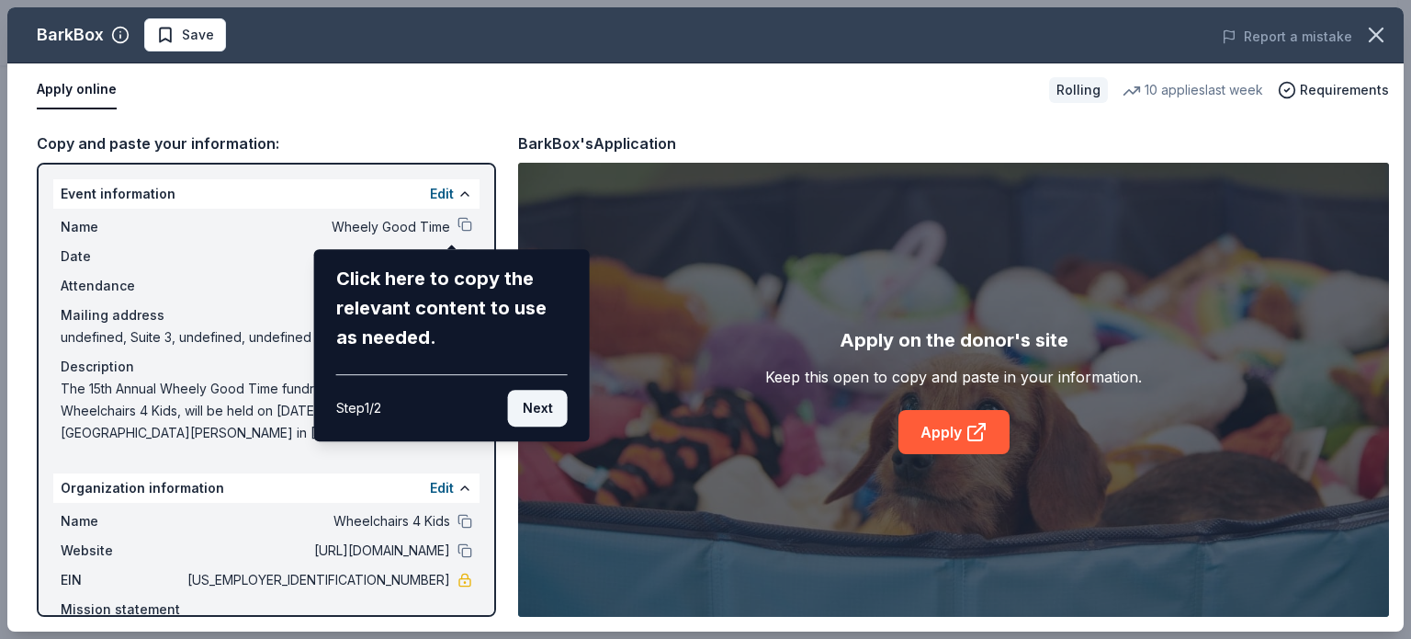
click at [545, 403] on button "Next" at bounding box center [538, 408] width 60 height 37
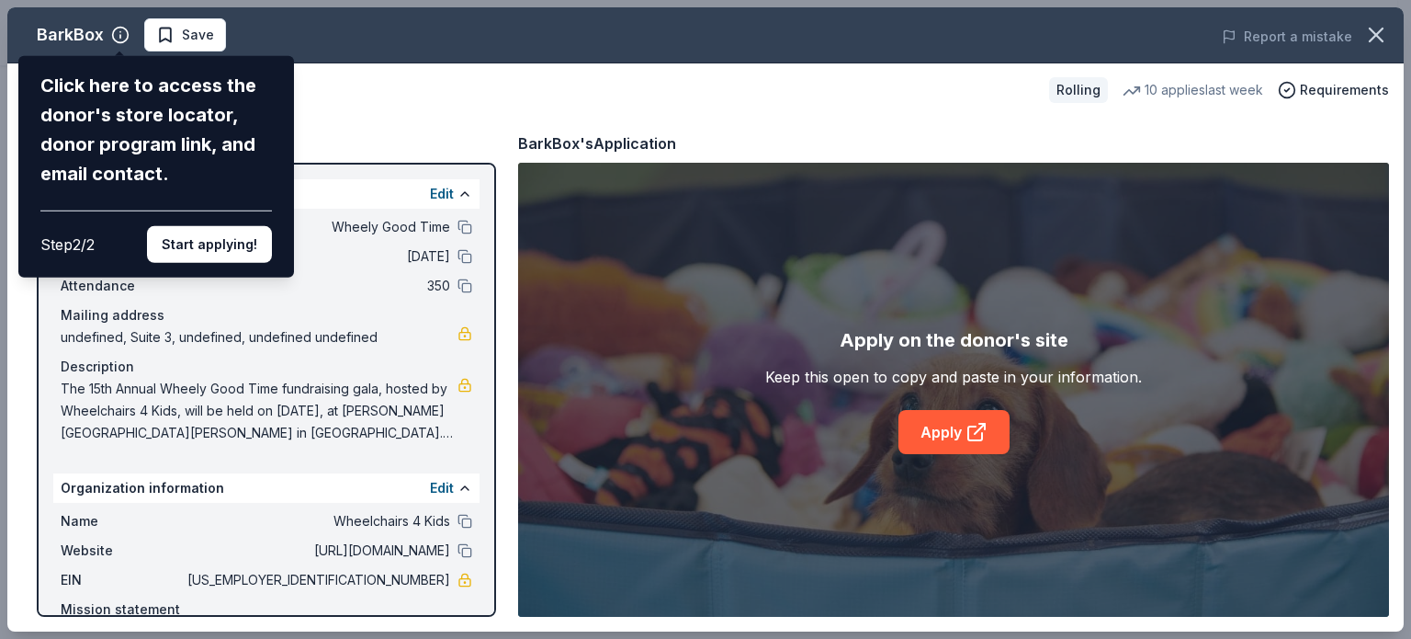
click at [206, 265] on div "Click here to access the donor's store locator, donor program link, and email c…" at bounding box center [156, 166] width 276 height 221
click at [198, 249] on button "Start applying!" at bounding box center [209, 244] width 125 height 37
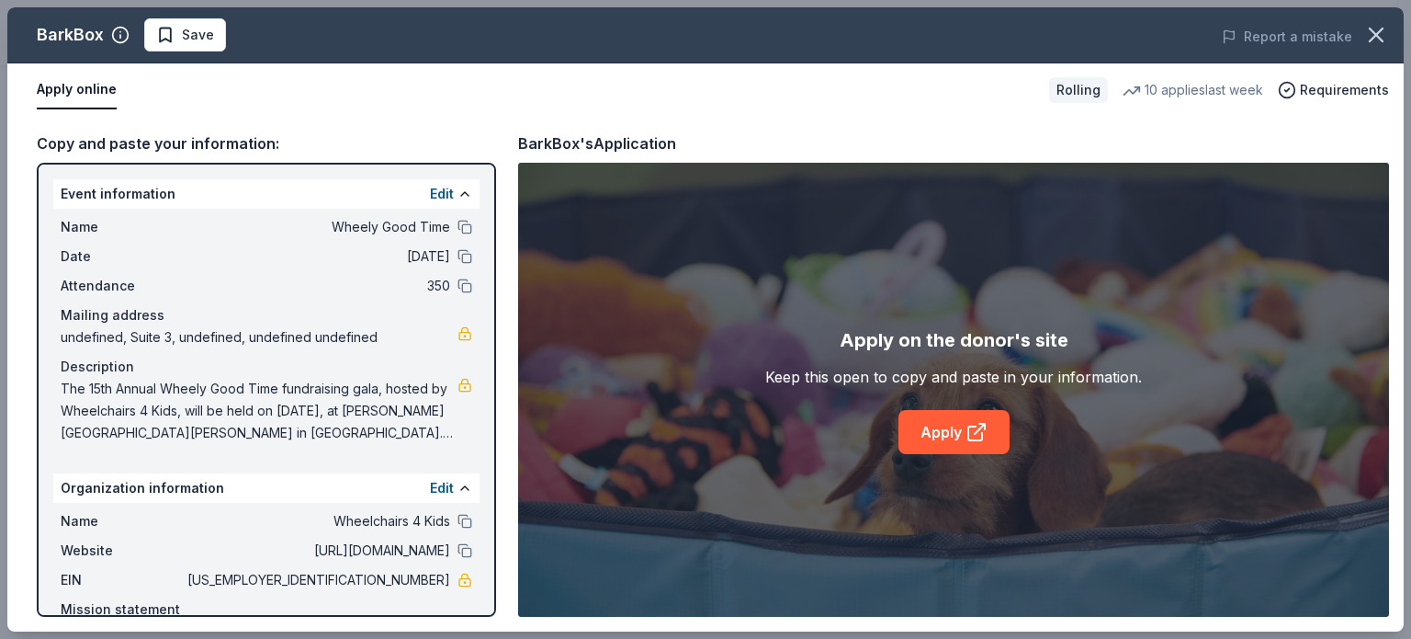
click at [975, 444] on div "BarkBox Save Report a mistake Apply online Rolling 10 applies last week Require…" at bounding box center [705, 319] width 1397 height 624
click at [914, 429] on link "Apply" at bounding box center [954, 432] width 111 height 44
click at [948, 429] on link "Apply" at bounding box center [954, 432] width 111 height 44
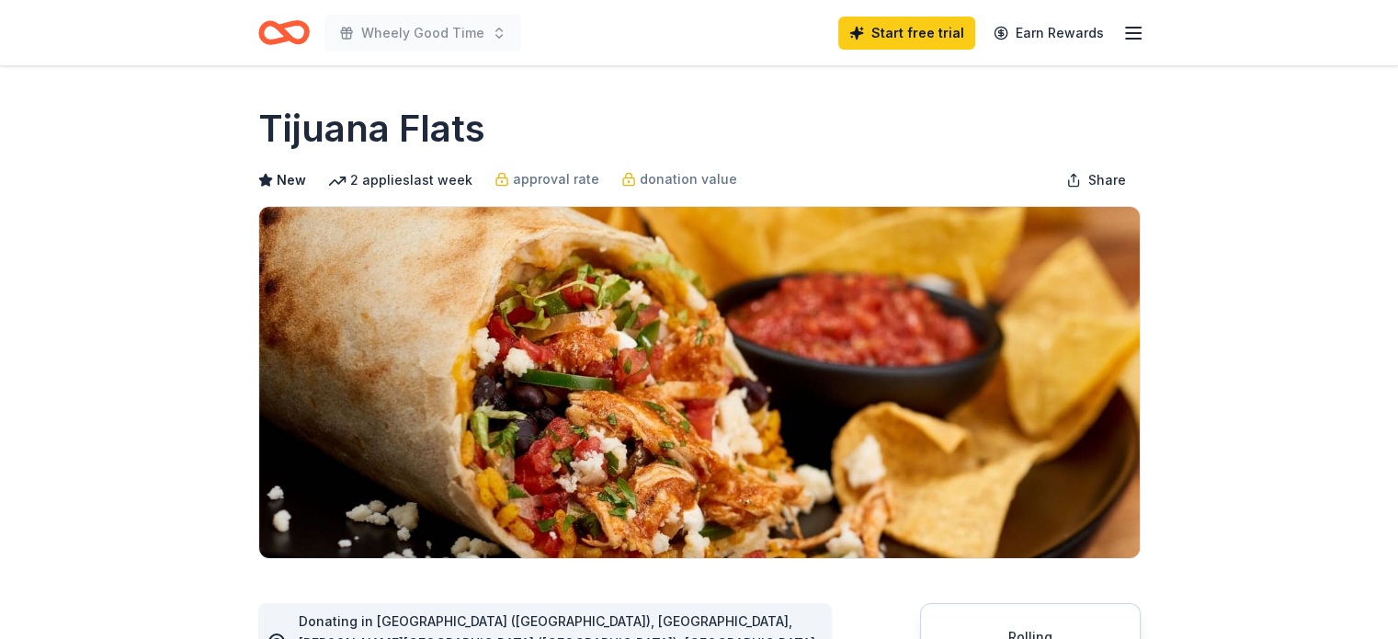
click at [425, 130] on h1 "Tijuana Flats" at bounding box center [371, 128] width 227 height 51
drag, startPoint x: 504, startPoint y: 119, endPoint x: 221, endPoint y: 109, distance: 283.2
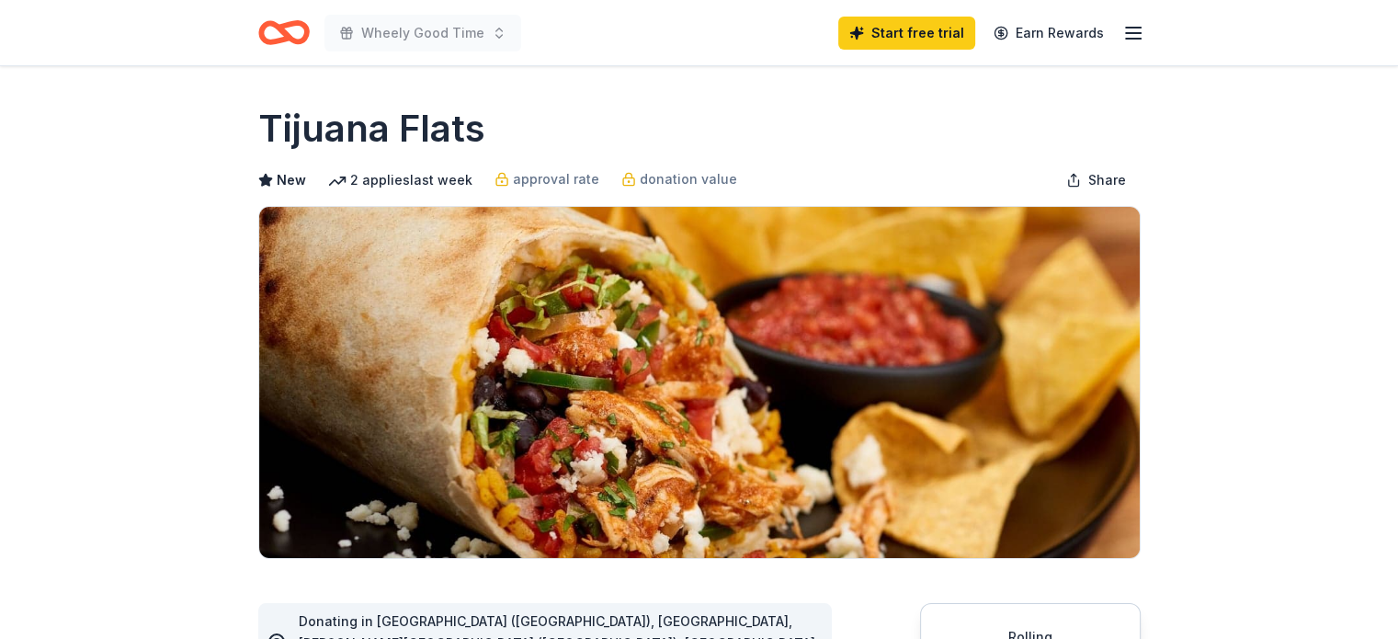
drag, startPoint x: 250, startPoint y: 116, endPoint x: 567, endPoint y: 142, distance: 318.1
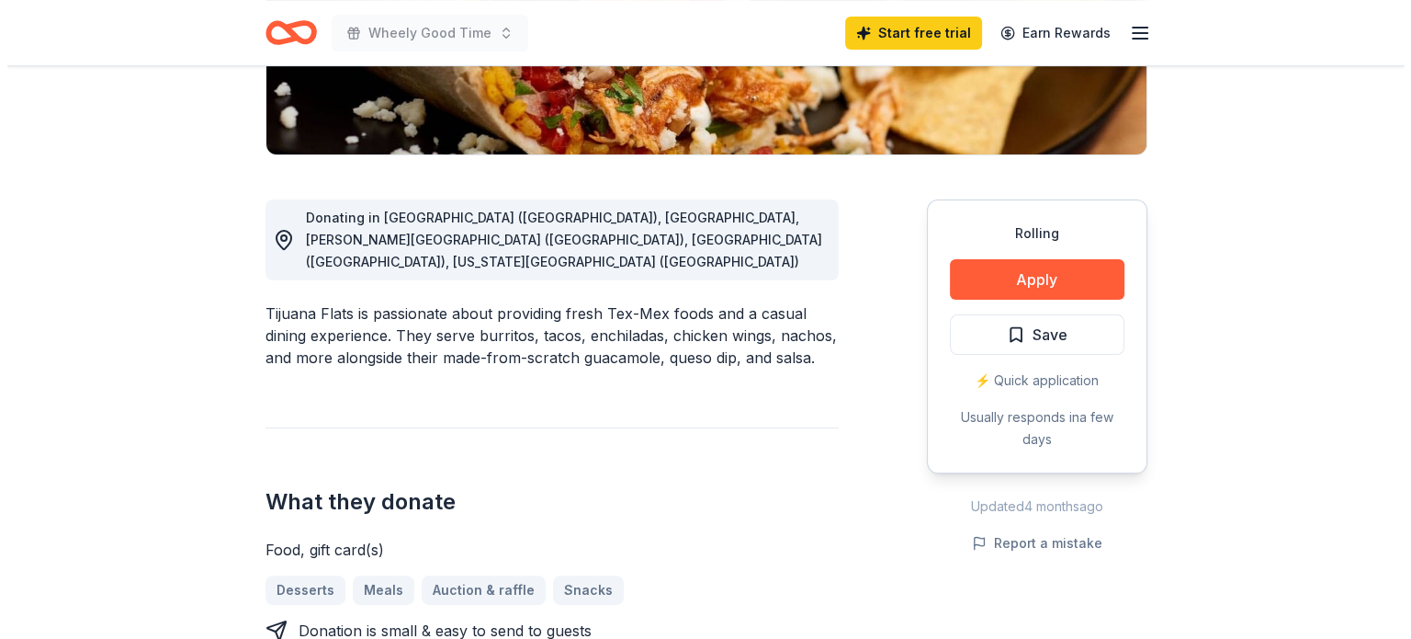
scroll to position [404, 0]
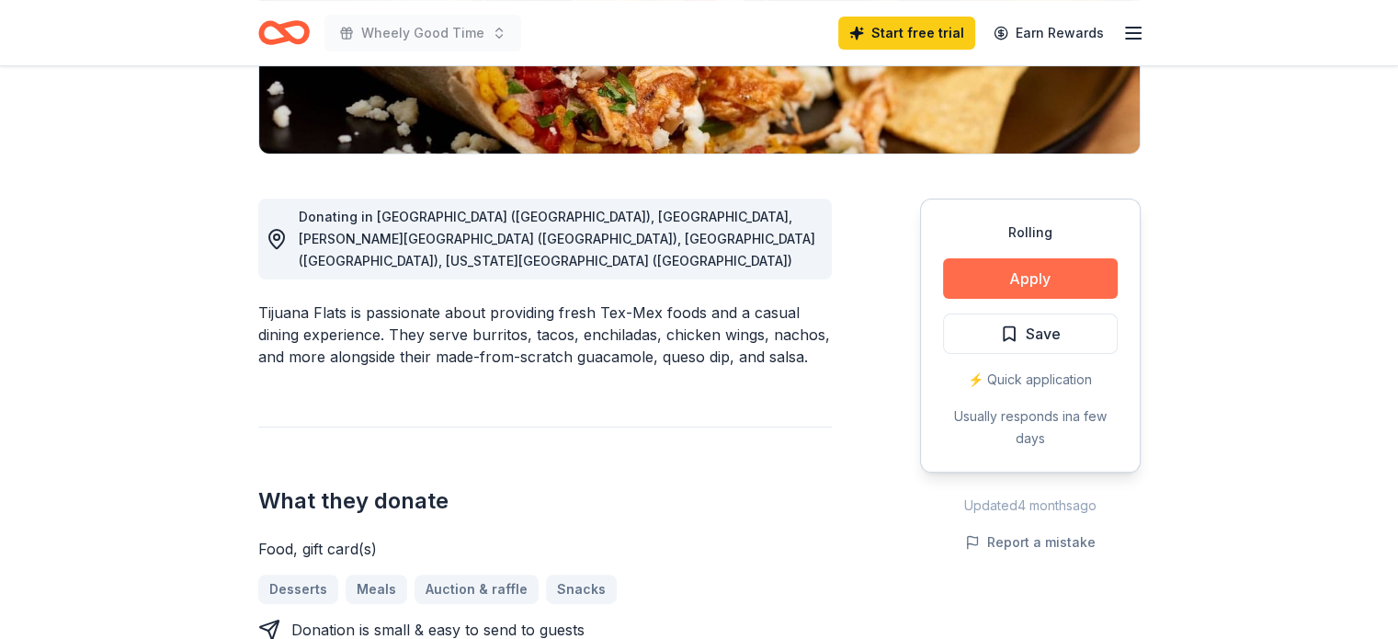
click at [1037, 274] on button "Apply" at bounding box center [1030, 278] width 175 height 40
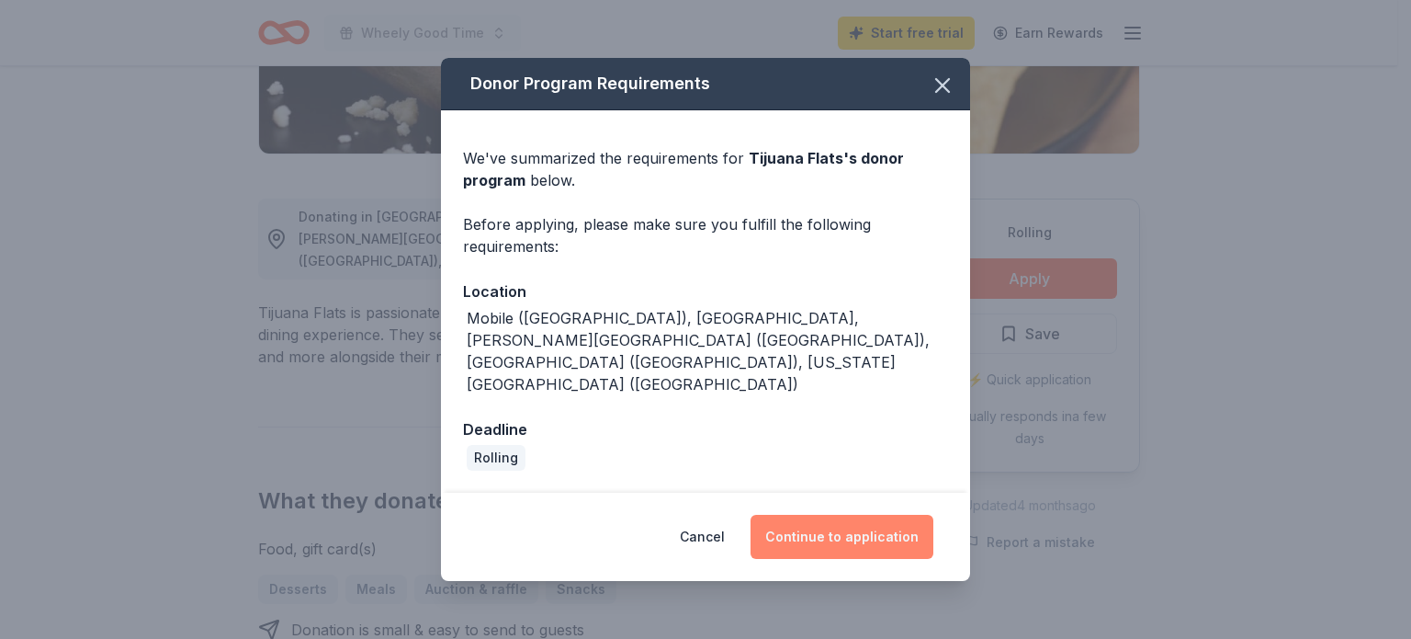
click at [830, 520] on button "Continue to application" at bounding box center [842, 537] width 183 height 44
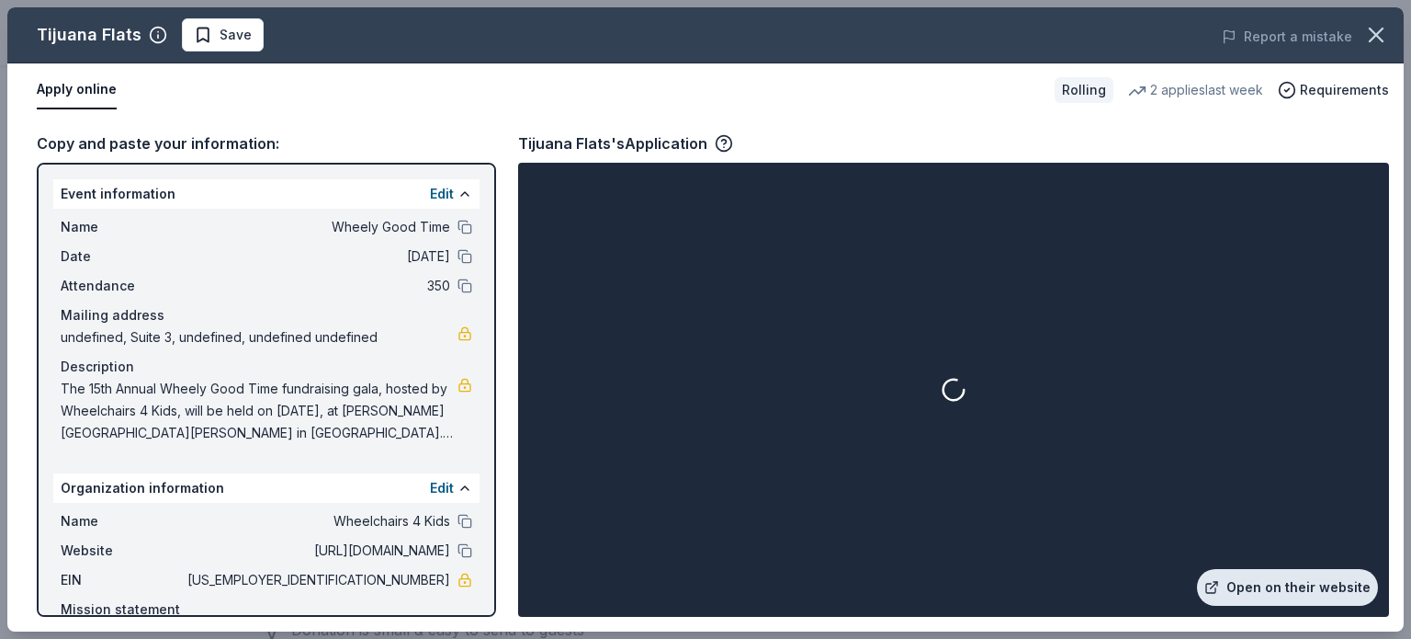
click at [1270, 579] on link "Open on their website" at bounding box center [1287, 587] width 181 height 37
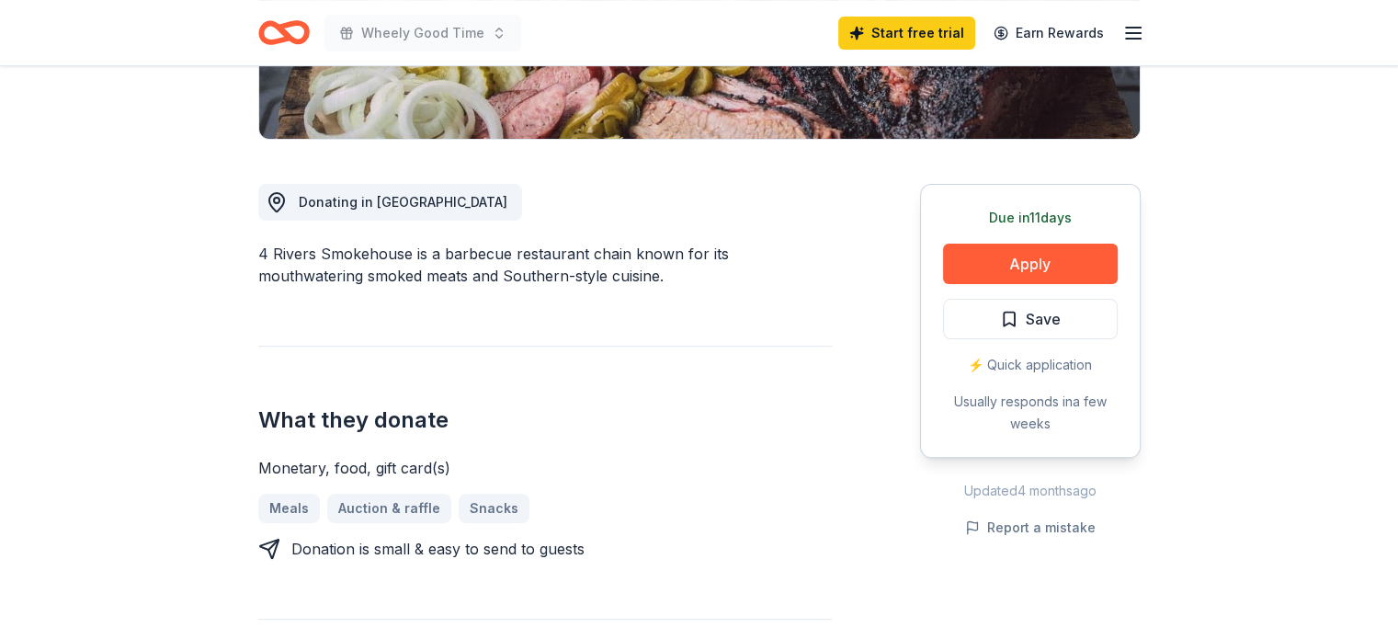
scroll to position [434, 0]
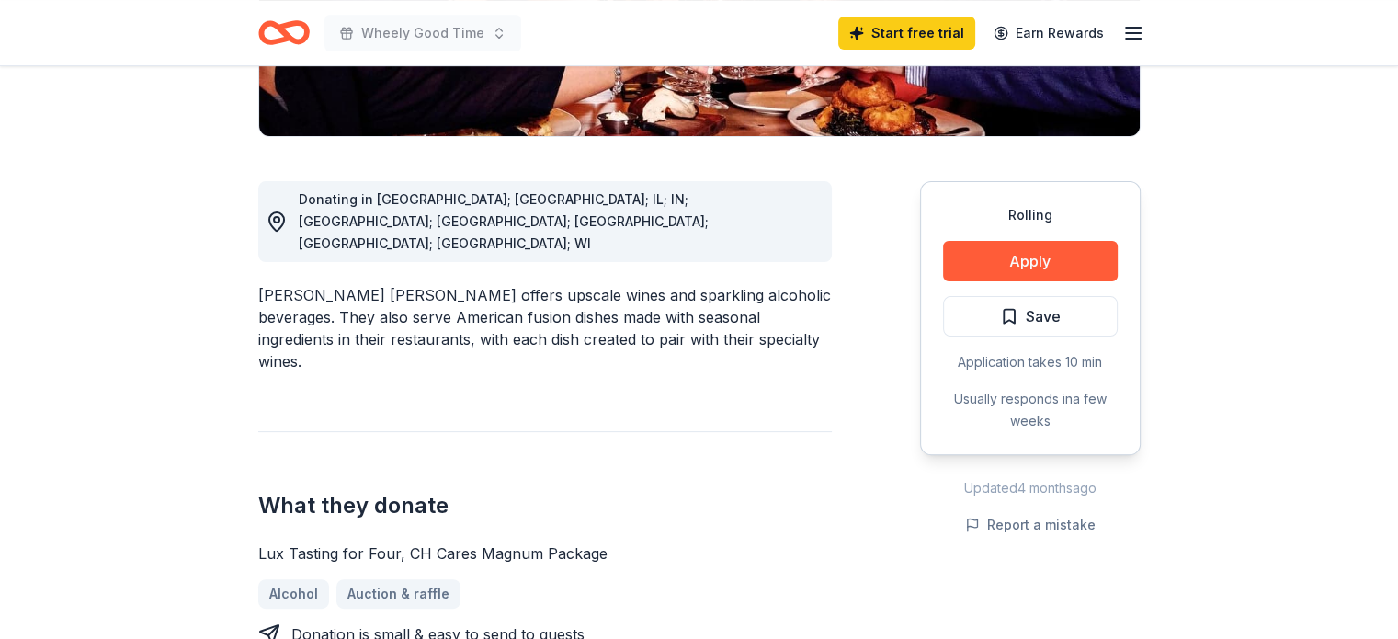
scroll to position [474, 0]
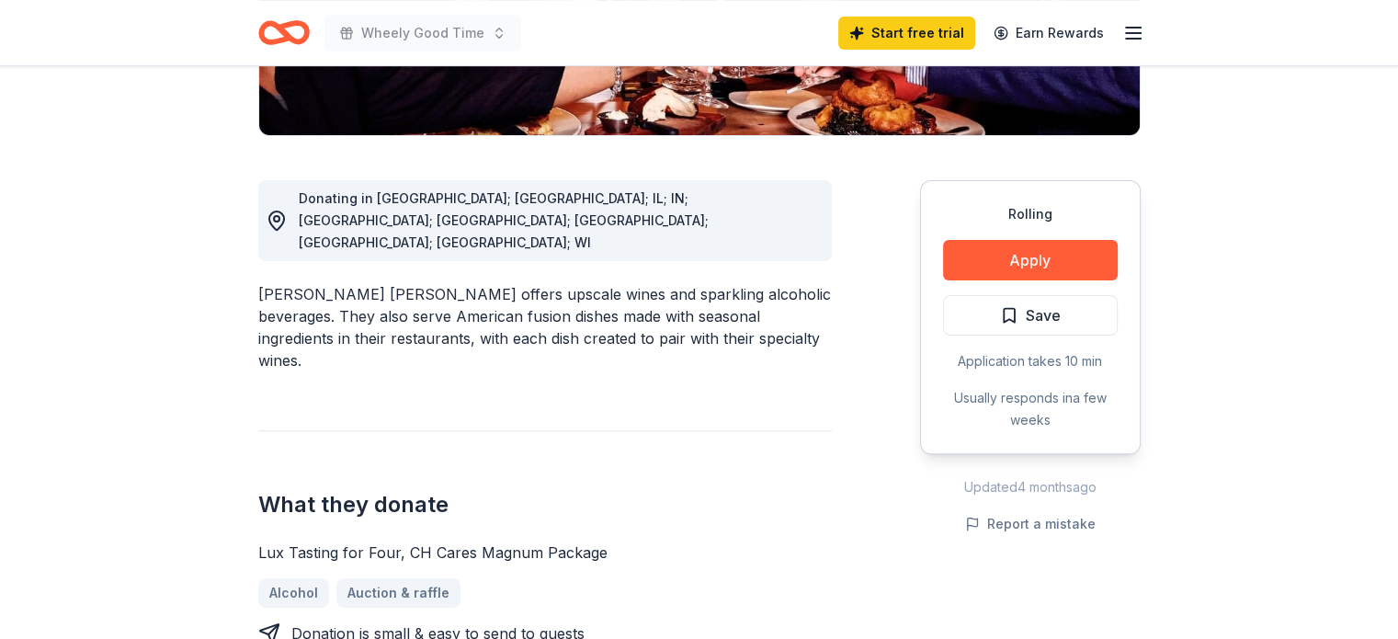
drag, startPoint x: 364, startPoint y: 198, endPoint x: 266, endPoint y: 204, distance: 98.5
click at [266, 283] on div "[PERSON_NAME] [PERSON_NAME] offers upscale wines and sparkling alcoholic bevera…" at bounding box center [544, 327] width 573 height 88
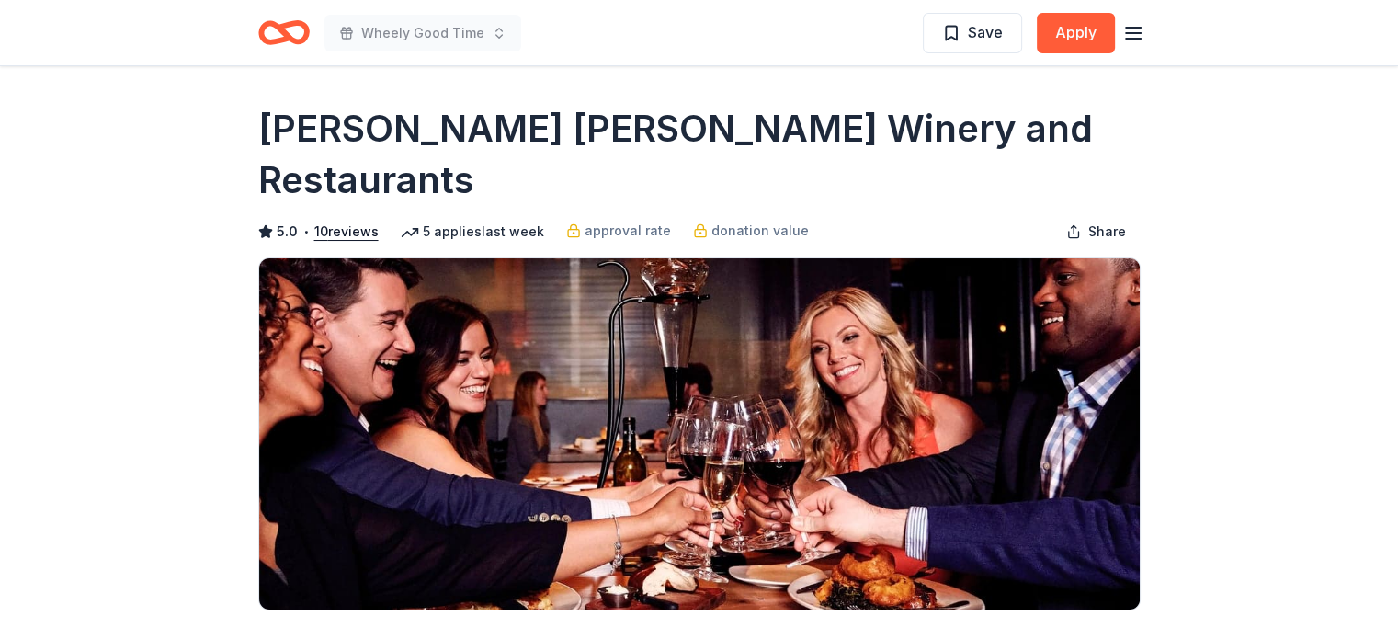
click at [425, 133] on h1 "[PERSON_NAME] [PERSON_NAME] Winery and Restaurants" at bounding box center [699, 154] width 882 height 103
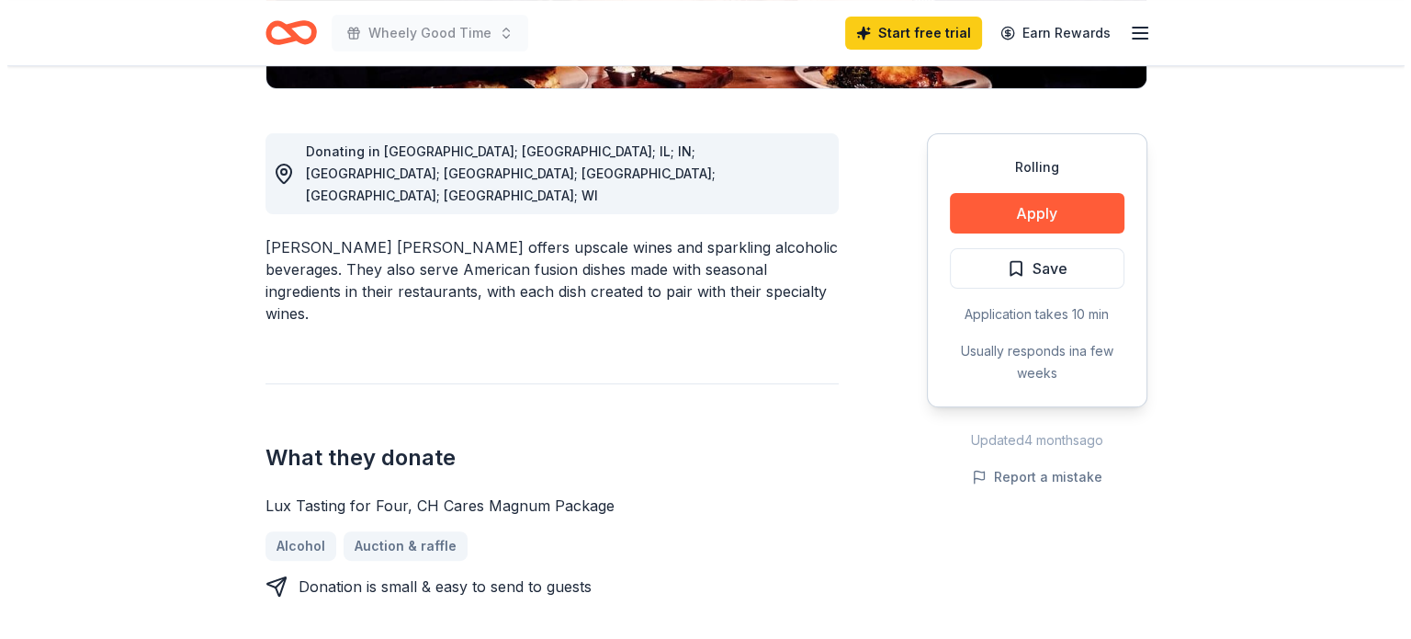
scroll to position [522, 0]
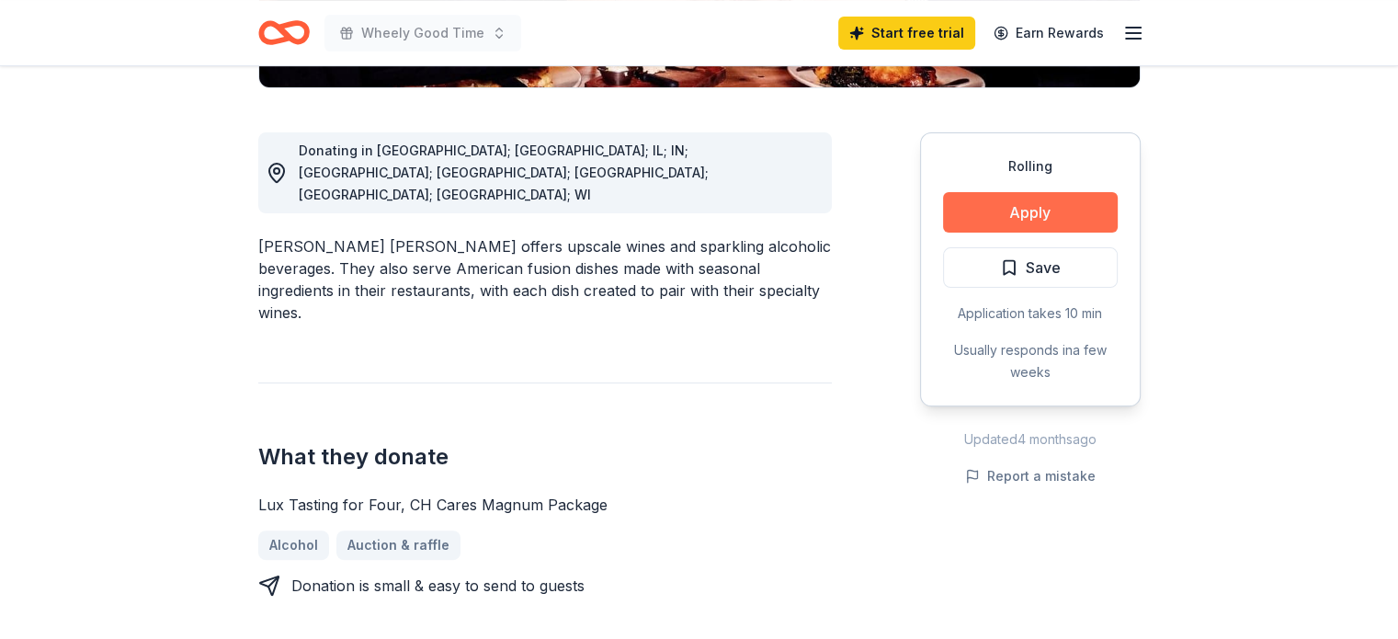
click at [1054, 192] on button "Apply" at bounding box center [1030, 212] width 175 height 40
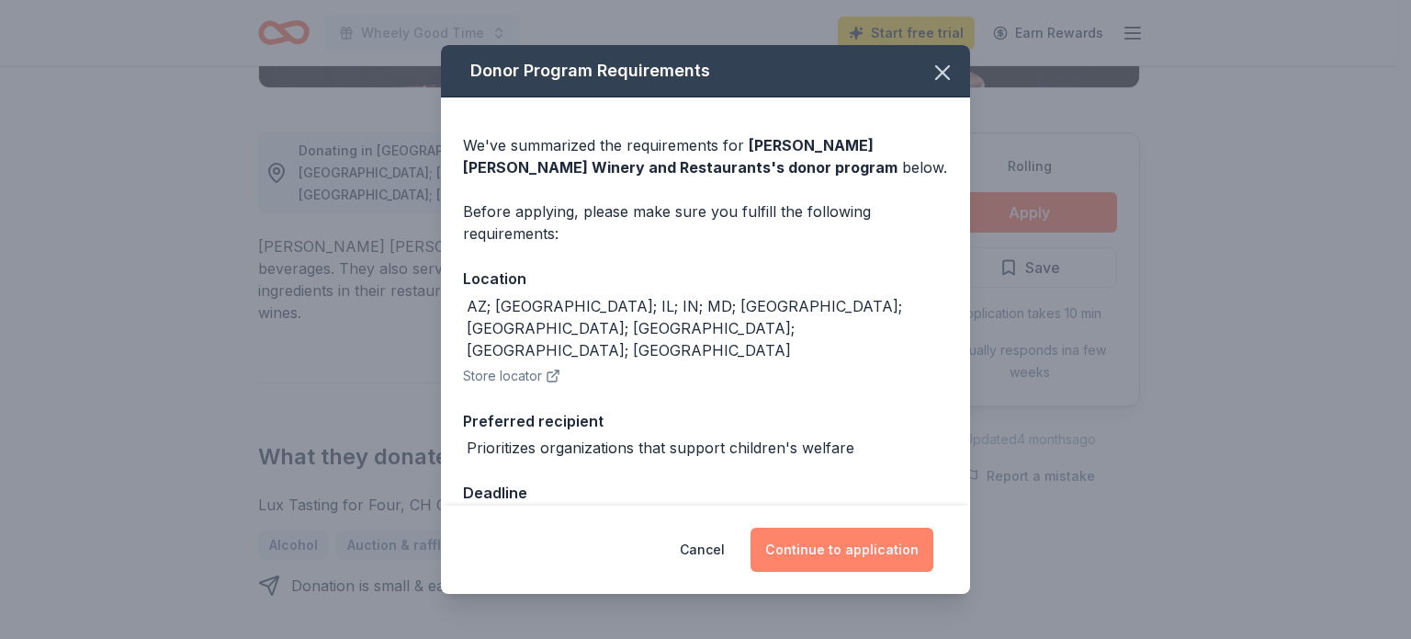
click at [810, 551] on button "Continue to application" at bounding box center [842, 549] width 183 height 44
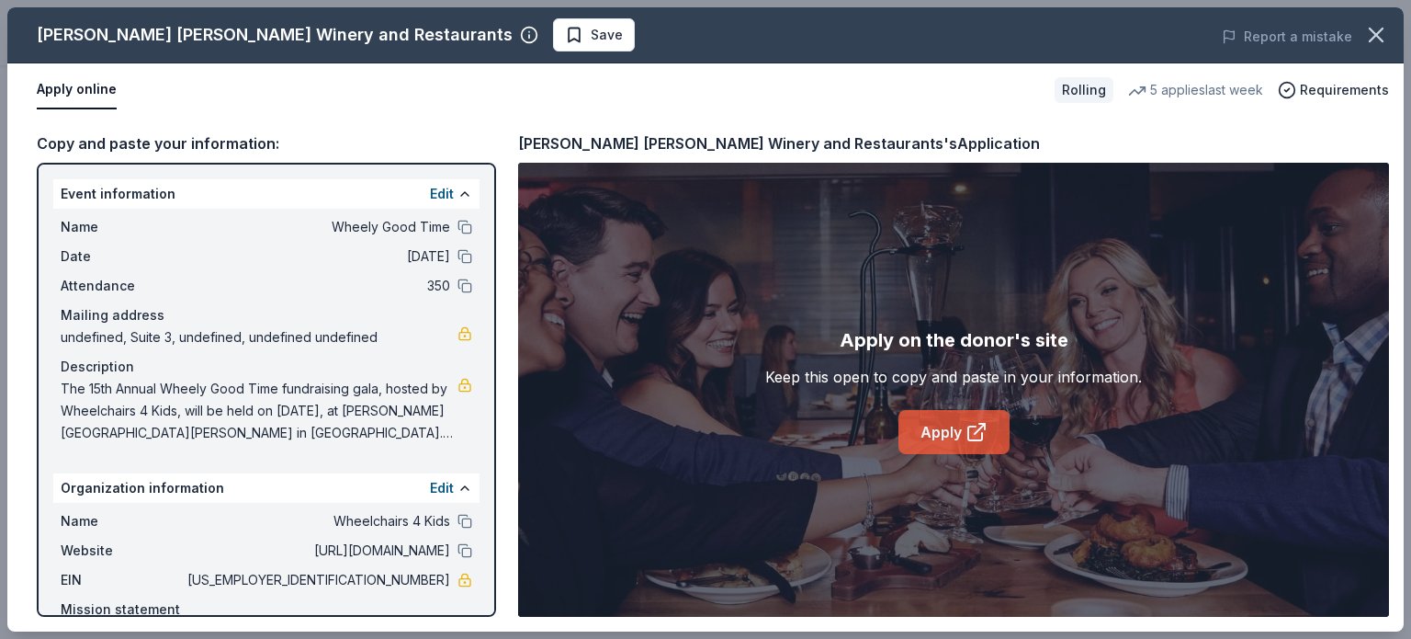
click at [965, 412] on link "Apply" at bounding box center [954, 432] width 111 height 44
click at [935, 437] on link "Apply" at bounding box center [954, 432] width 111 height 44
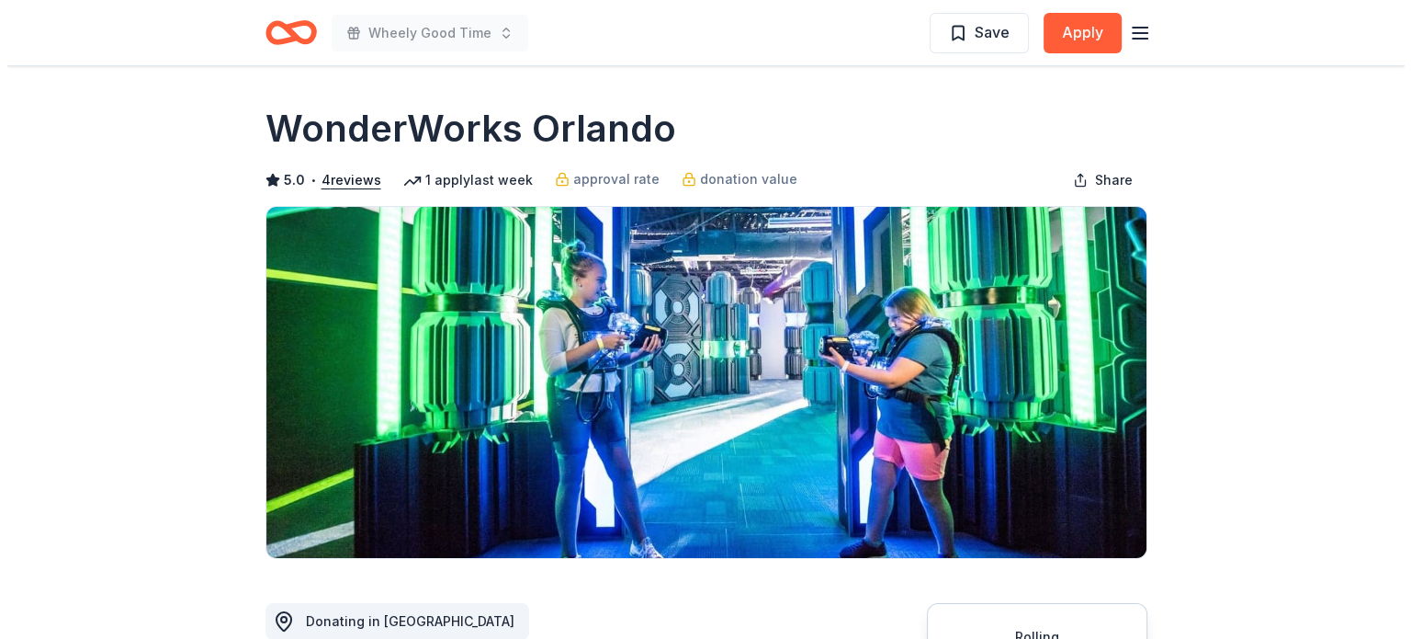
scroll to position [3, 0]
